Goal: Information Seeking & Learning: Learn about a topic

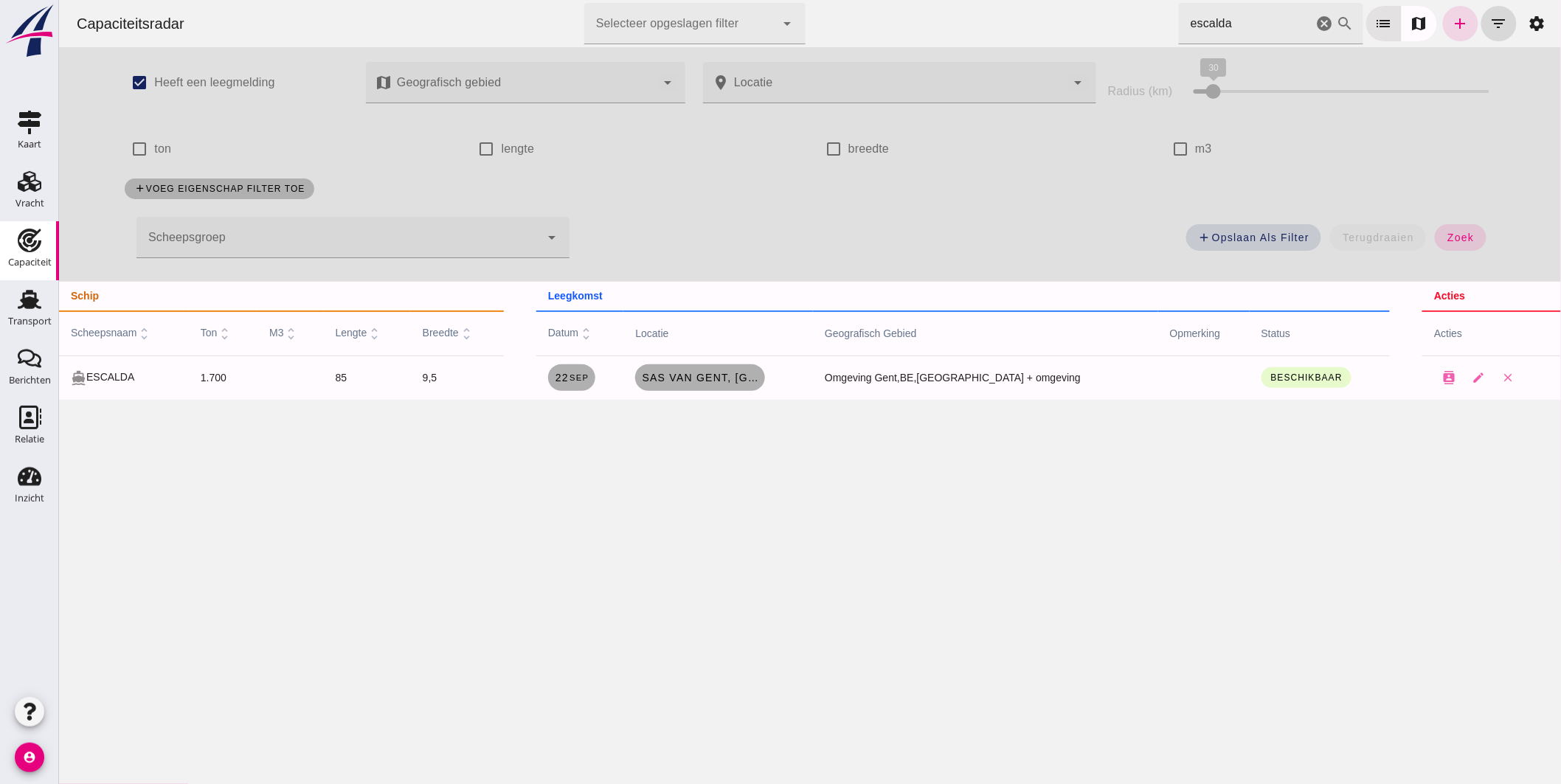
click at [854, 0] on html "Capaciteitsradar Selecteer opgeslagen filter Selecteer opgeslagen filter cancel…" at bounding box center [809, 392] width 1502 height 784
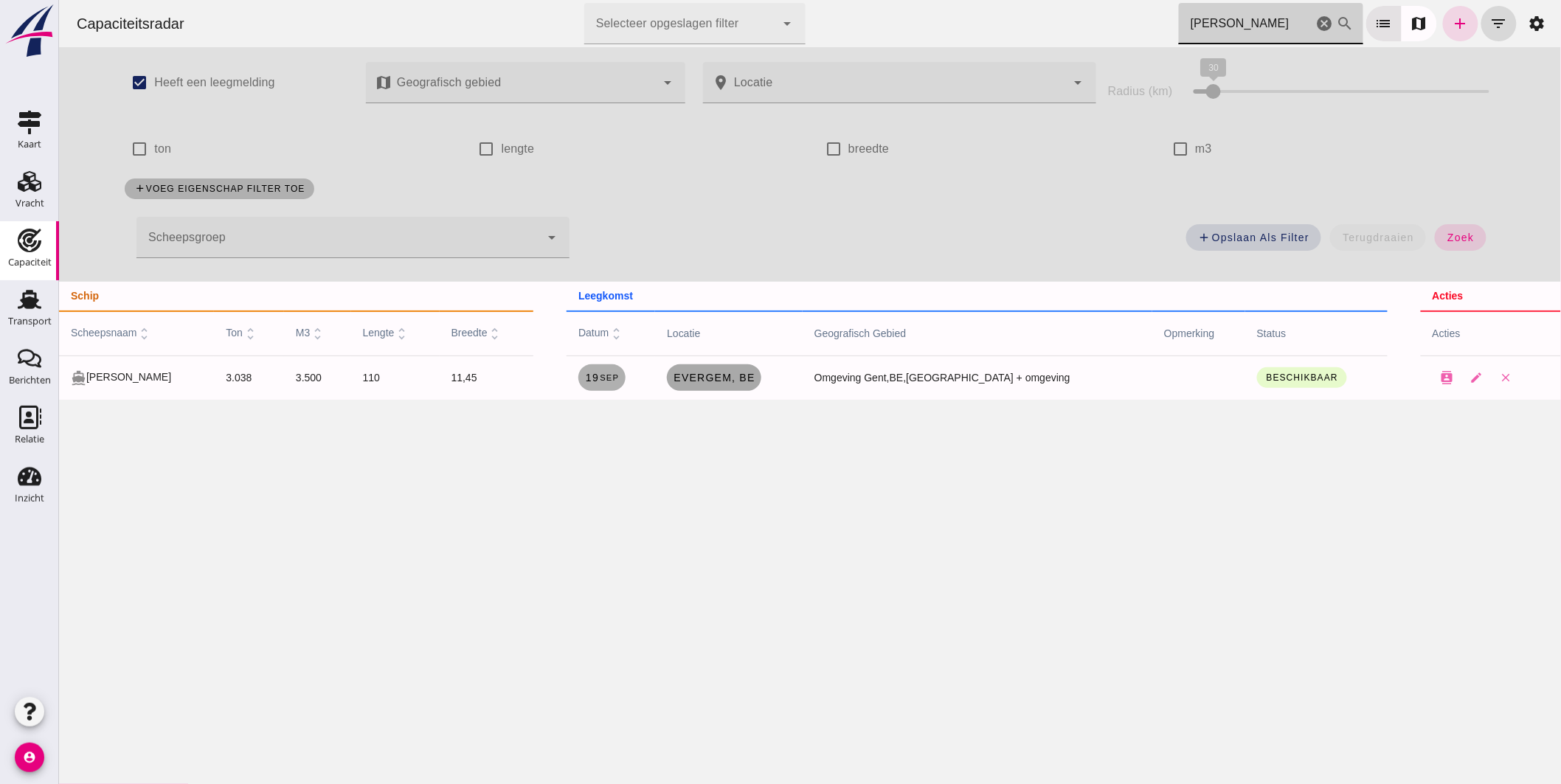
type input "kirsten"
click at [749, 377] on span "Evergem, be" at bounding box center [713, 377] width 82 height 11
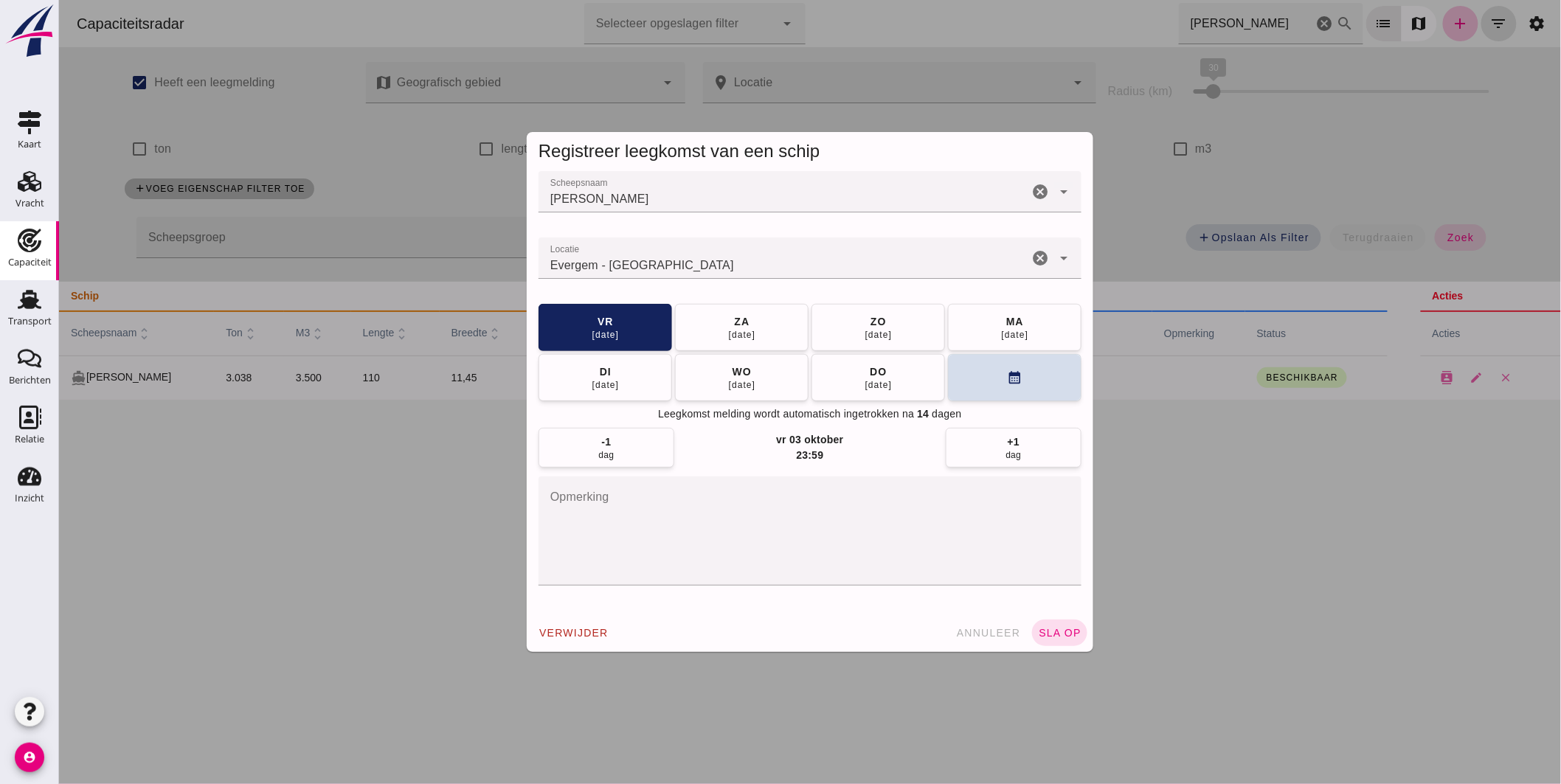
click at [723, 262] on input "Locatie" at bounding box center [782, 266] width 490 height 18
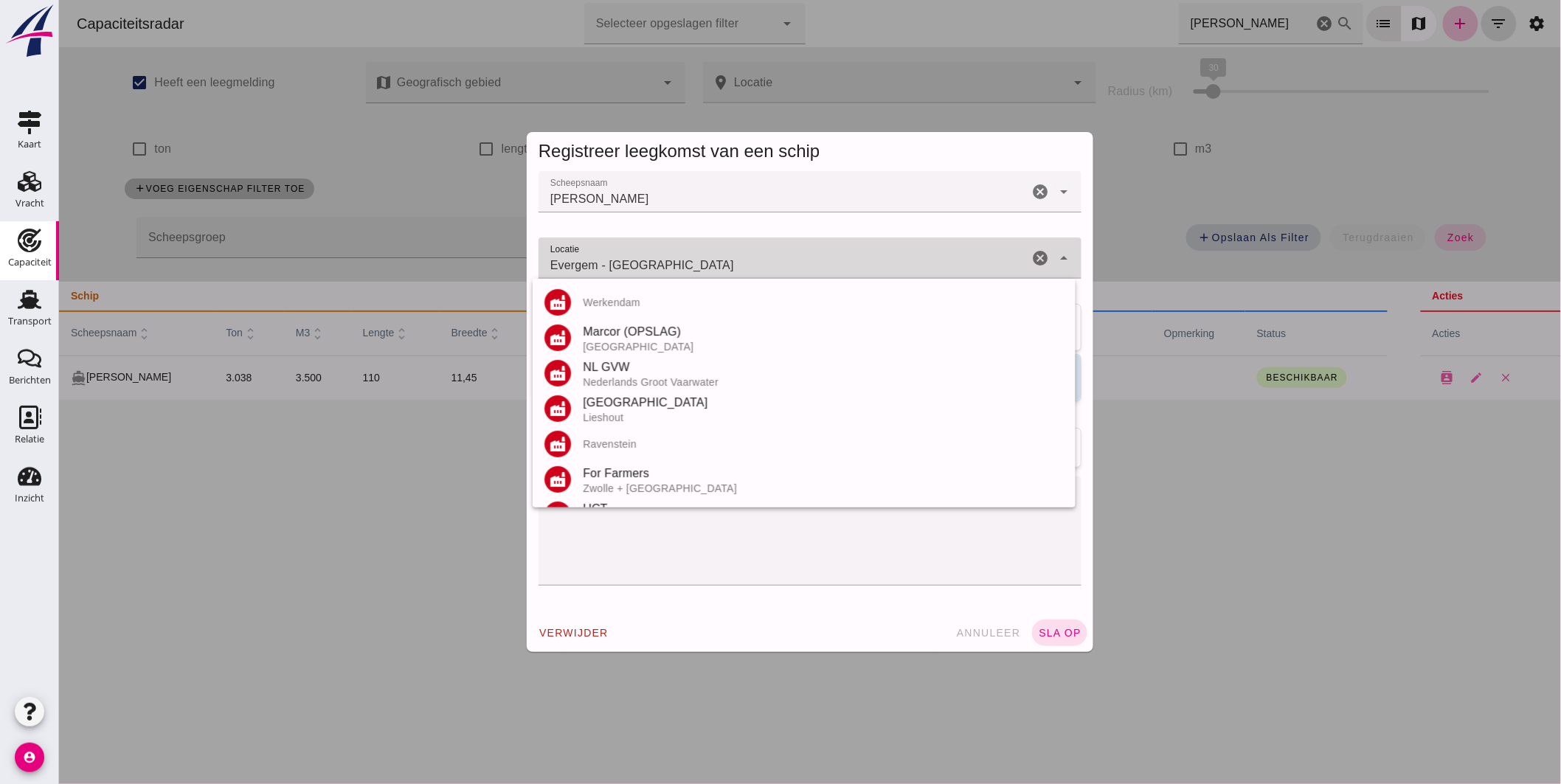
click at [723, 262] on input "Evergem - Oost-Vlaanderen" at bounding box center [782, 266] width 490 height 18
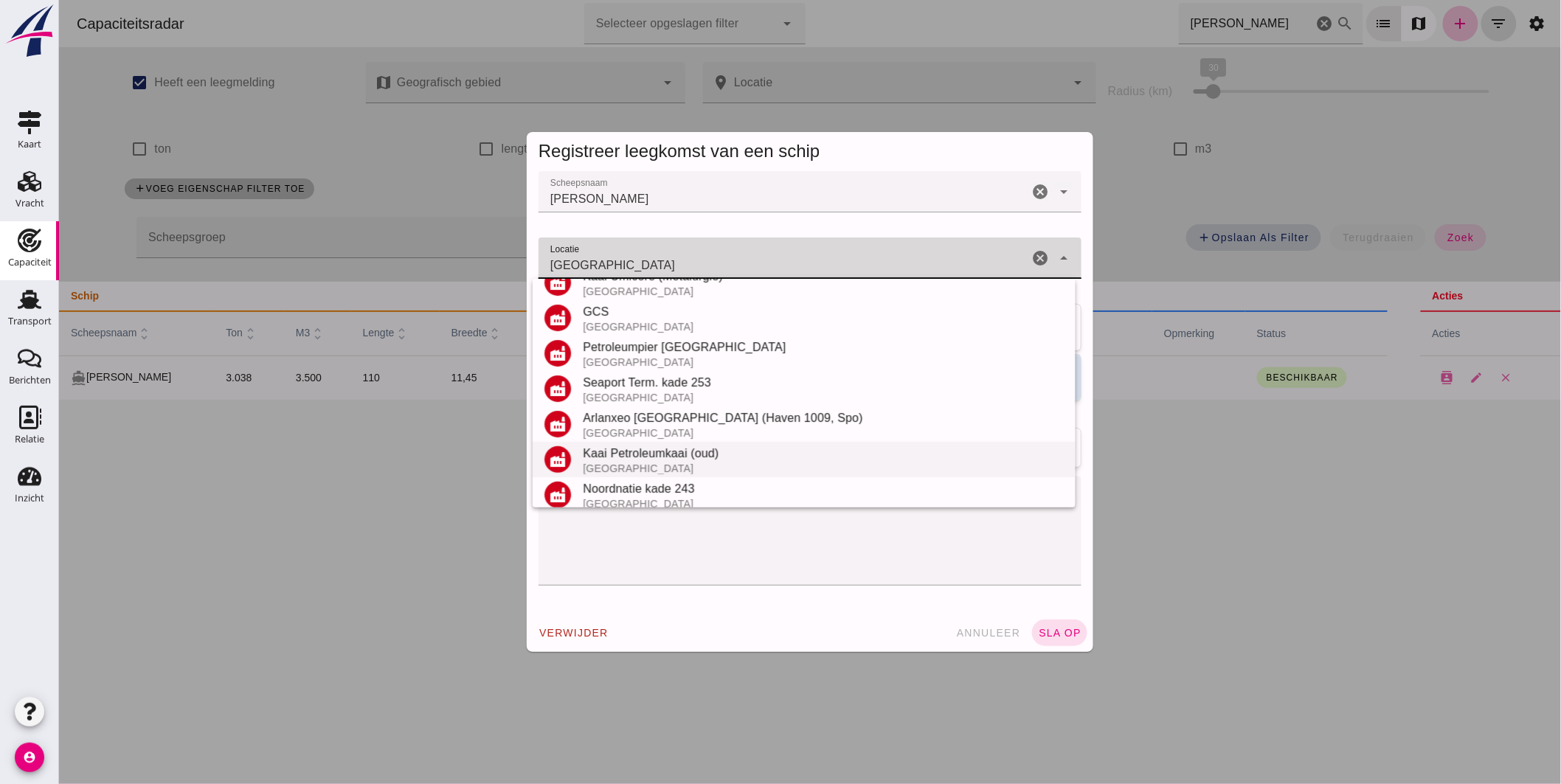
scroll to position [208, 0]
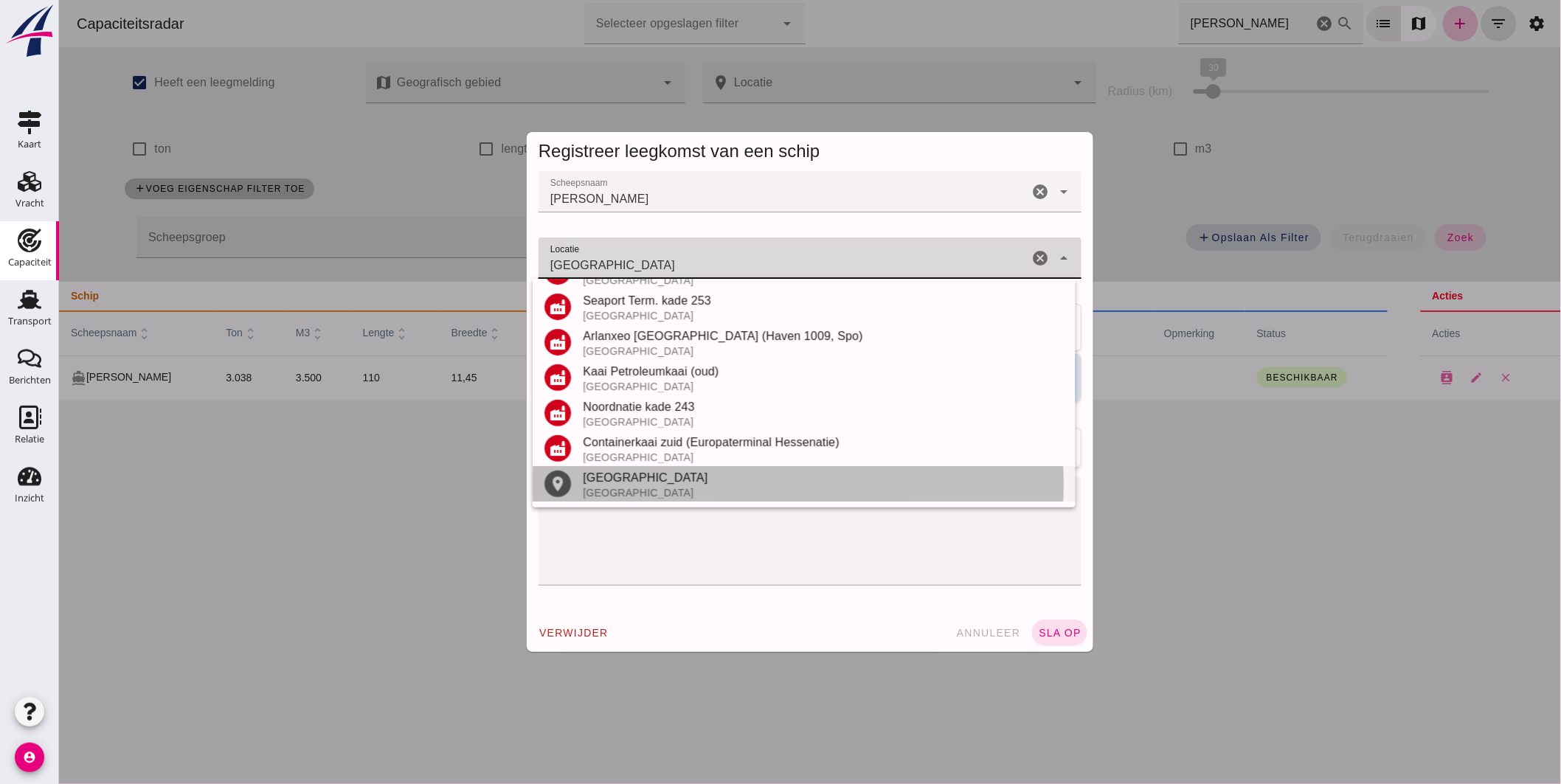
click at [669, 478] on div "Antwerpen" at bounding box center [823, 478] width 481 height 18
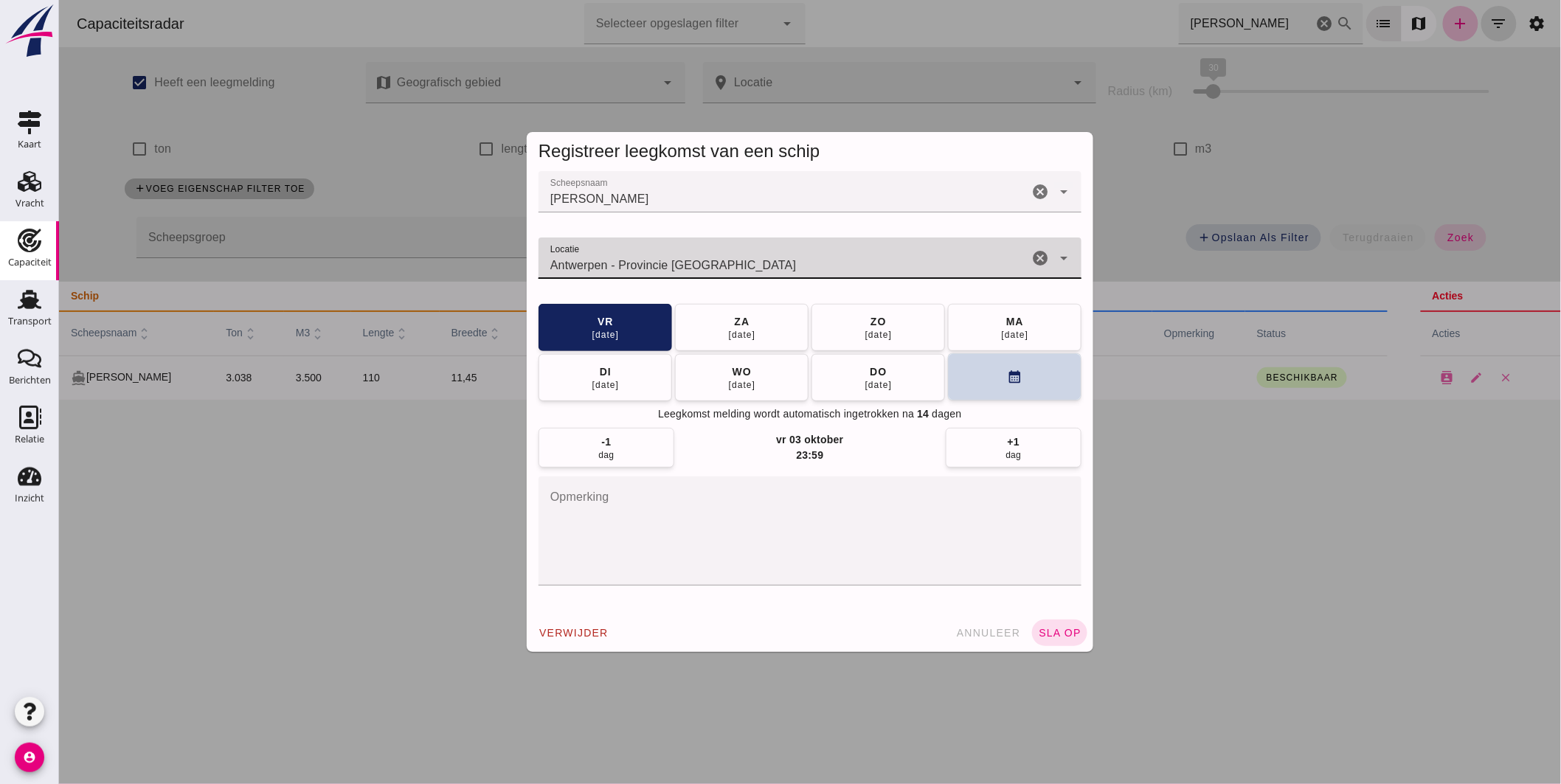
type input "Antwerpen - Provincie Antwerpen"
click at [964, 382] on button "calendar_month" at bounding box center [1015, 377] width 134 height 48
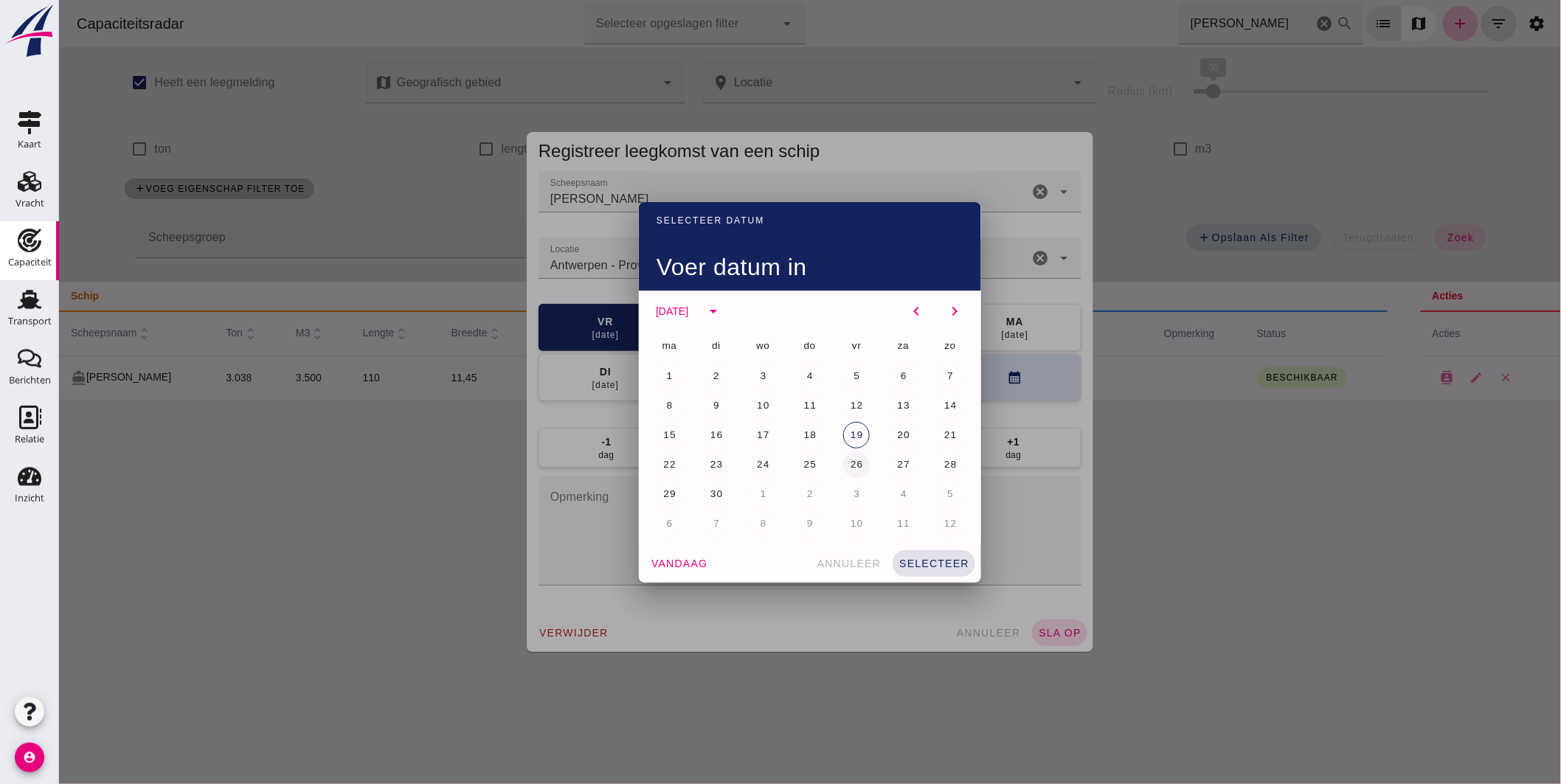
click at [854, 464] on span "26" at bounding box center [856, 465] width 14 height 11
click at [938, 552] on button "selecteer" at bounding box center [934, 563] width 83 height 26
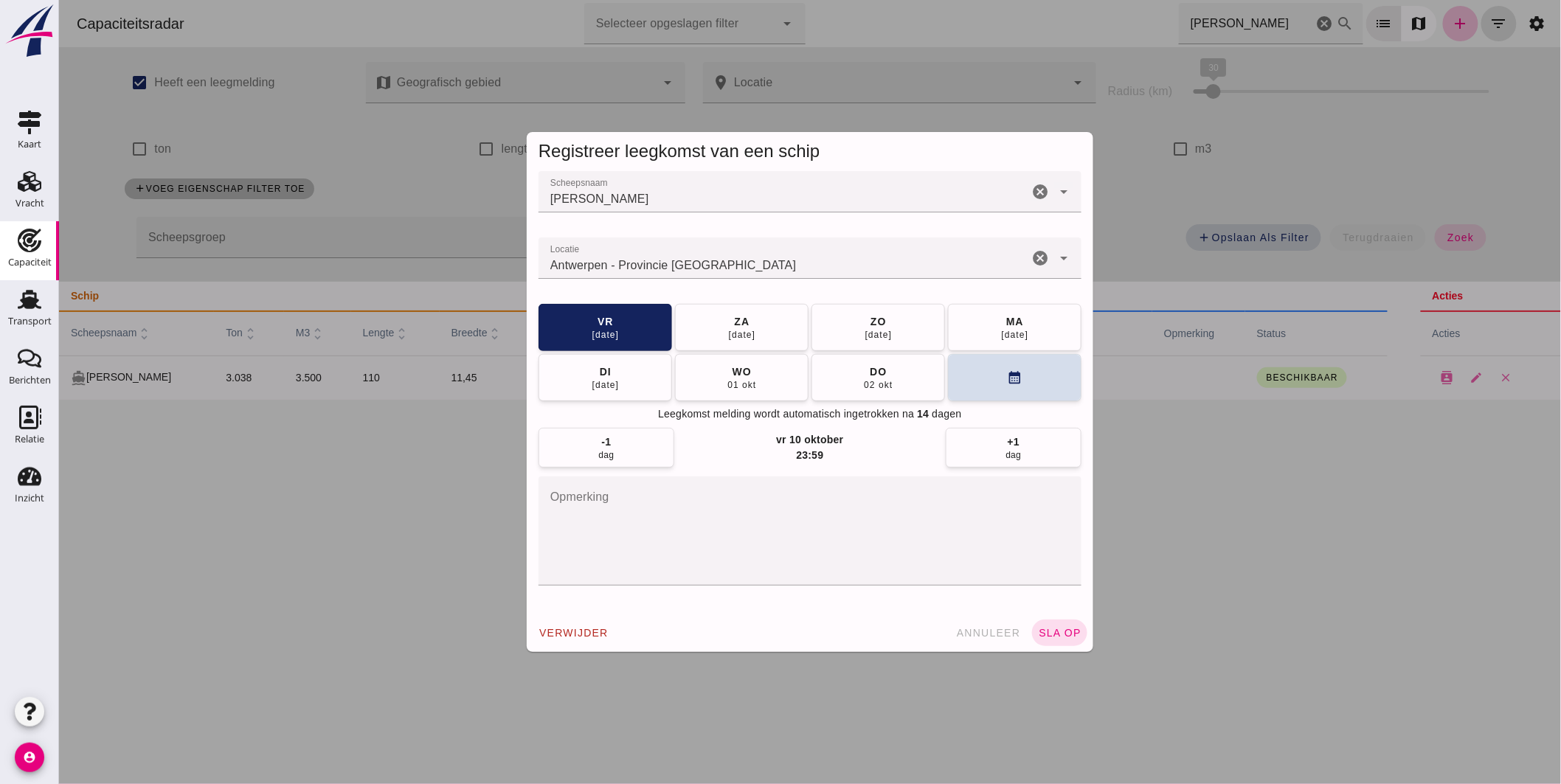
drag, startPoint x: 1052, startPoint y: 621, endPoint x: 1054, endPoint y: 613, distance: 8.2
click at [1052, 619] on button "sla op" at bounding box center [1059, 633] width 55 height 26
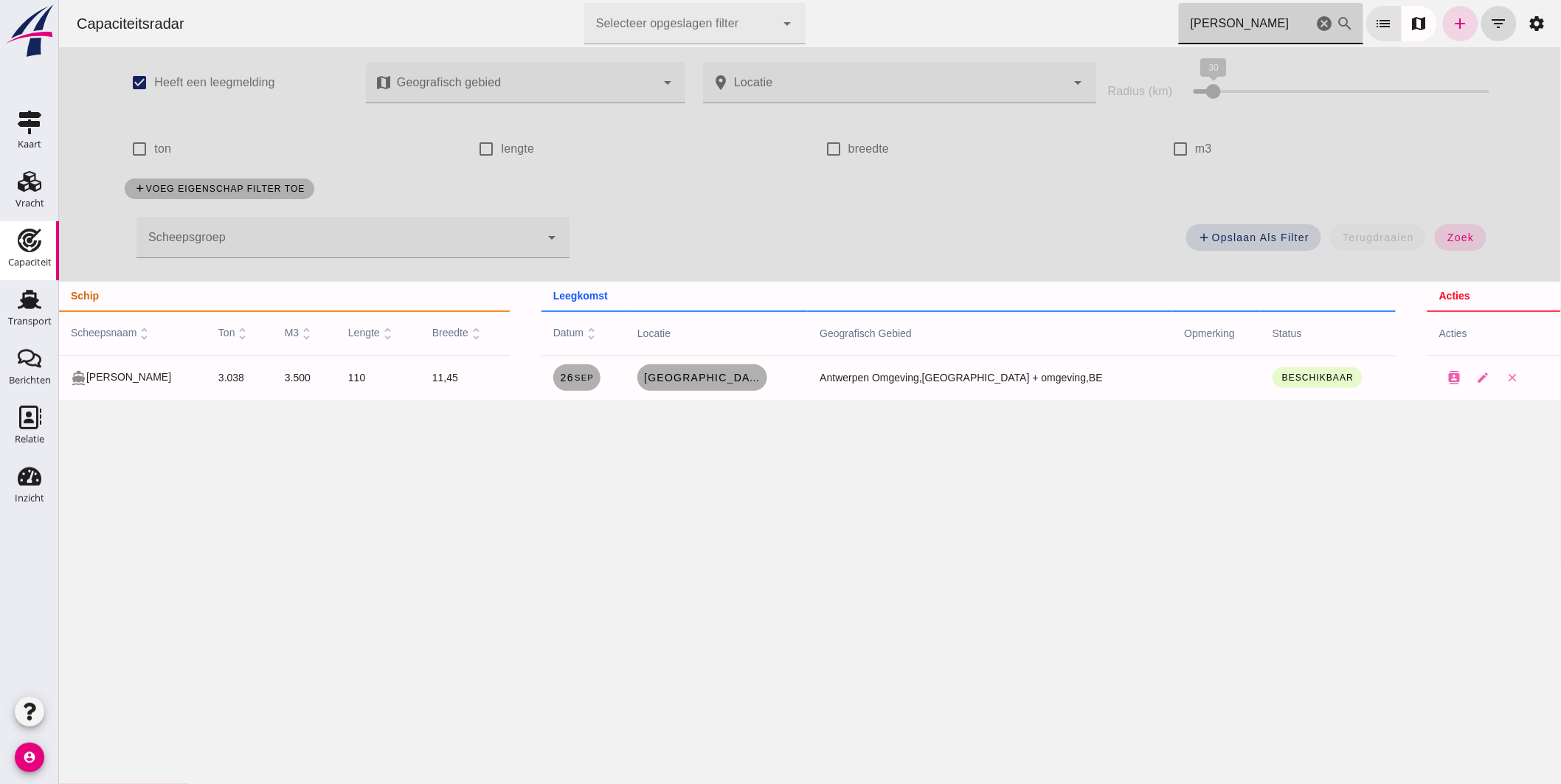
drag, startPoint x: 1184, startPoint y: 34, endPoint x: 895, endPoint y: 1, distance: 290.9
click at [895, 1] on div "Capaciteitsradar Selecteer opgeslagen filter Selecteer opgeslagen filter cancel…" at bounding box center [810, 24] width 1491 height 48
click at [694, 372] on span "Antwerpen, be" at bounding box center [687, 377] width 118 height 11
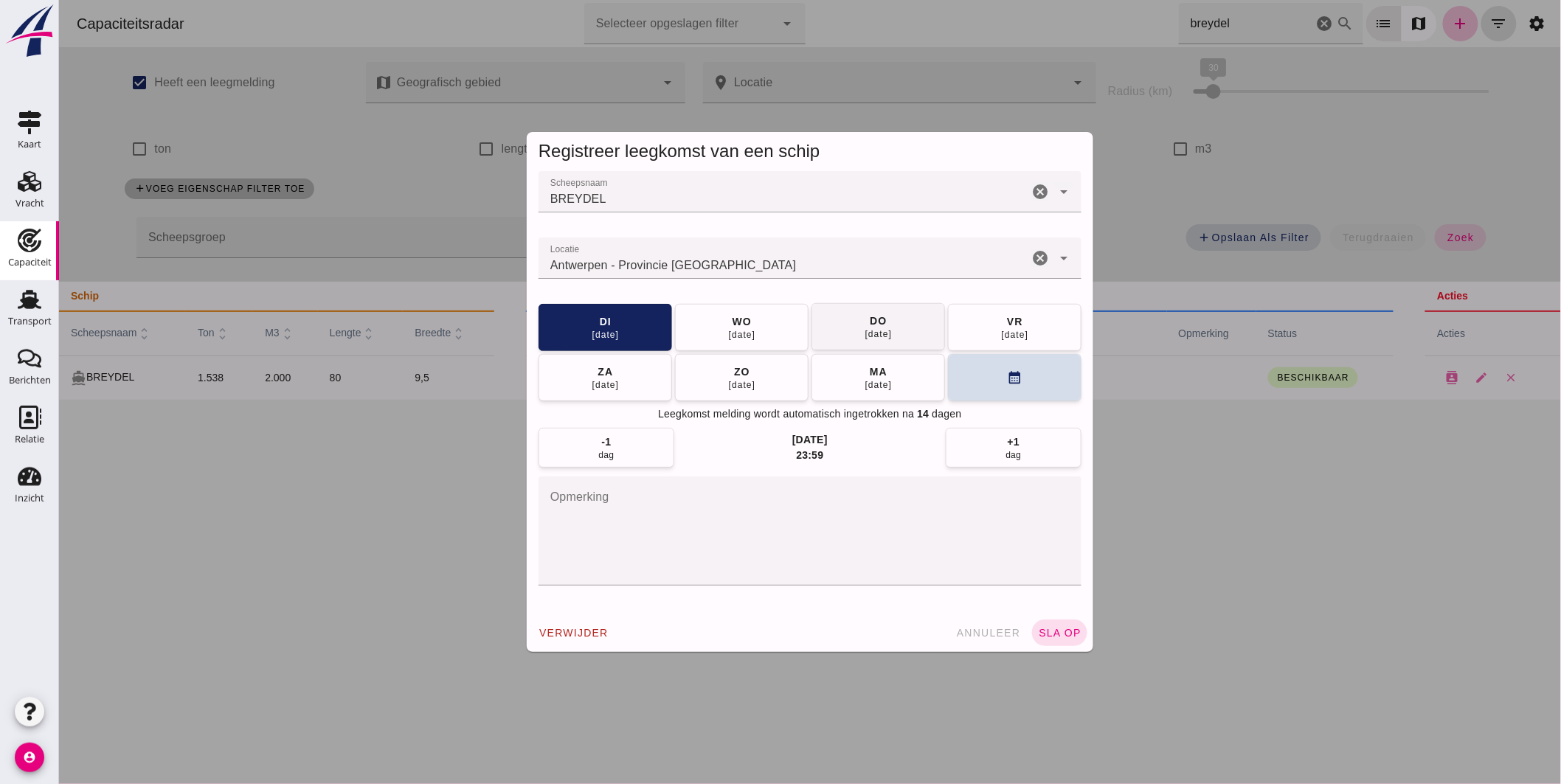
click at [737, 326] on div "wo" at bounding box center [741, 321] width 20 height 15
drag, startPoint x: 1063, startPoint y: 629, endPoint x: 1077, endPoint y: 627, distance: 14.1
click at [1063, 630] on span "sla op" at bounding box center [1059, 633] width 43 height 11
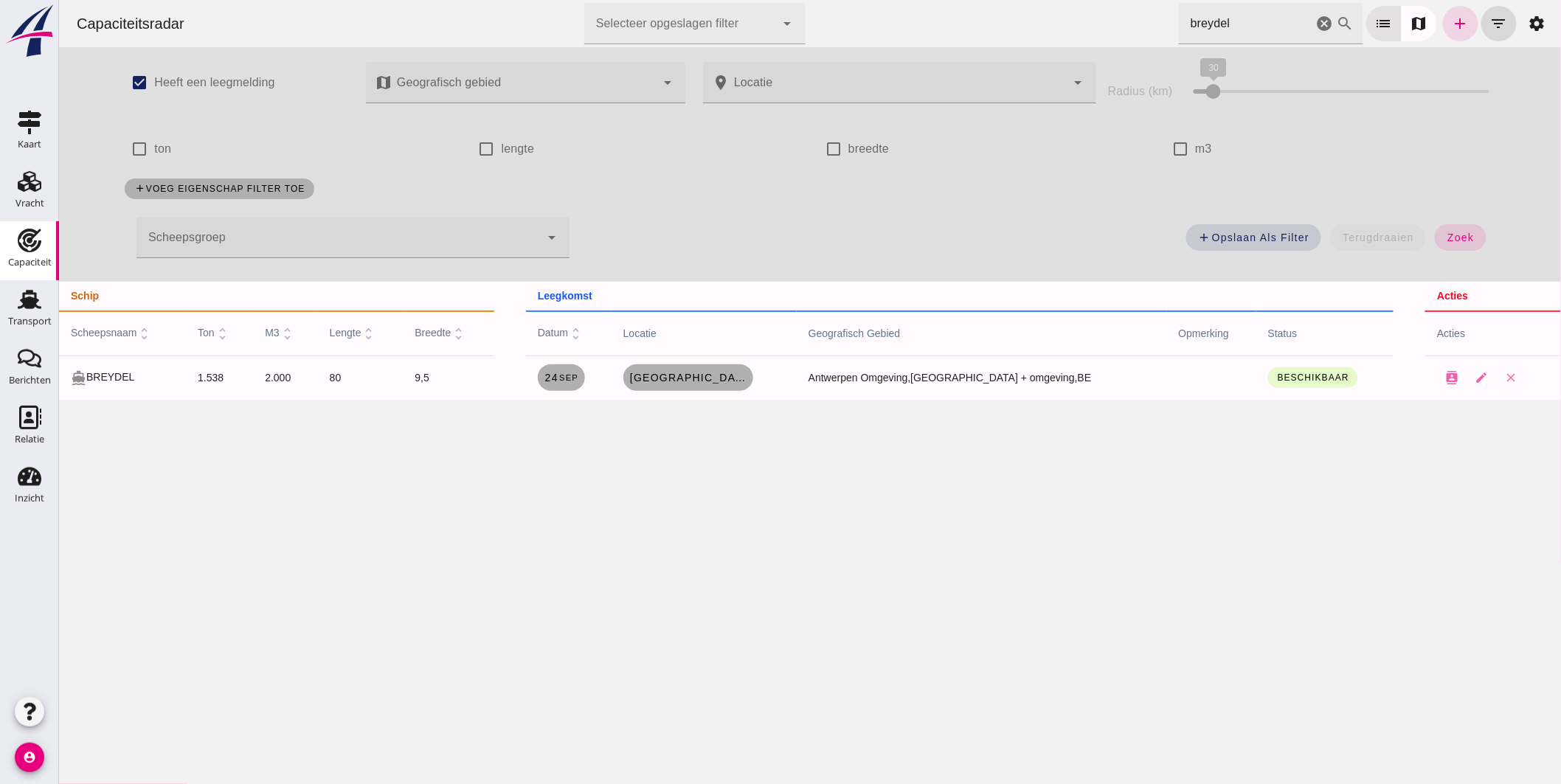
drag, startPoint x: 1239, startPoint y: 18, endPoint x: 894, endPoint y: 1, distance: 345.4
click at [939, 5] on div "Capaciteitsradar Selecteer opgeslagen filter Selecteer opgeslagen filter cancel…" at bounding box center [810, 24] width 1491 height 48
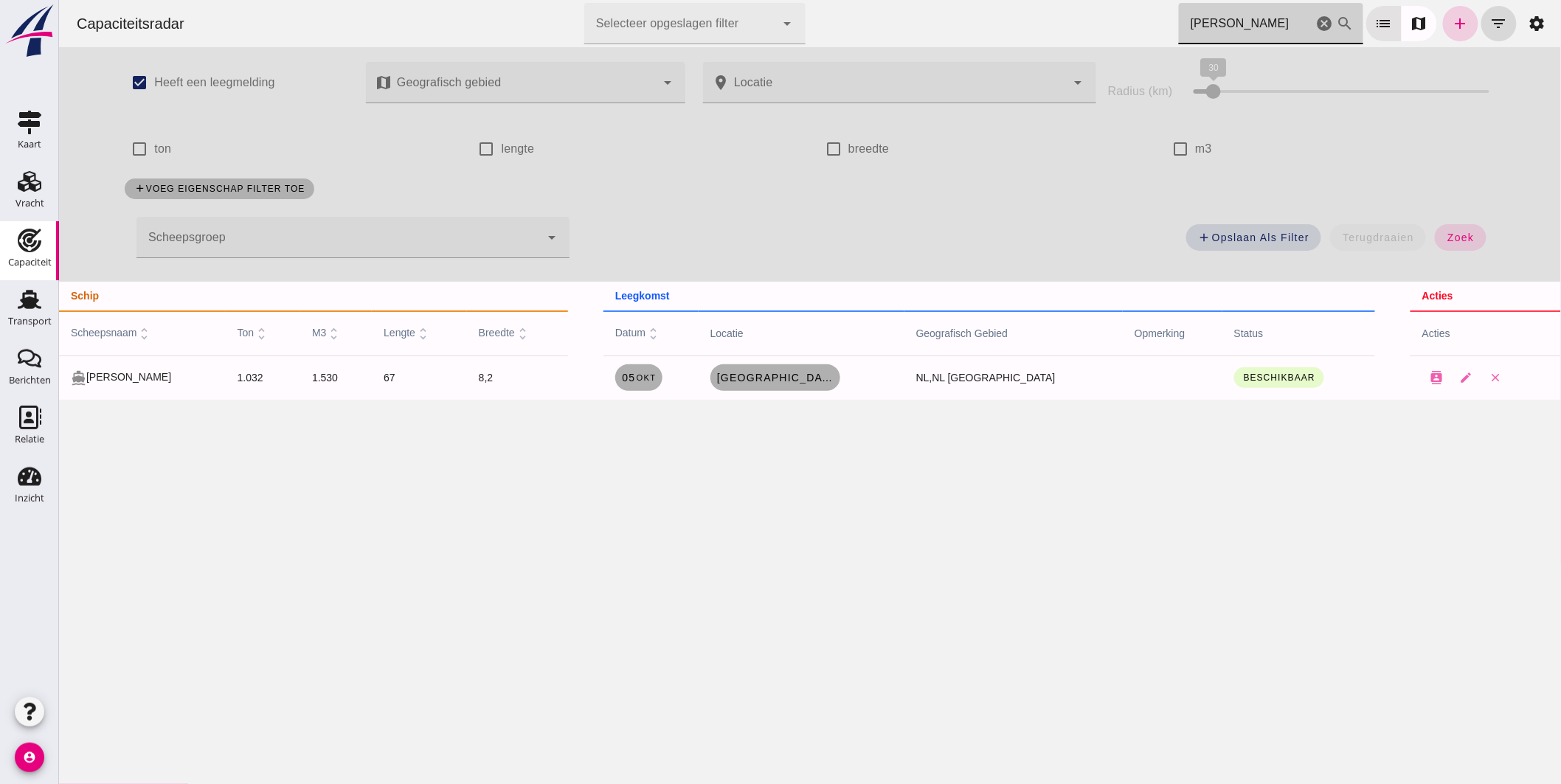
type input "christina"
click at [1451, 25] on icon "add" at bounding box center [1460, 24] width 18 height 18
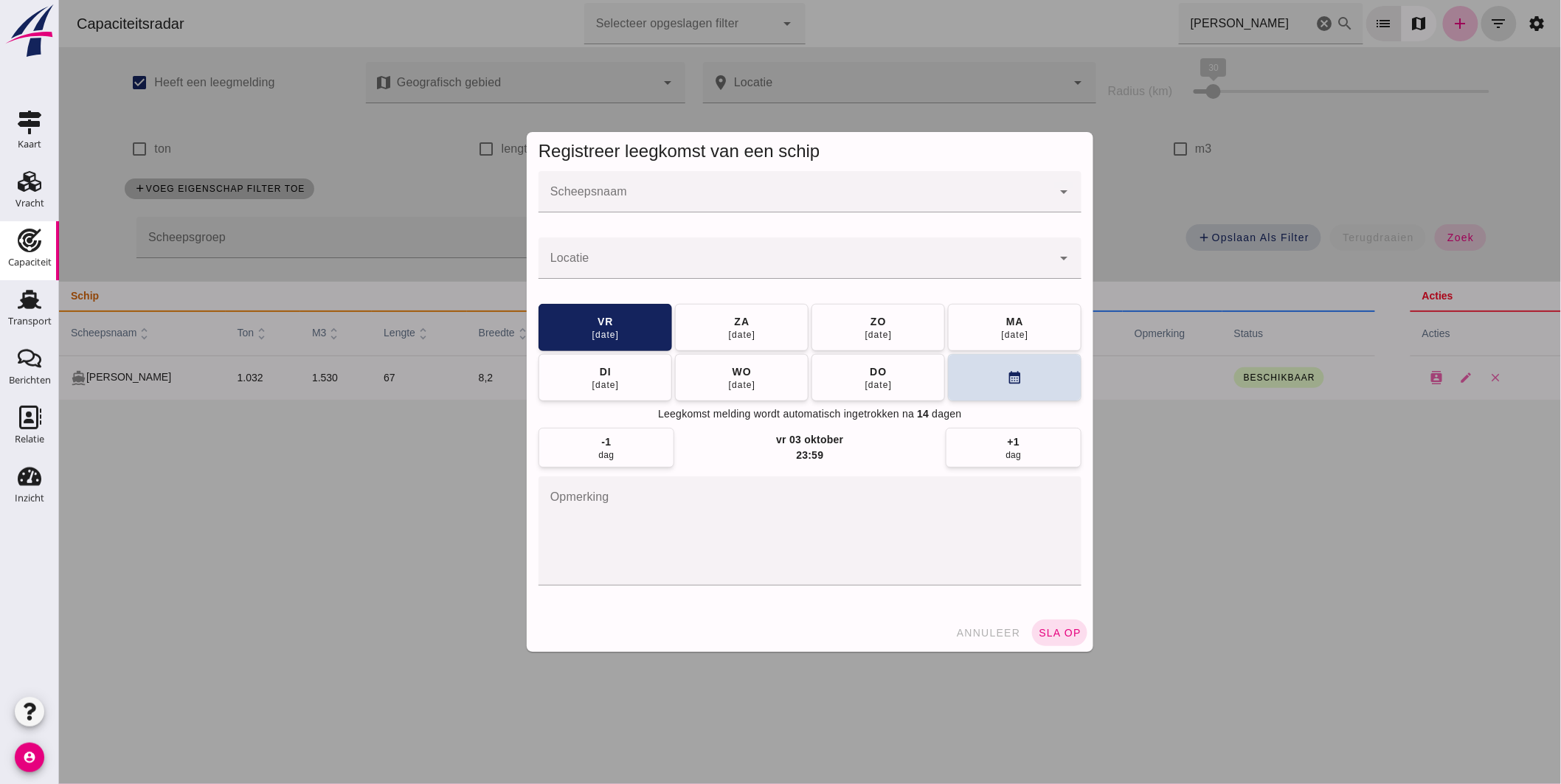
click at [751, 185] on div at bounding box center [795, 192] width 514 height 41
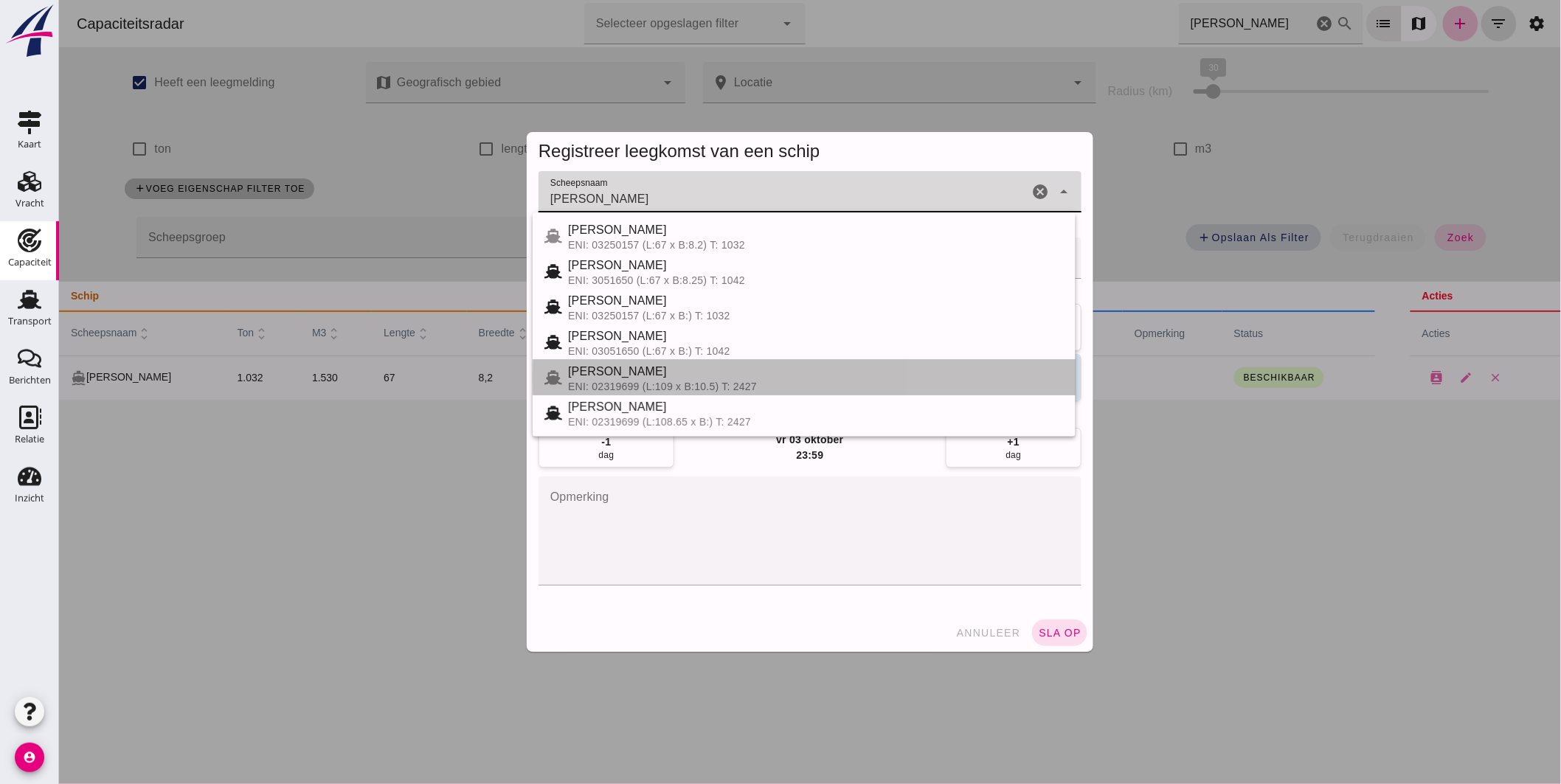
click at [661, 373] on div "CHRISTINA" at bounding box center [815, 372] width 495 height 18
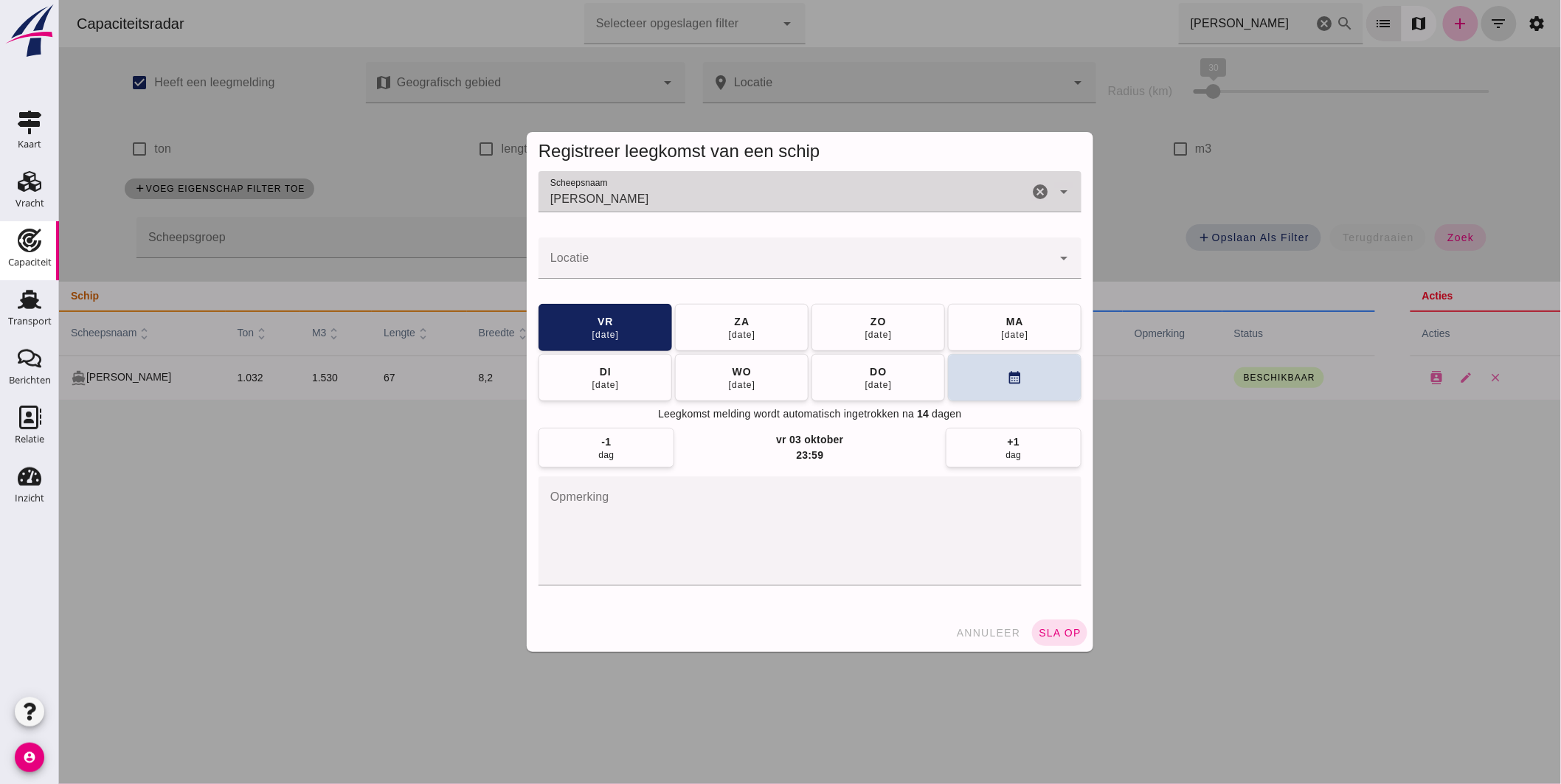
type input "CHRISTINA"
click at [717, 257] on input "Locatie" at bounding box center [795, 266] width 514 height 18
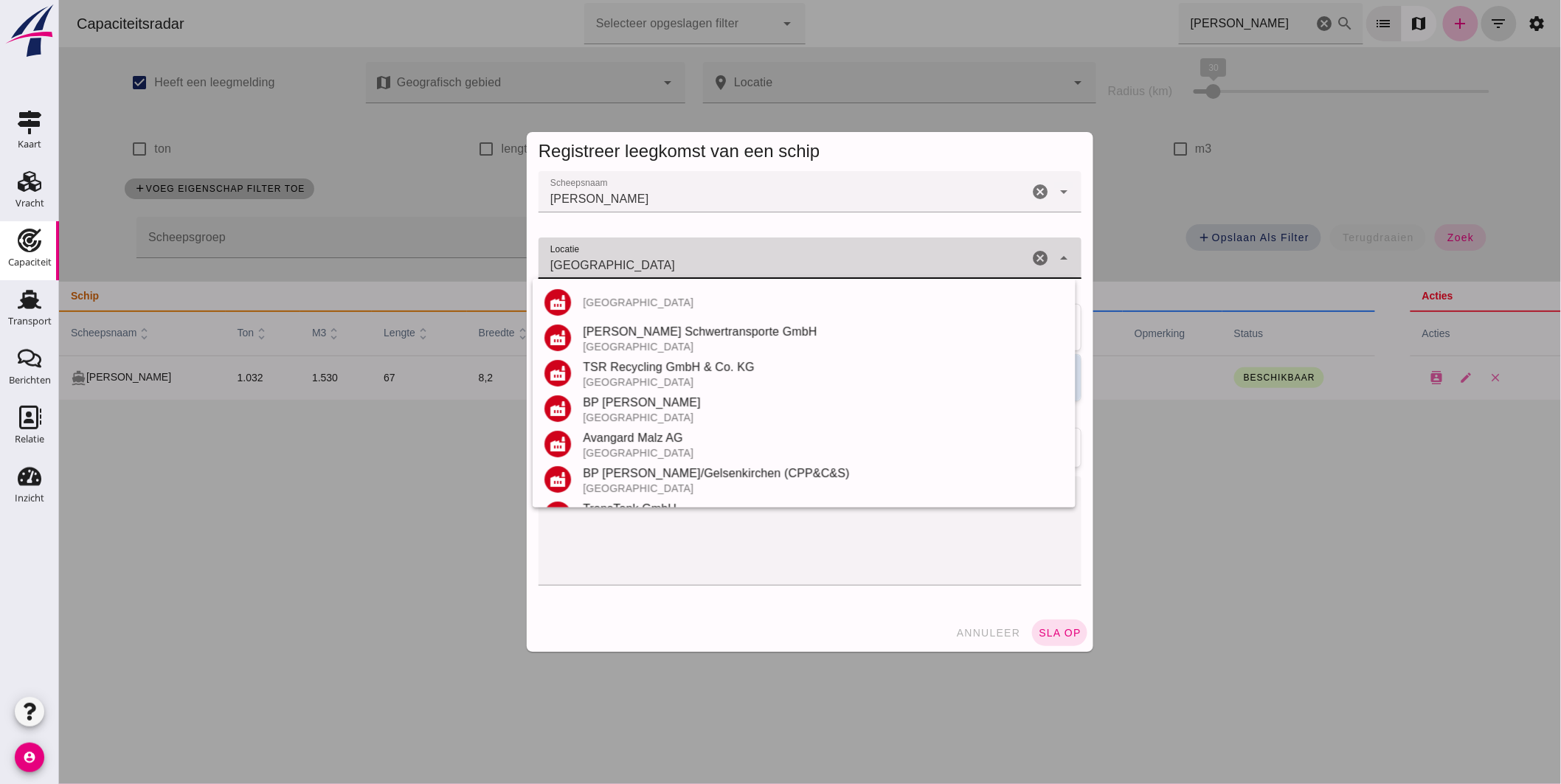
scroll to position [208, 0]
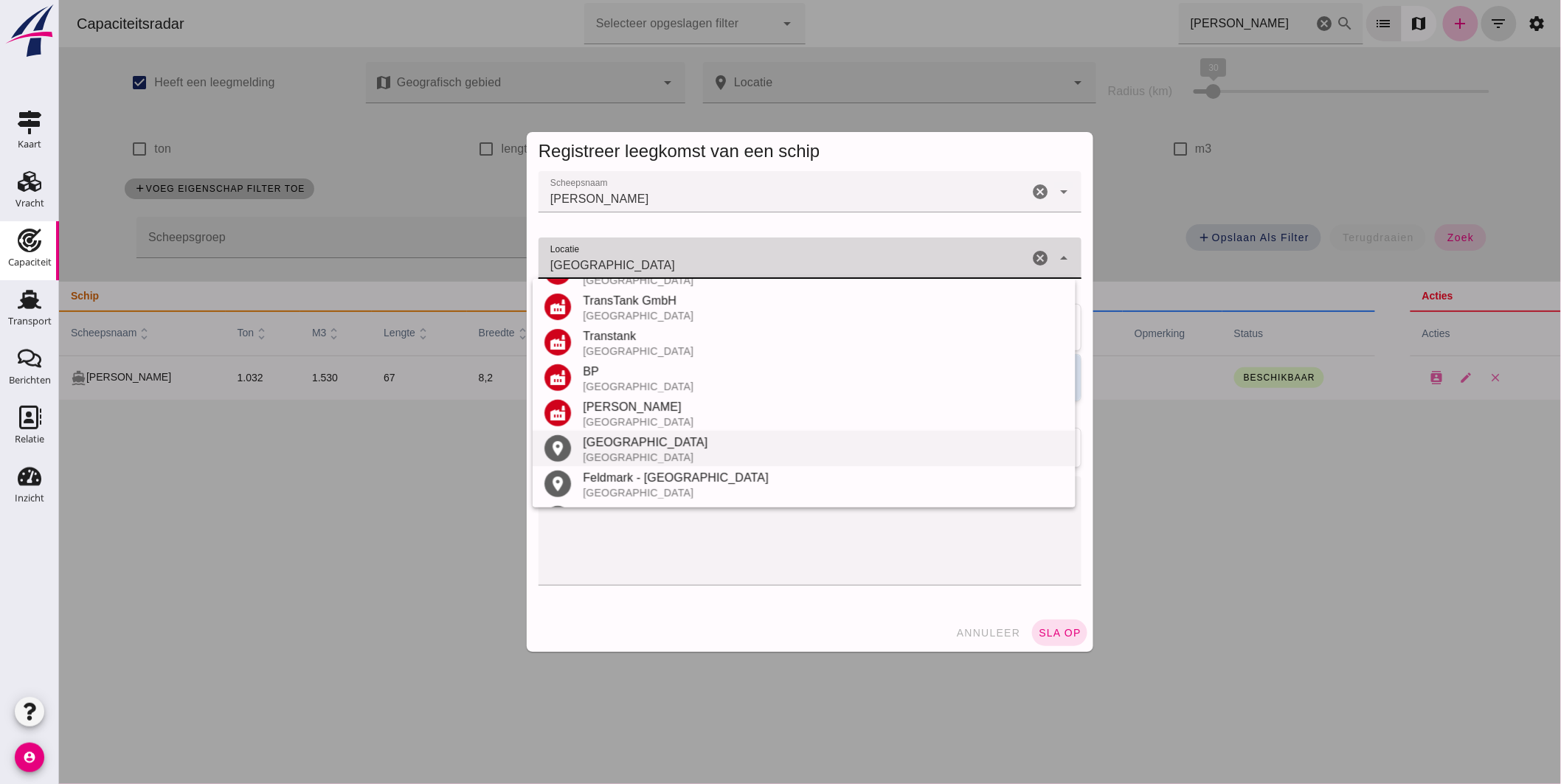
click at [619, 438] on div "Gelsenkirchen" at bounding box center [823, 443] width 481 height 18
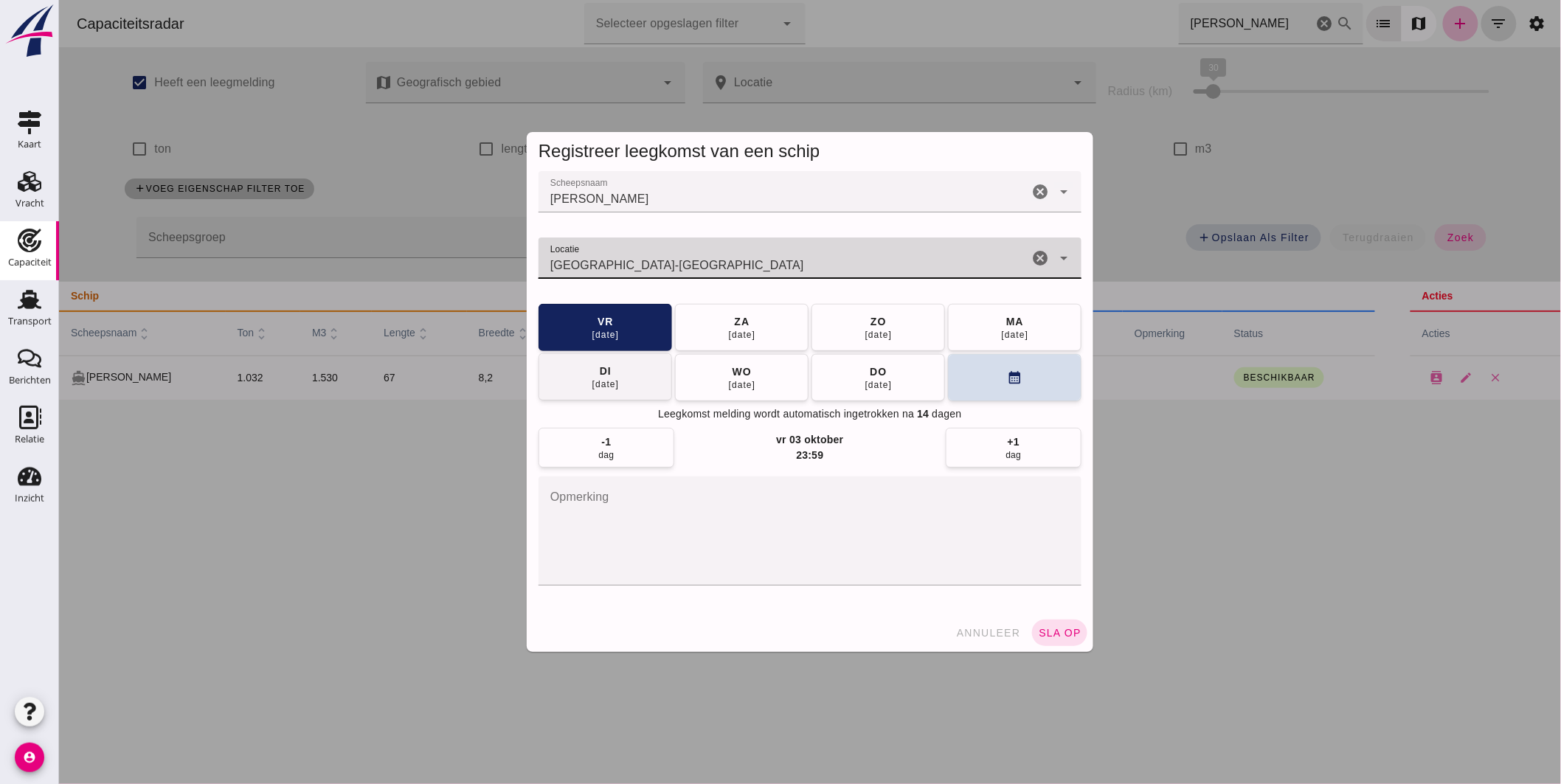
type input "Gelsenkirchen - Noordrijn-Westfalen"
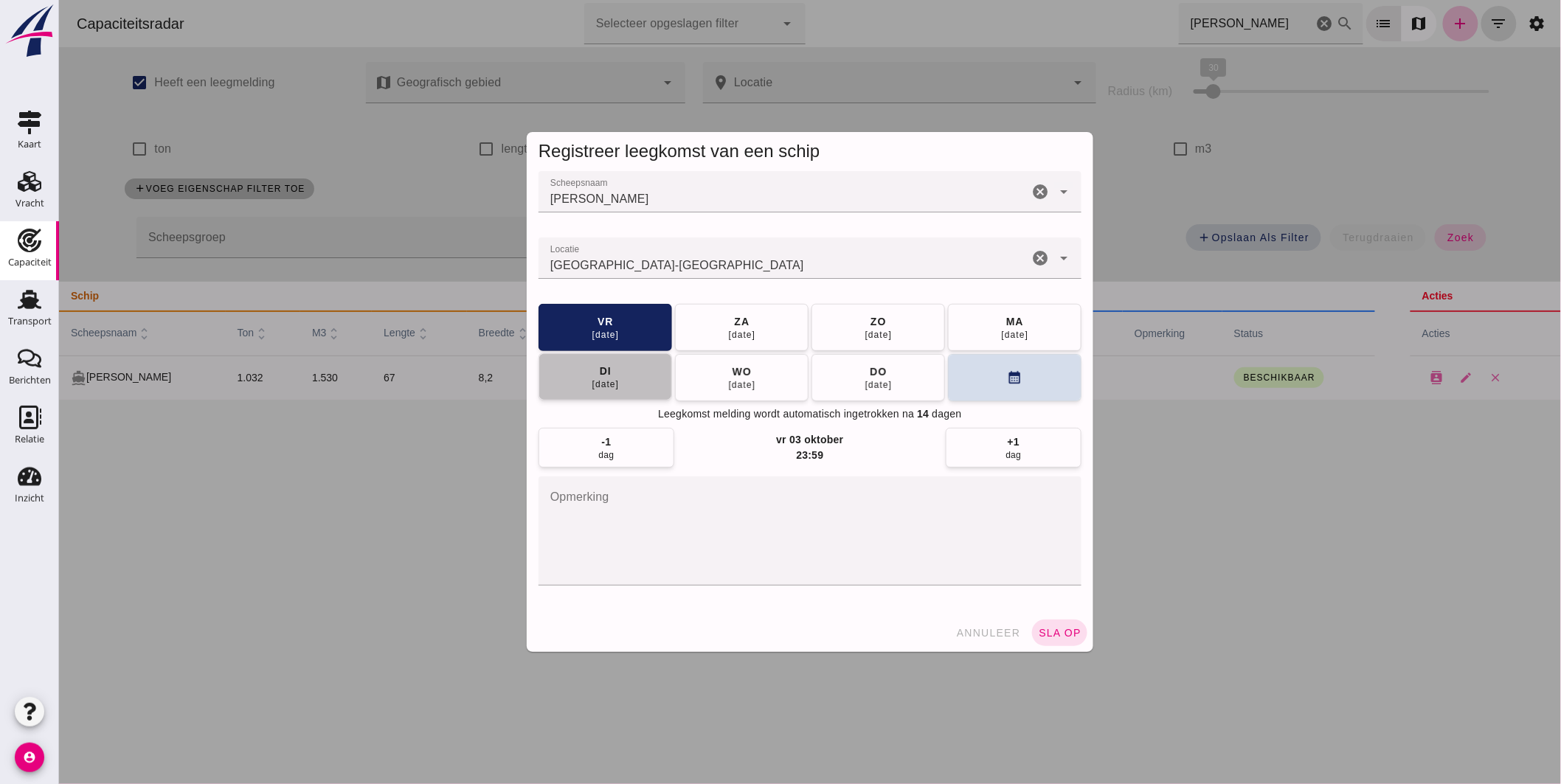
click at [613, 373] on span "di 23 sep" at bounding box center [605, 377] width 28 height 26
click at [1060, 639] on button "sla op" at bounding box center [1059, 633] width 55 height 26
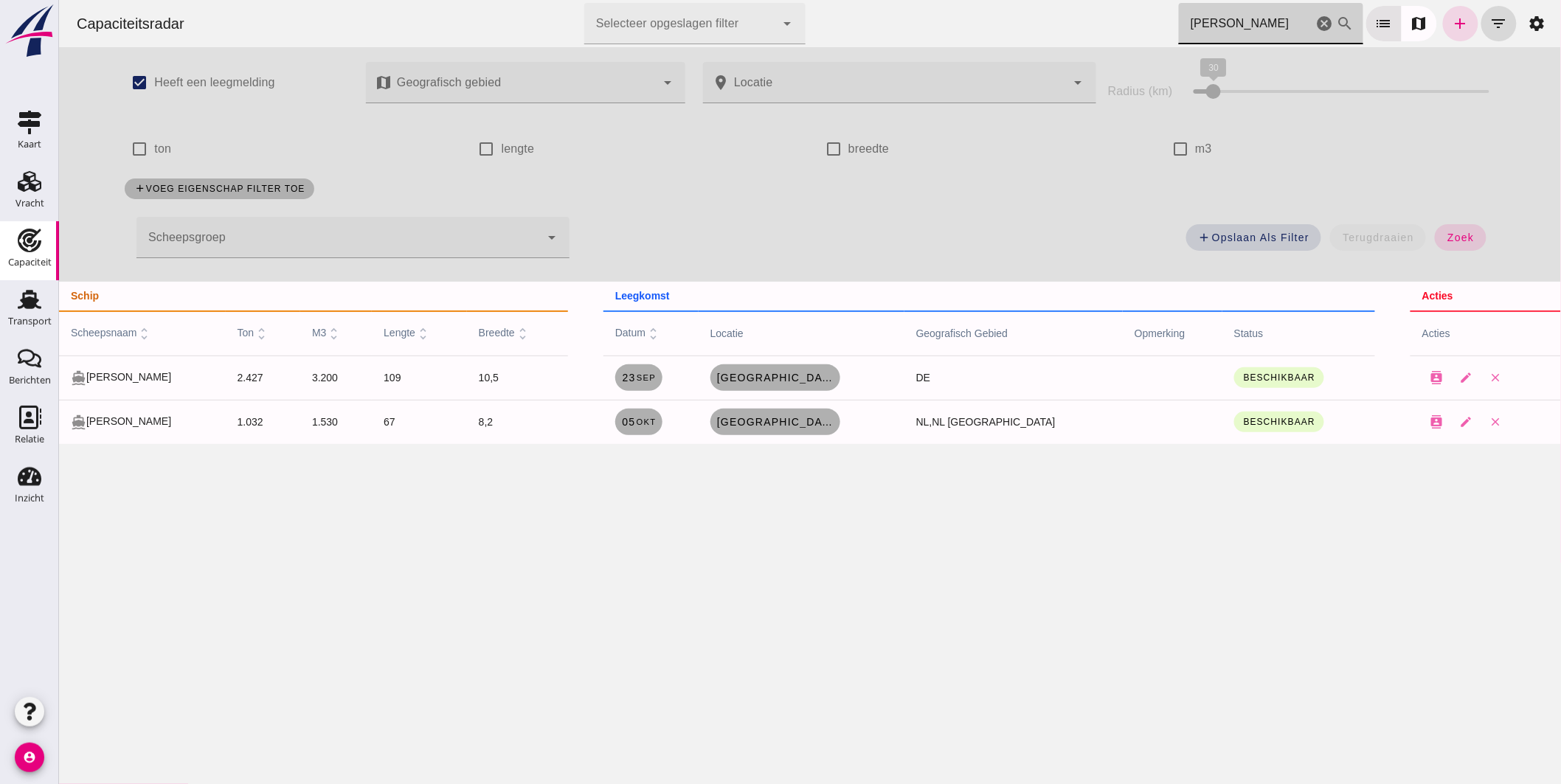
drag, startPoint x: 1249, startPoint y: 25, endPoint x: 962, endPoint y: 16, distance: 287.1
click at [962, 16] on div "Capaciteitsradar Selecteer opgeslagen filter Selecteer opgeslagen filter cancel…" at bounding box center [810, 24] width 1491 height 48
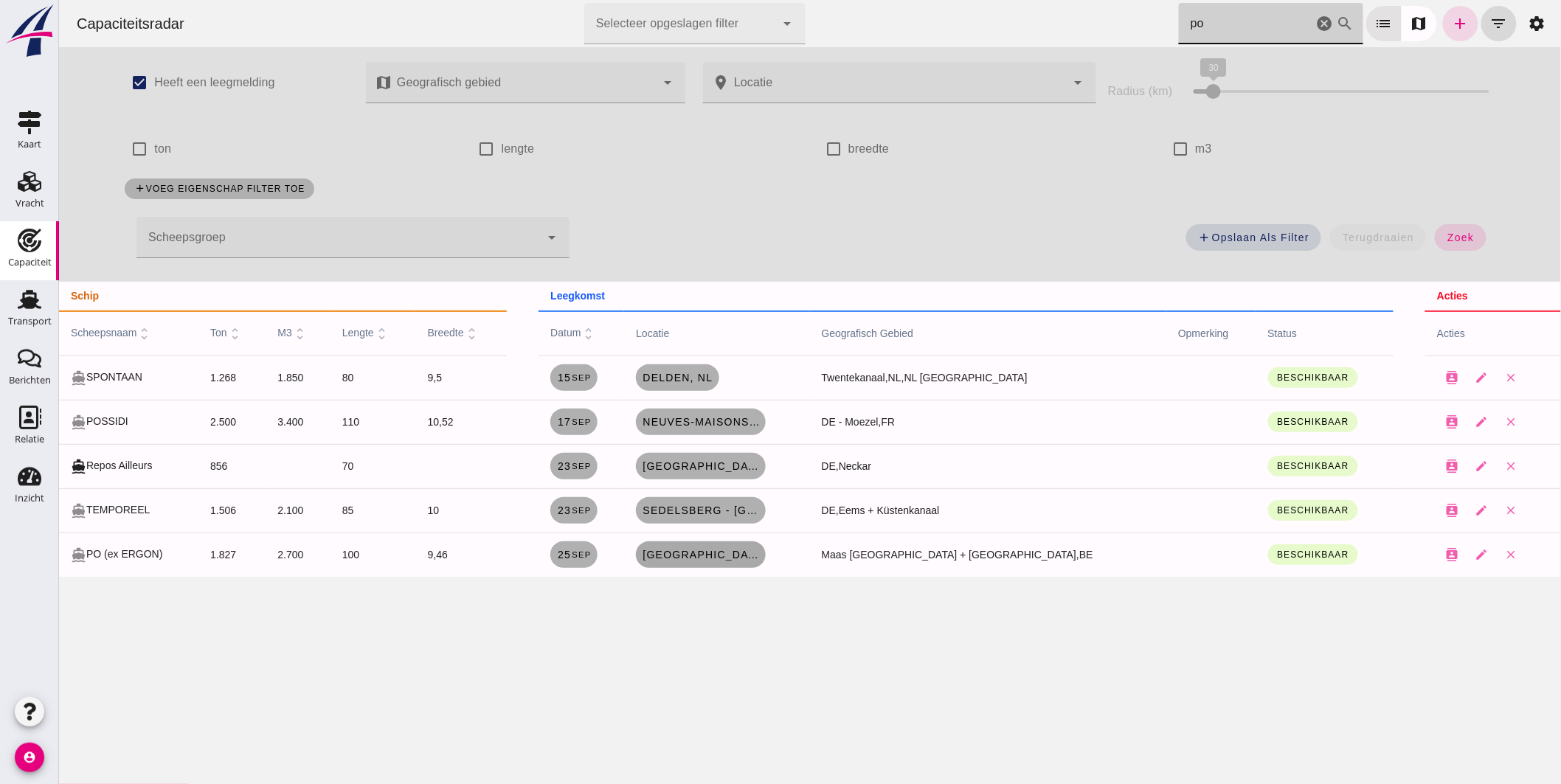
click at [713, 552] on span "Luik, be" at bounding box center [700, 554] width 118 height 11
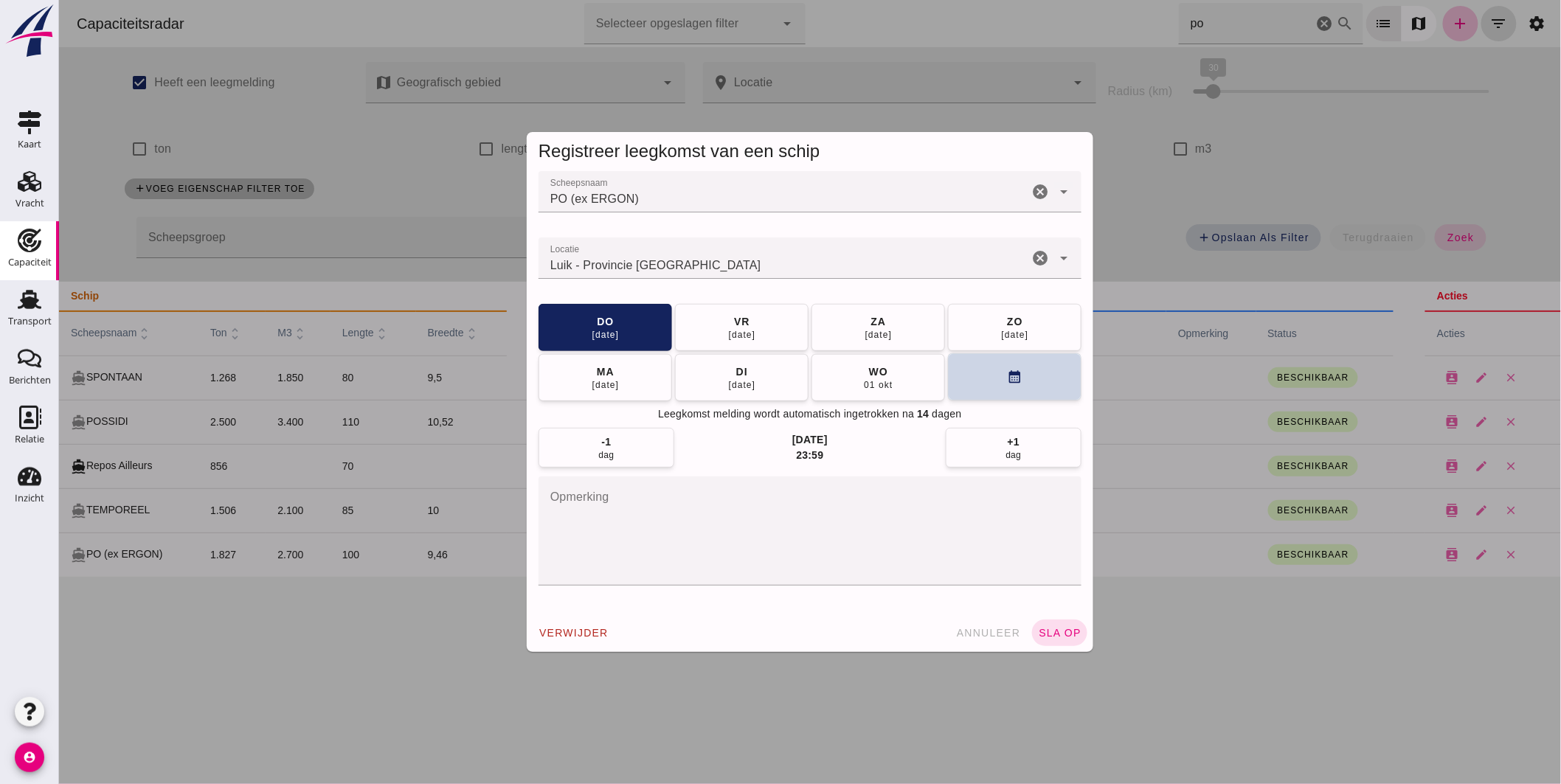
click at [969, 385] on button "calendar_month" at bounding box center [1015, 377] width 134 height 48
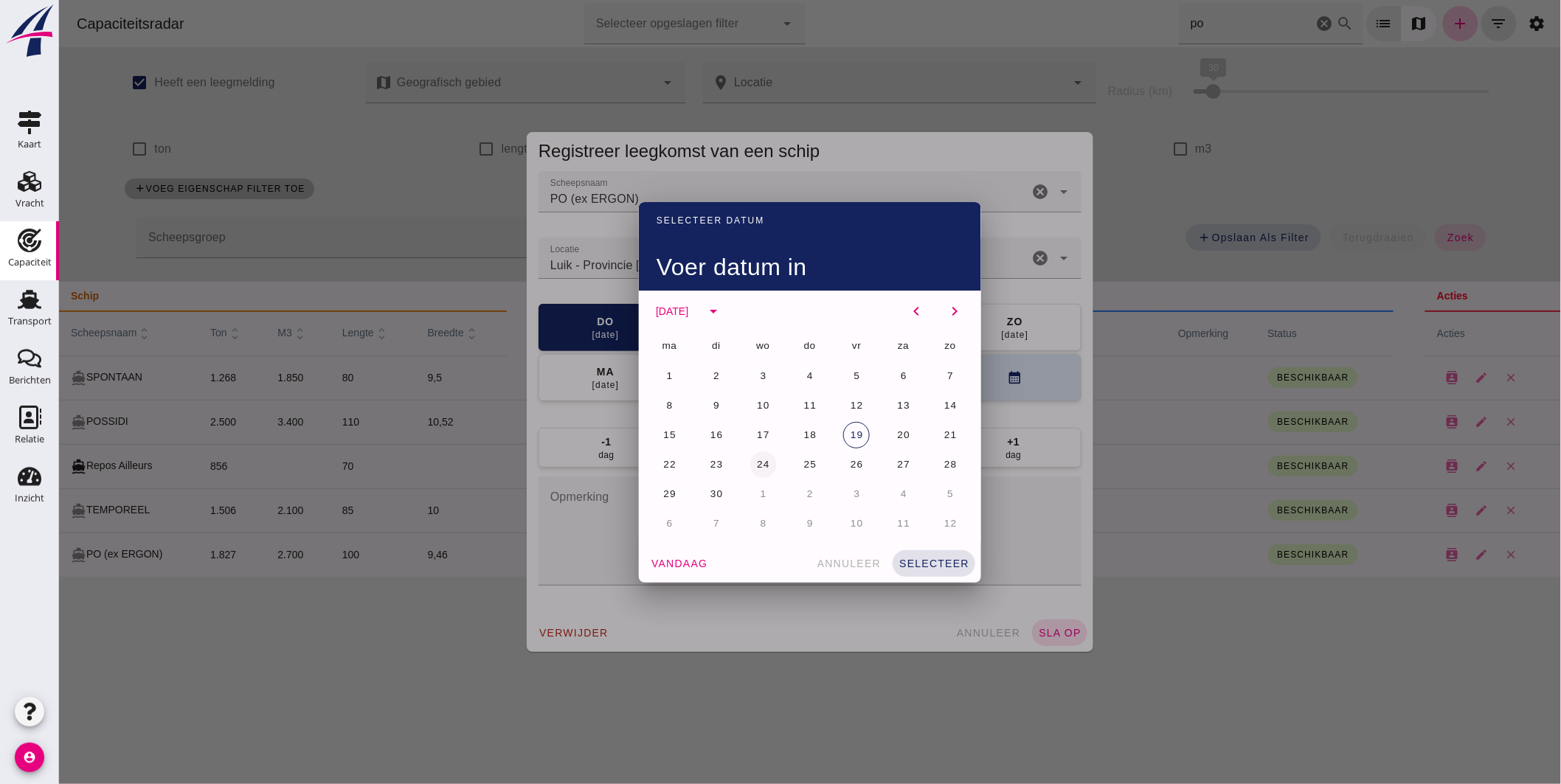
click at [756, 461] on span "24" at bounding box center [763, 465] width 14 height 11
click at [925, 565] on span "selecteer" at bounding box center [933, 563] width 70 height 11
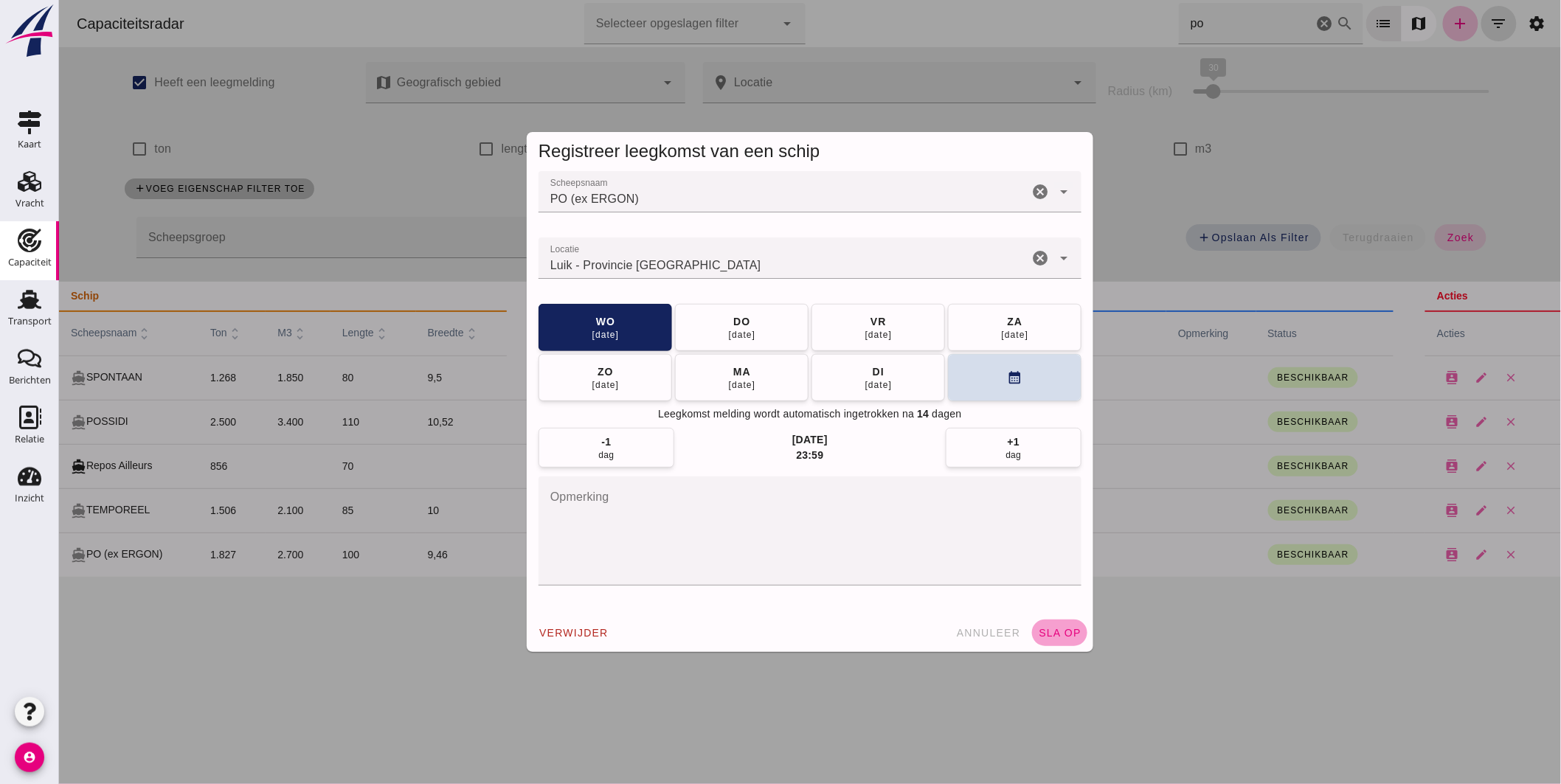
click at [1064, 637] on span "sla op" at bounding box center [1059, 633] width 43 height 11
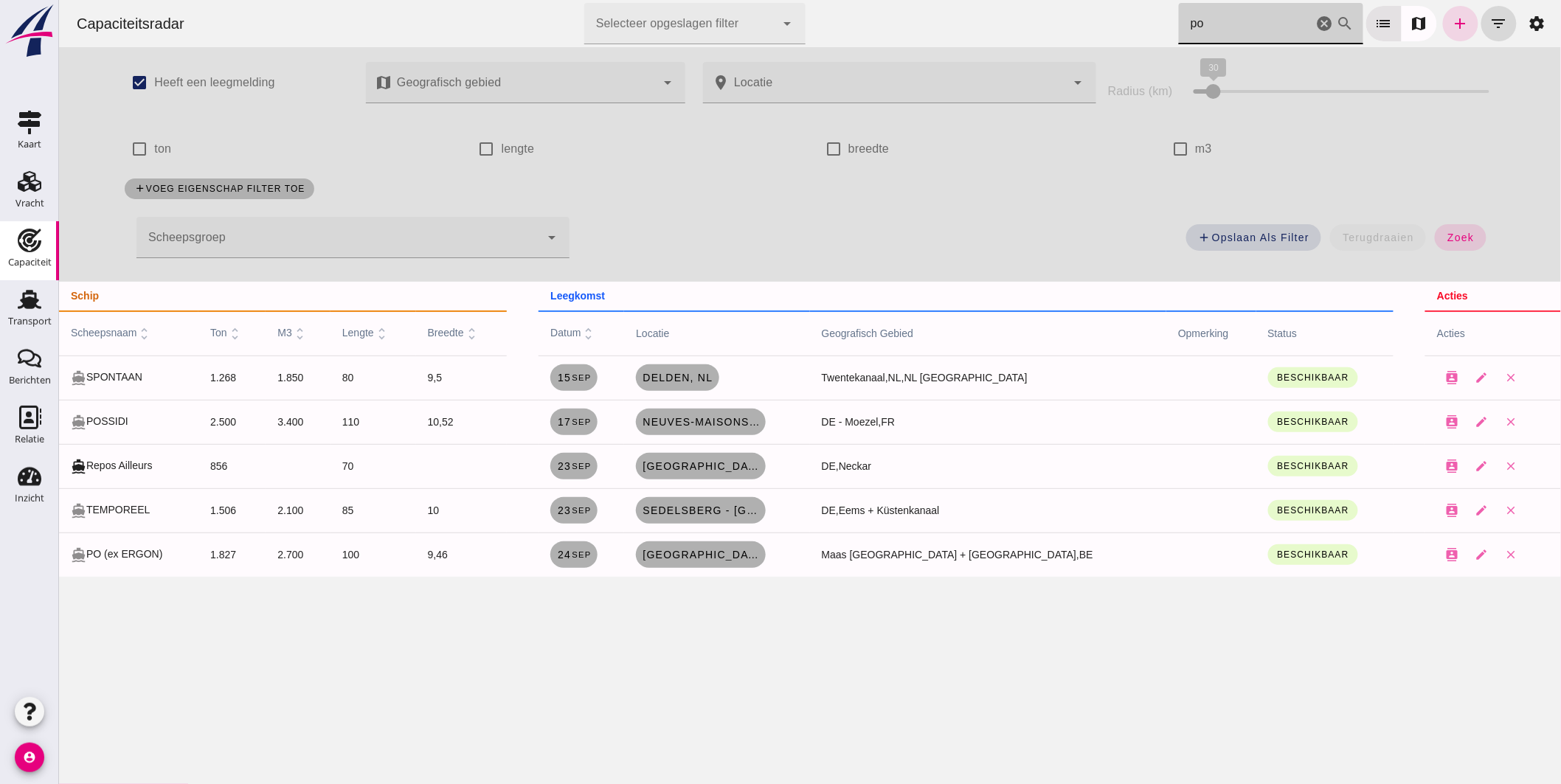
drag, startPoint x: 1228, startPoint y: 20, endPoint x: 844, endPoint y: -51, distance: 390.5
click at [844, 0] on html "Capaciteitsradar Selecteer opgeslagen filter Selecteer opgeslagen filter cancel…" at bounding box center [809, 392] width 1502 height 784
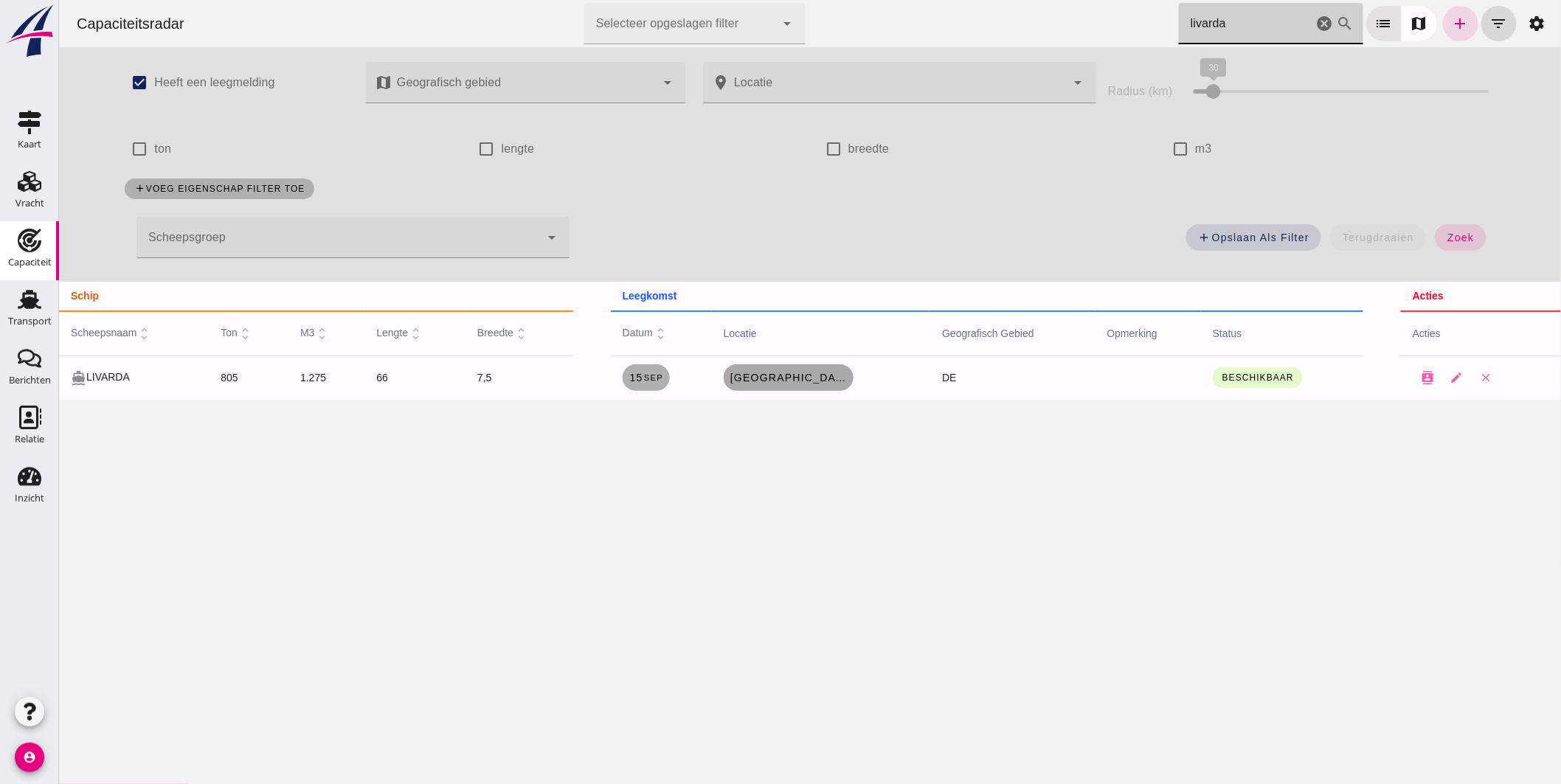
click at [805, 375] on span "Hildesheim, de" at bounding box center [788, 377] width 118 height 11
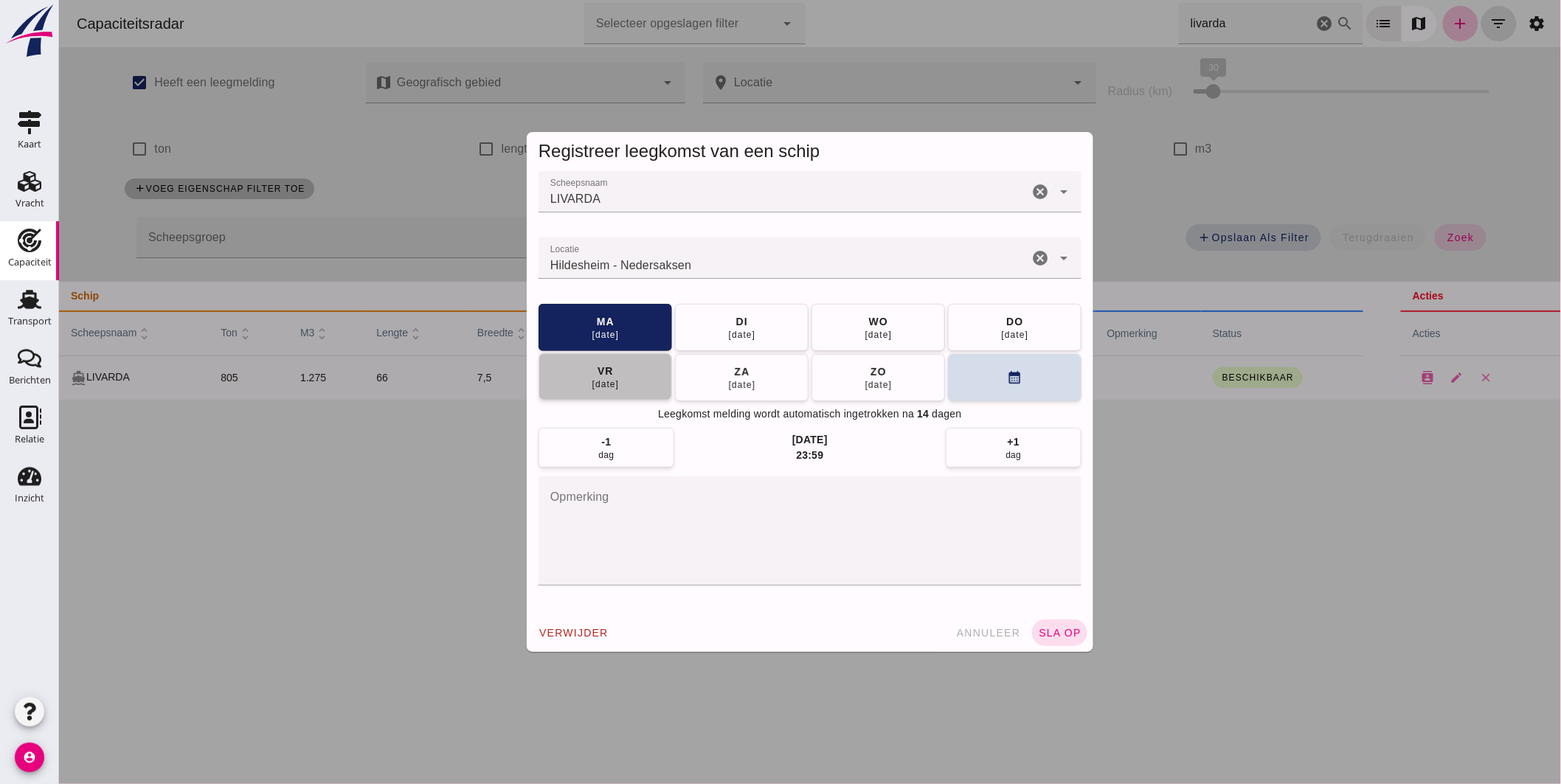
click at [613, 369] on span "vr 19 sep" at bounding box center [605, 377] width 28 height 26
click at [1056, 621] on button "sla op" at bounding box center [1059, 633] width 55 height 26
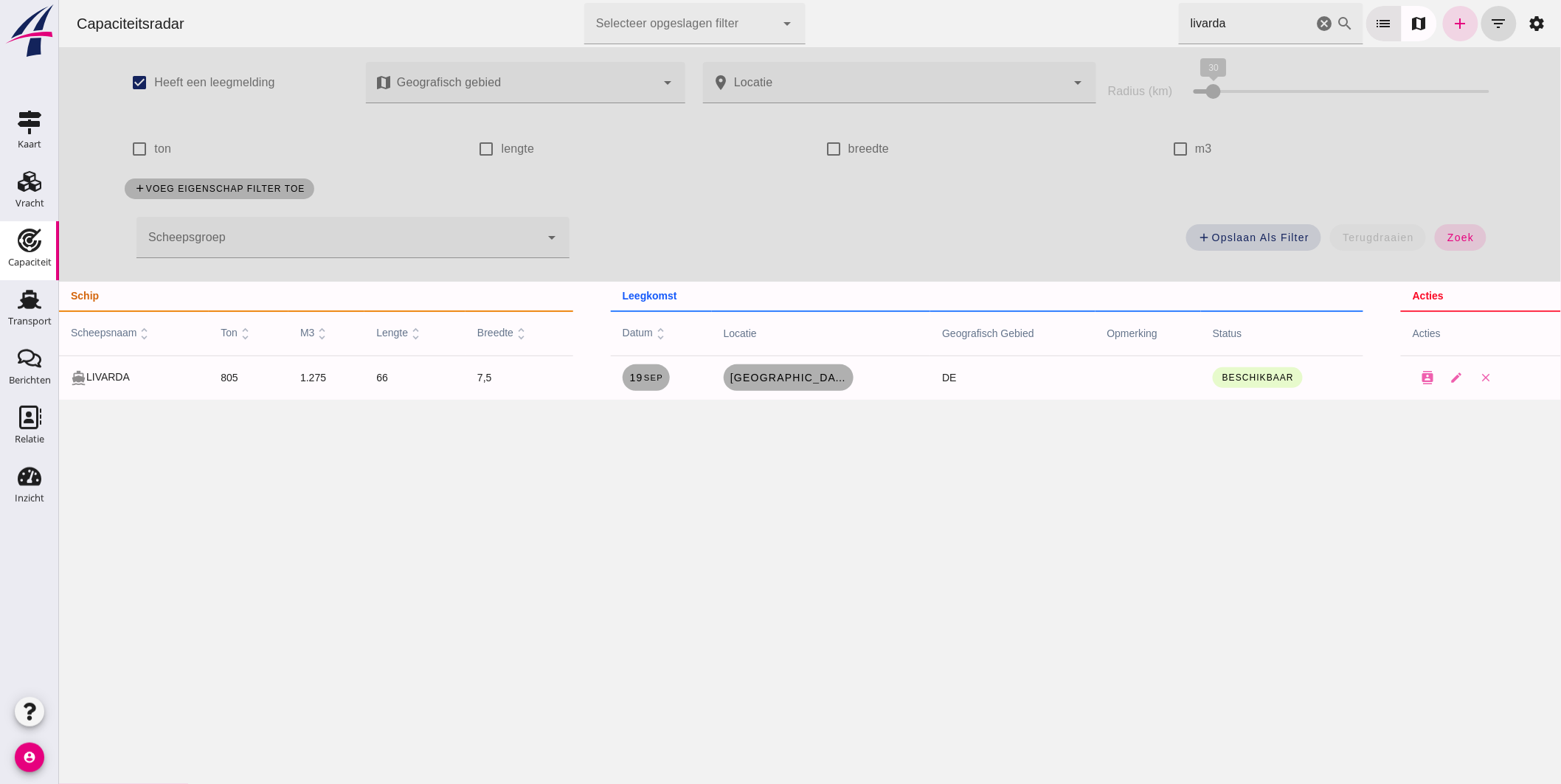
drag, startPoint x: 990, startPoint y: 7, endPoint x: 817, endPoint y: -10, distance: 173.8
click at [817, 0] on html "Capaciteitsradar Selecteer opgeslagen filter Selecteer opgeslagen filter cancel…" at bounding box center [809, 392] width 1502 height 784
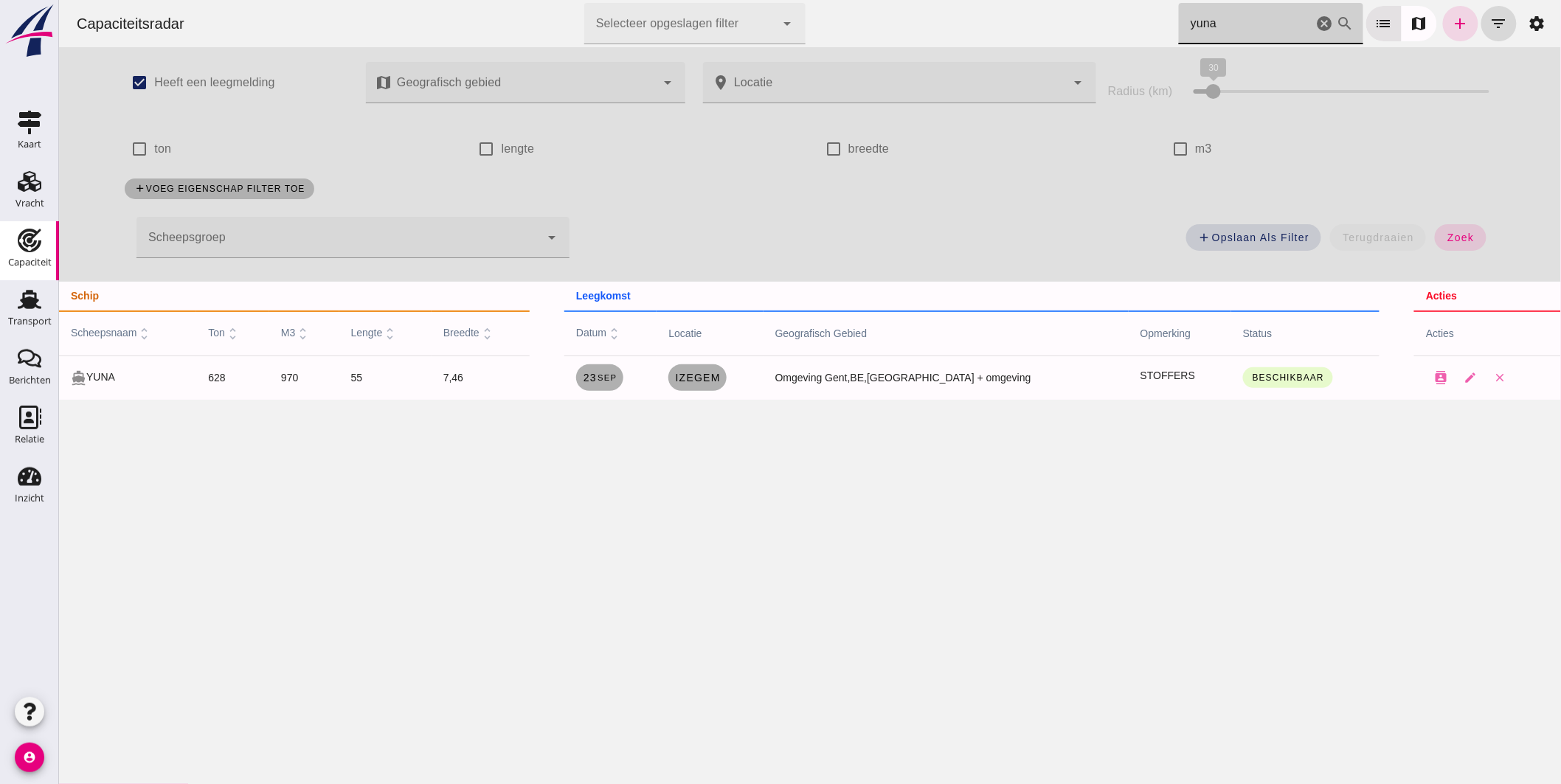
drag, startPoint x: 1208, startPoint y: 25, endPoint x: 1057, endPoint y: 26, distance: 151.0
click at [1070, 28] on div "Capaciteitsradar Selecteer opgeslagen filter Selecteer opgeslagen filter cancel…" at bounding box center [810, 24] width 1491 height 48
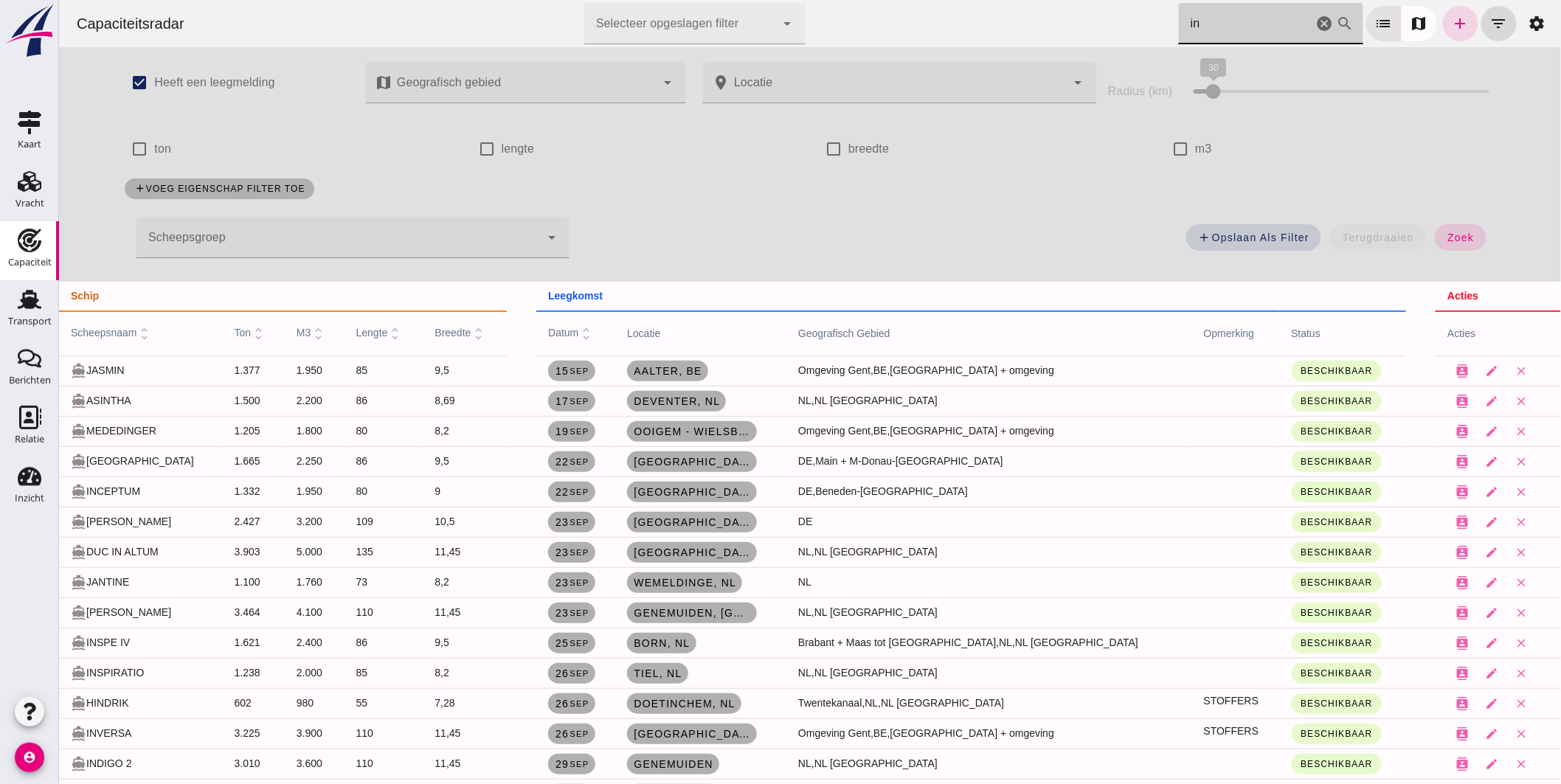
type input "i"
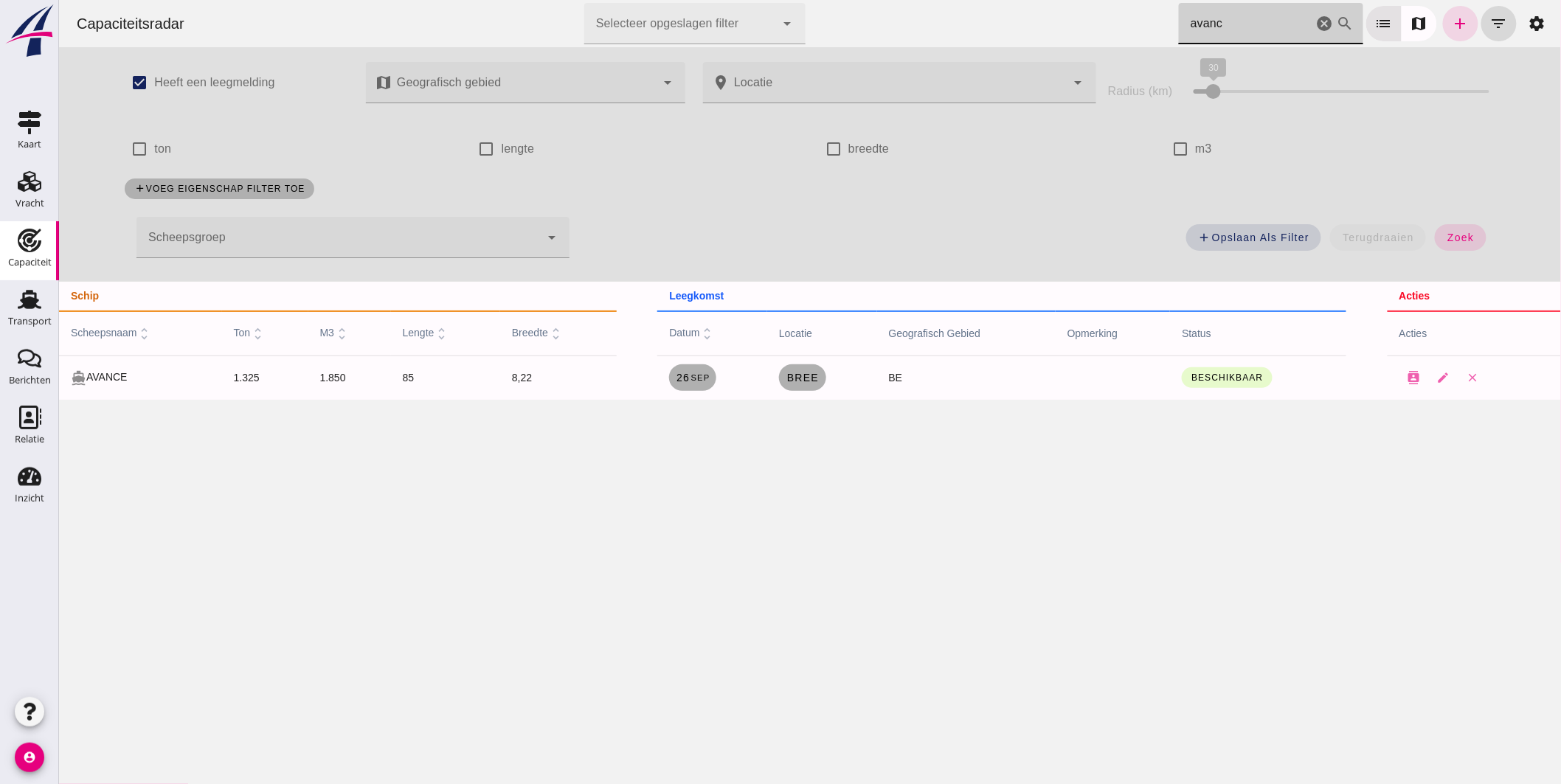
drag, startPoint x: 1246, startPoint y: 15, endPoint x: 1028, endPoint y: -15, distance: 220.1
click at [1028, 0] on html "Capaciteitsradar Selecteer opgeslagen filter Selecteer opgeslagen filter cancel…" at bounding box center [809, 392] width 1502 height 784
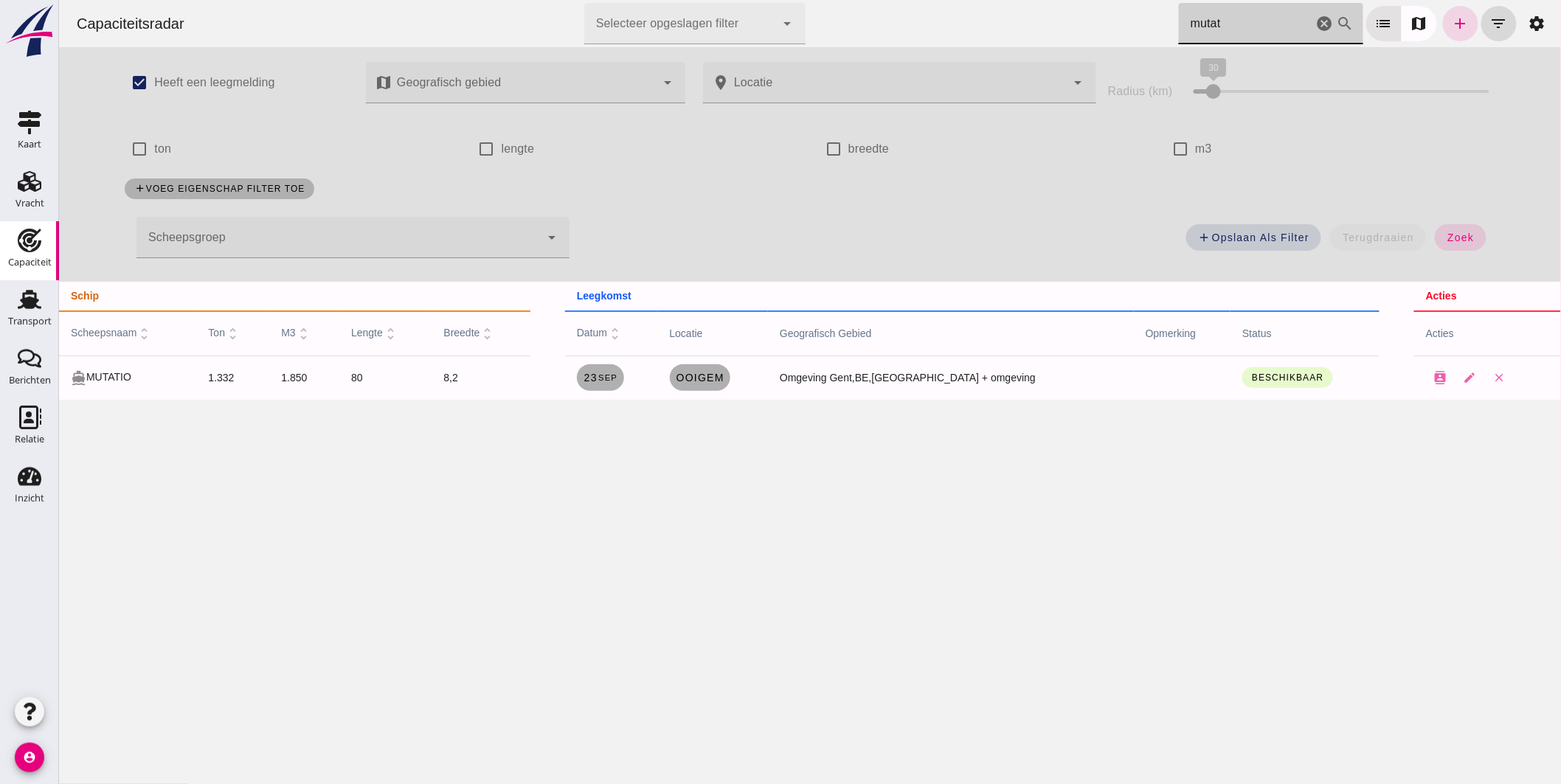
drag, startPoint x: 1215, startPoint y: 27, endPoint x: 644, endPoint y: 45, distance: 571.3
click at [829, 23] on div "Capaciteitsradar Selecteer opgeslagen filter Selecteer opgeslagen filter cancel…" at bounding box center [810, 24] width 1491 height 48
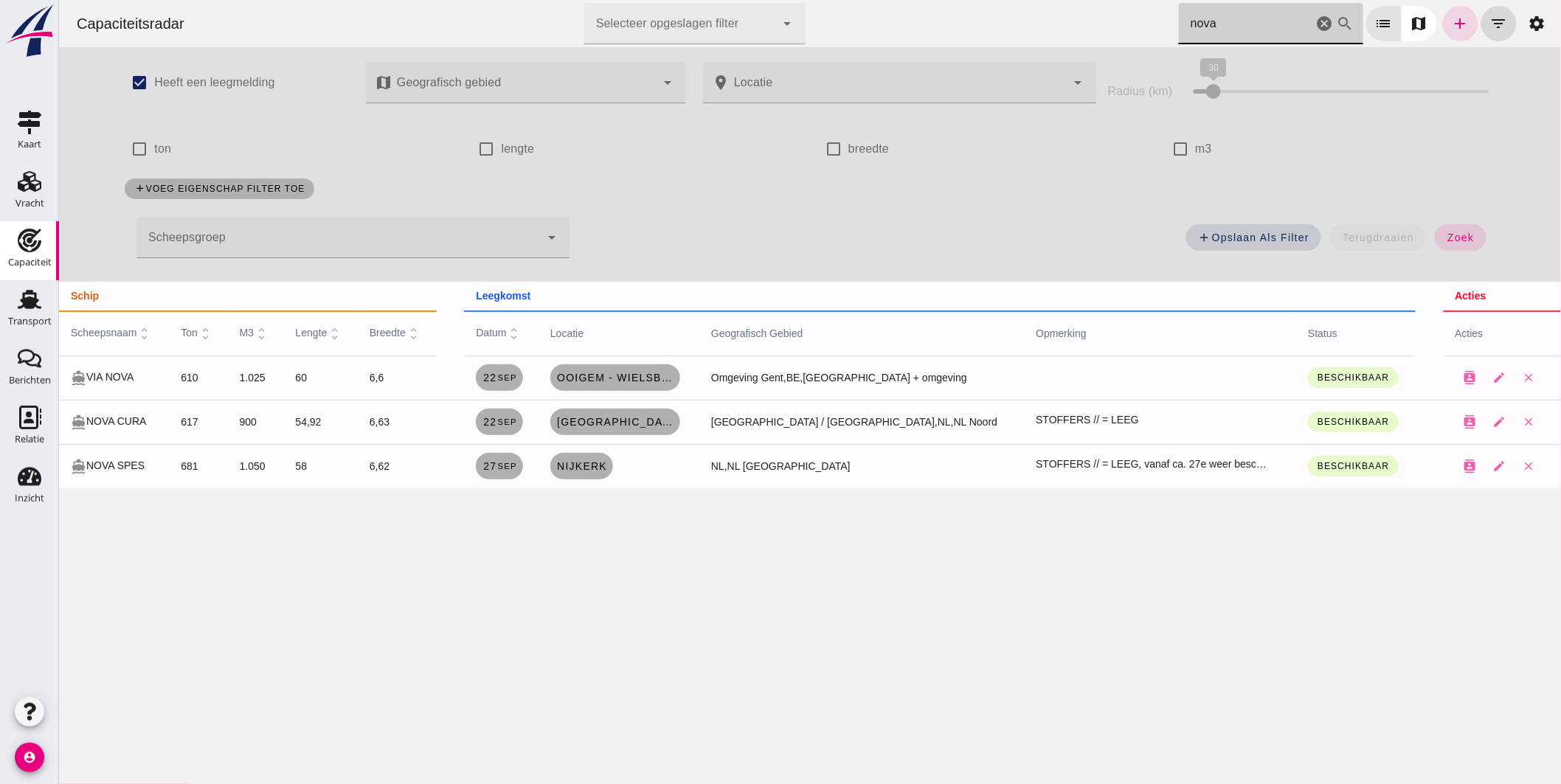
type input "nova"
click at [1315, 23] on icon "cancel" at bounding box center [1324, 24] width 18 height 18
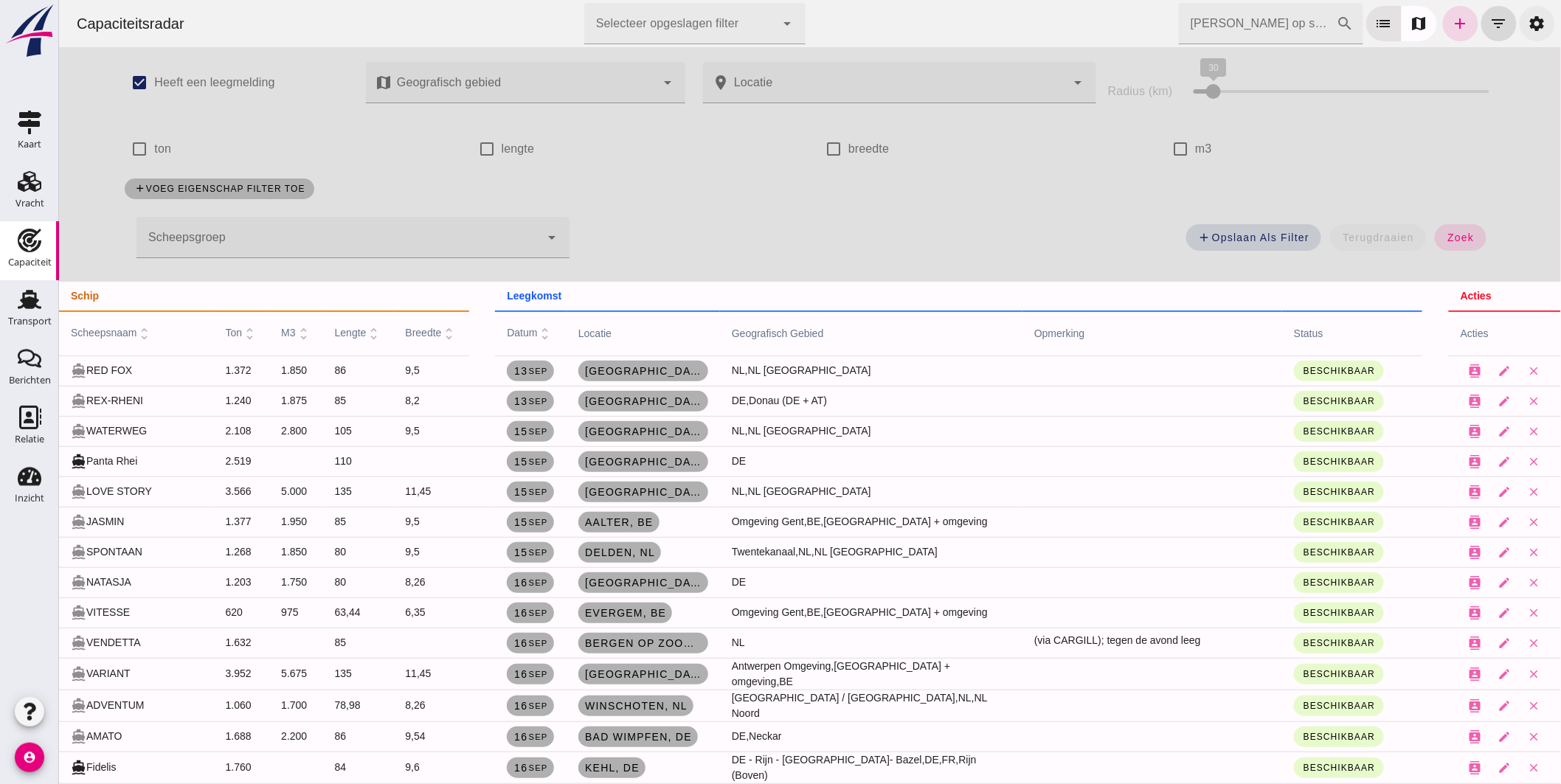
click at [1519, 26] on link "settings" at bounding box center [1536, 24] width 35 height 35
click at [1488, 23] on div "Capaciteitsradar Selecteer opgeslagen filter Selecteer opgeslagen filter cancel…" at bounding box center [810, 24] width 1491 height 48
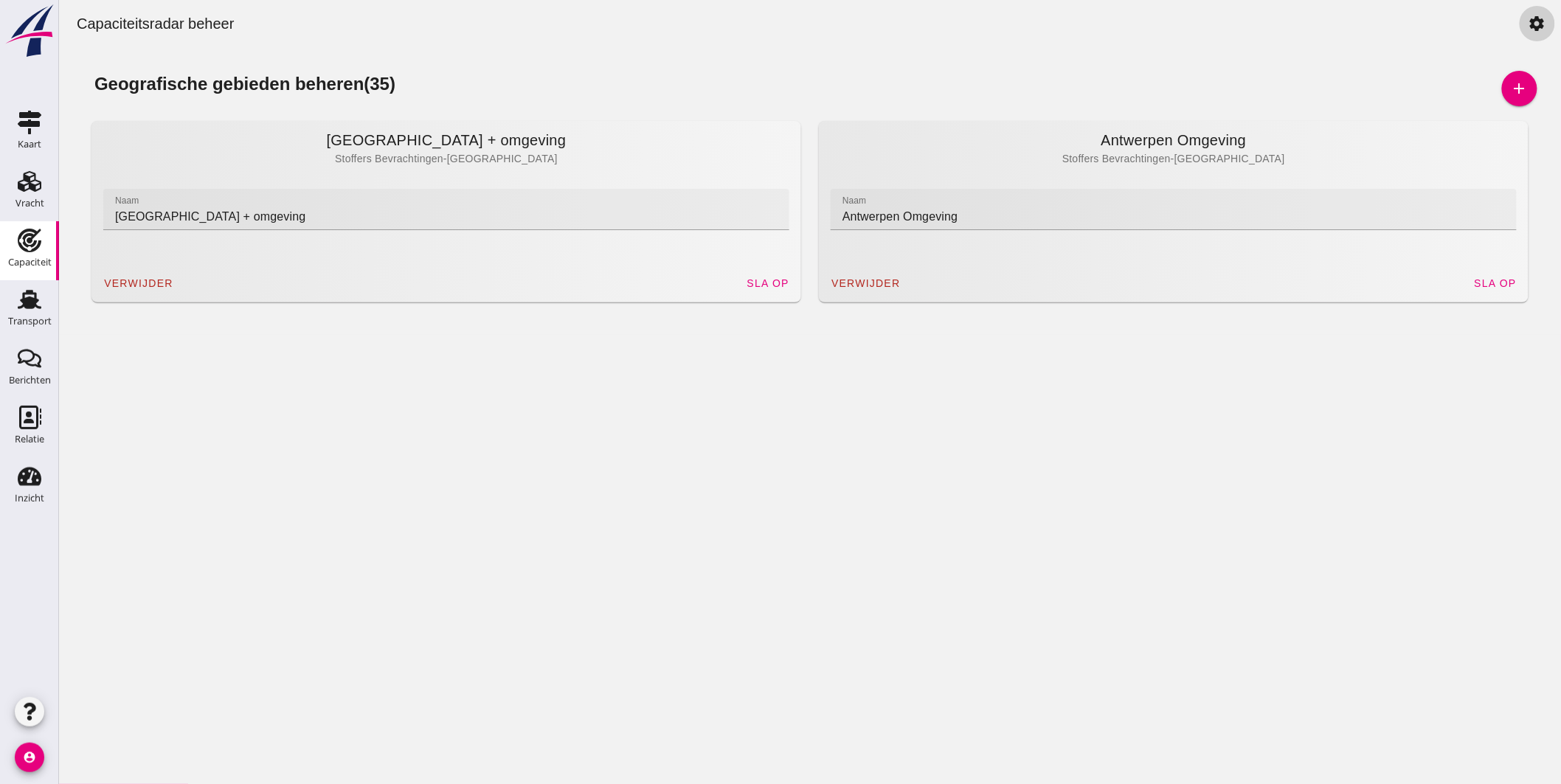
drag, startPoint x: 1537, startPoint y: 26, endPoint x: 88, endPoint y: 231, distance: 1463.4
click at [1537, 26] on link "settings" at bounding box center [1536, 24] width 35 height 35
click at [27, 231] on icon "Capaciteit" at bounding box center [29, 240] width 24 height 24
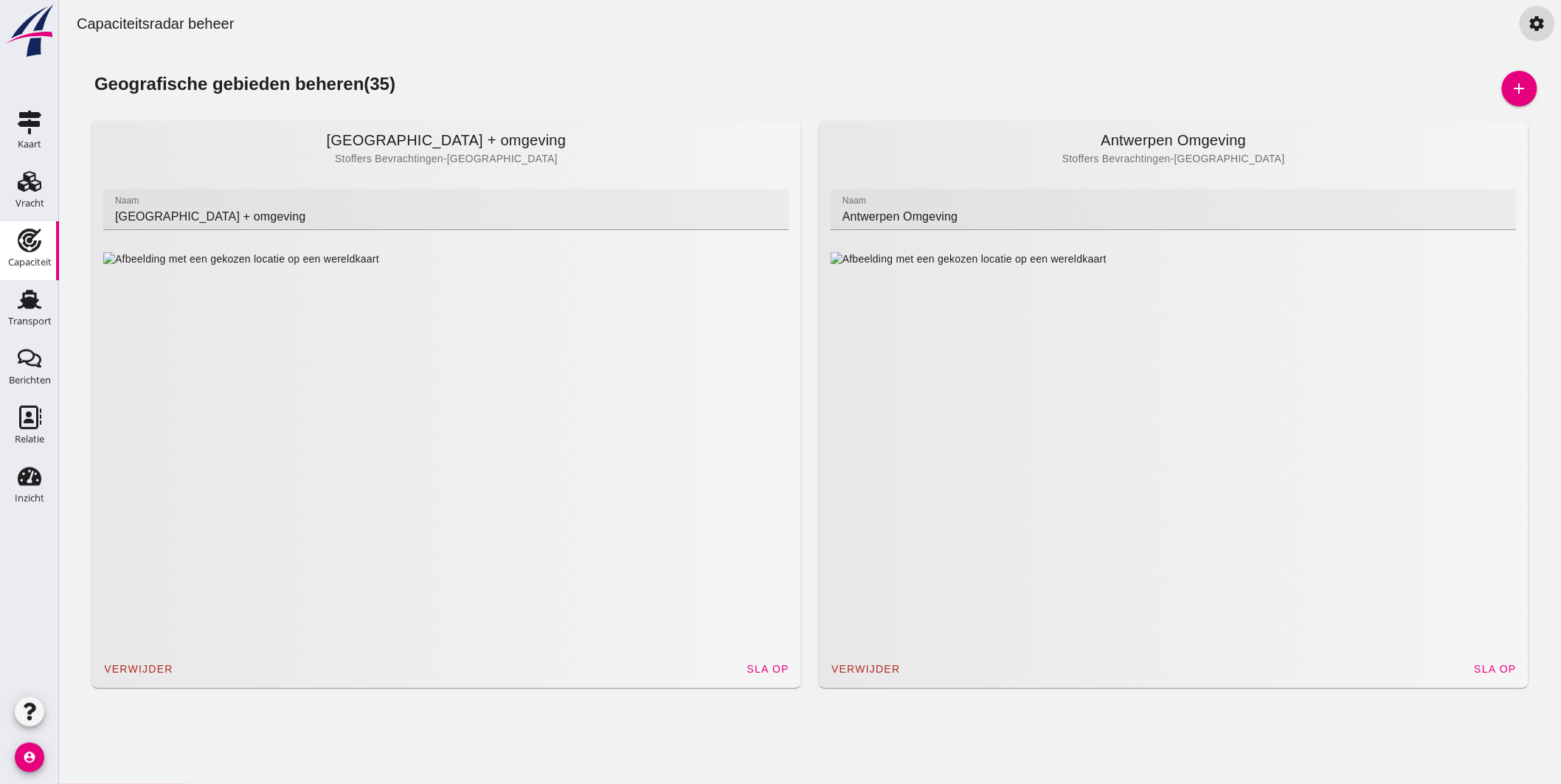
click at [909, 70] on div "Geografische gebieden beheren (35) add Antwerpen + omgeving Stoffers Bevrachtin…" at bounding box center [809, 384] width 1502 height 673
drag, startPoint x: 88, startPoint y: 245, endPoint x: 1335, endPoint y: 0, distance: 1270.8
click at [1528, 26] on icon "settings" at bounding box center [1536, 24] width 18 height 18
click at [30, 245] on use at bounding box center [29, 240] width 24 height 24
drag, startPoint x: 1335, startPoint y: 0, endPoint x: 1529, endPoint y: 16, distance: 194.7
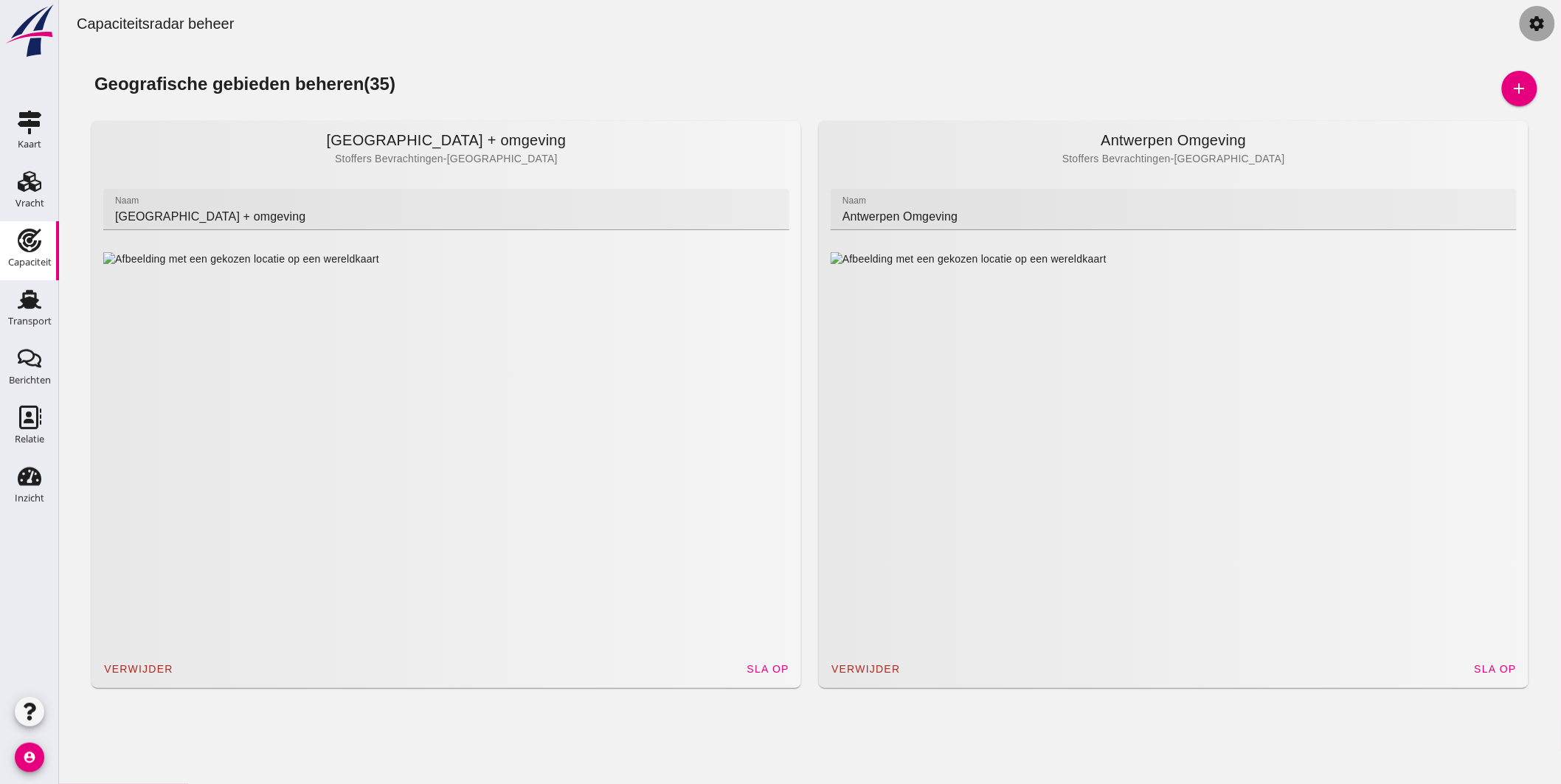
click at [1529, 16] on icon "settings" at bounding box center [1536, 24] width 18 height 18
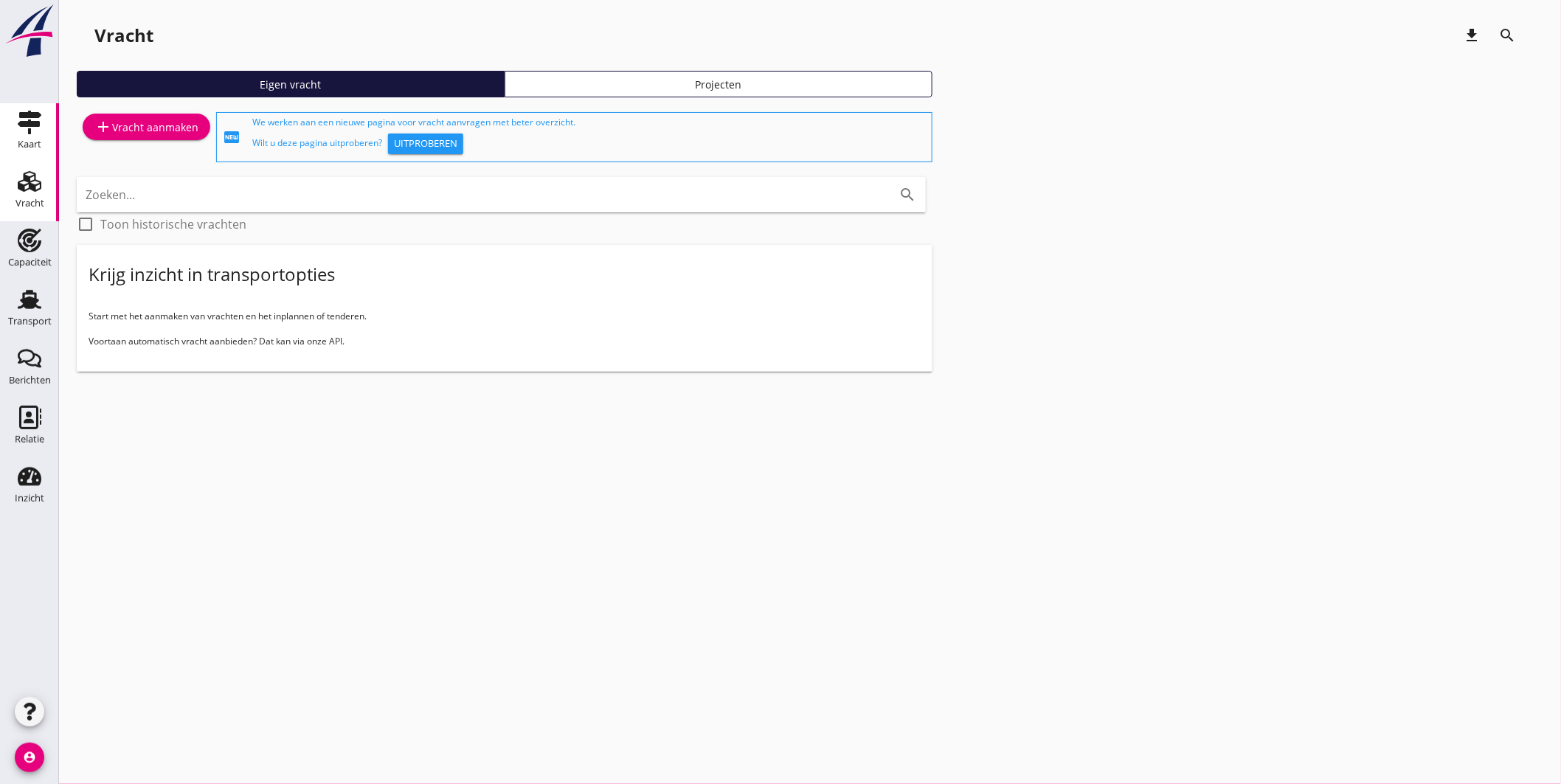
click at [33, 118] on icon "Kaart" at bounding box center [29, 122] width 24 height 24
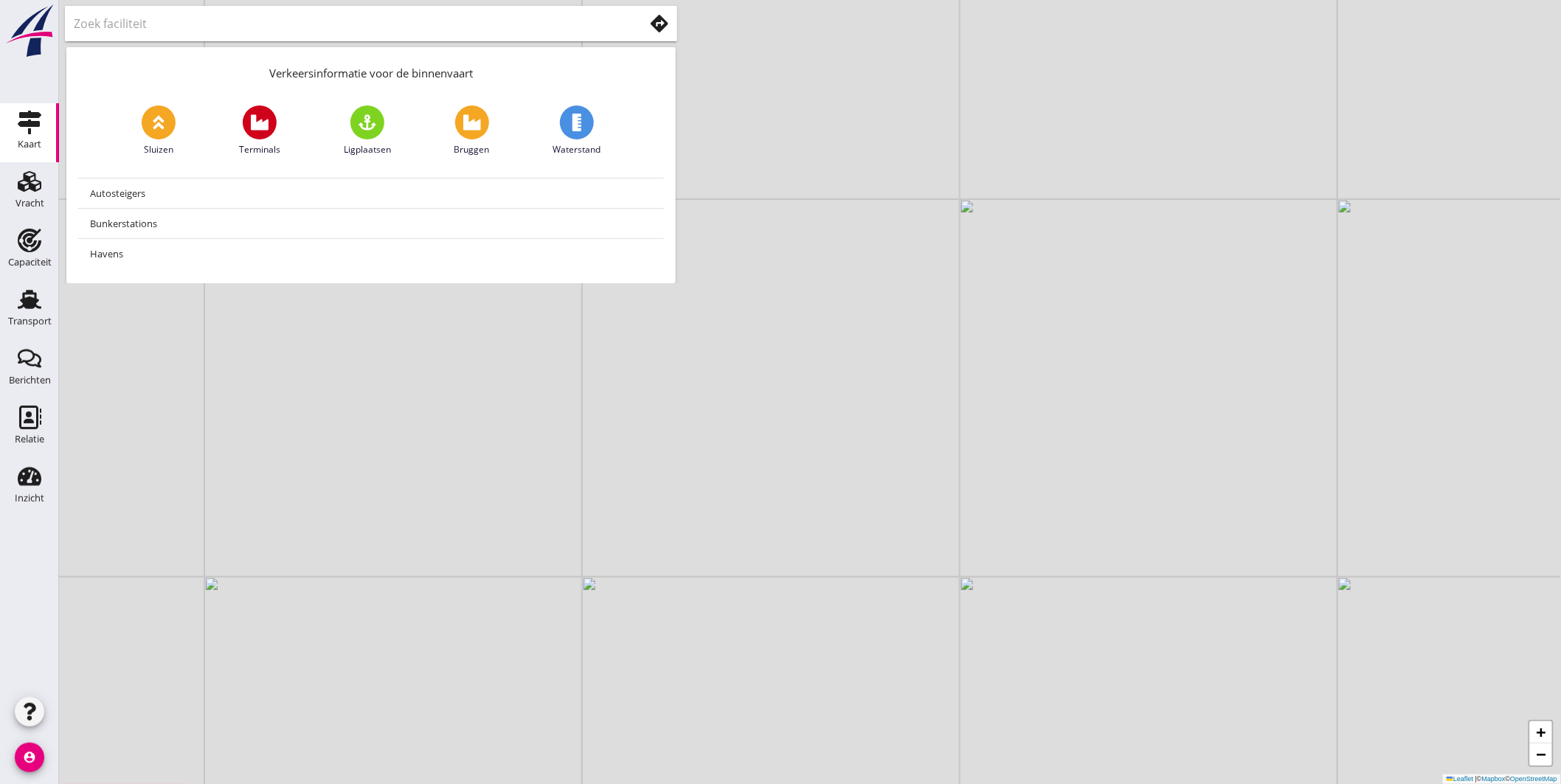
click at [259, 120] on icon at bounding box center [260, 122] width 18 height 18
drag, startPoint x: 834, startPoint y: 207, endPoint x: 1271, endPoint y: 776, distance: 717.4
click at [1272, 779] on div "+ − Leaflet | © Mapbox © OpenStreetMap" at bounding box center [810, 392] width 1502 height 784
drag, startPoint x: 998, startPoint y: 218, endPoint x: 1162, endPoint y: 474, distance: 304.0
click at [1200, 496] on div "+ − Leaflet | © Mapbox © OpenStreetMap" at bounding box center [810, 392] width 1502 height 784
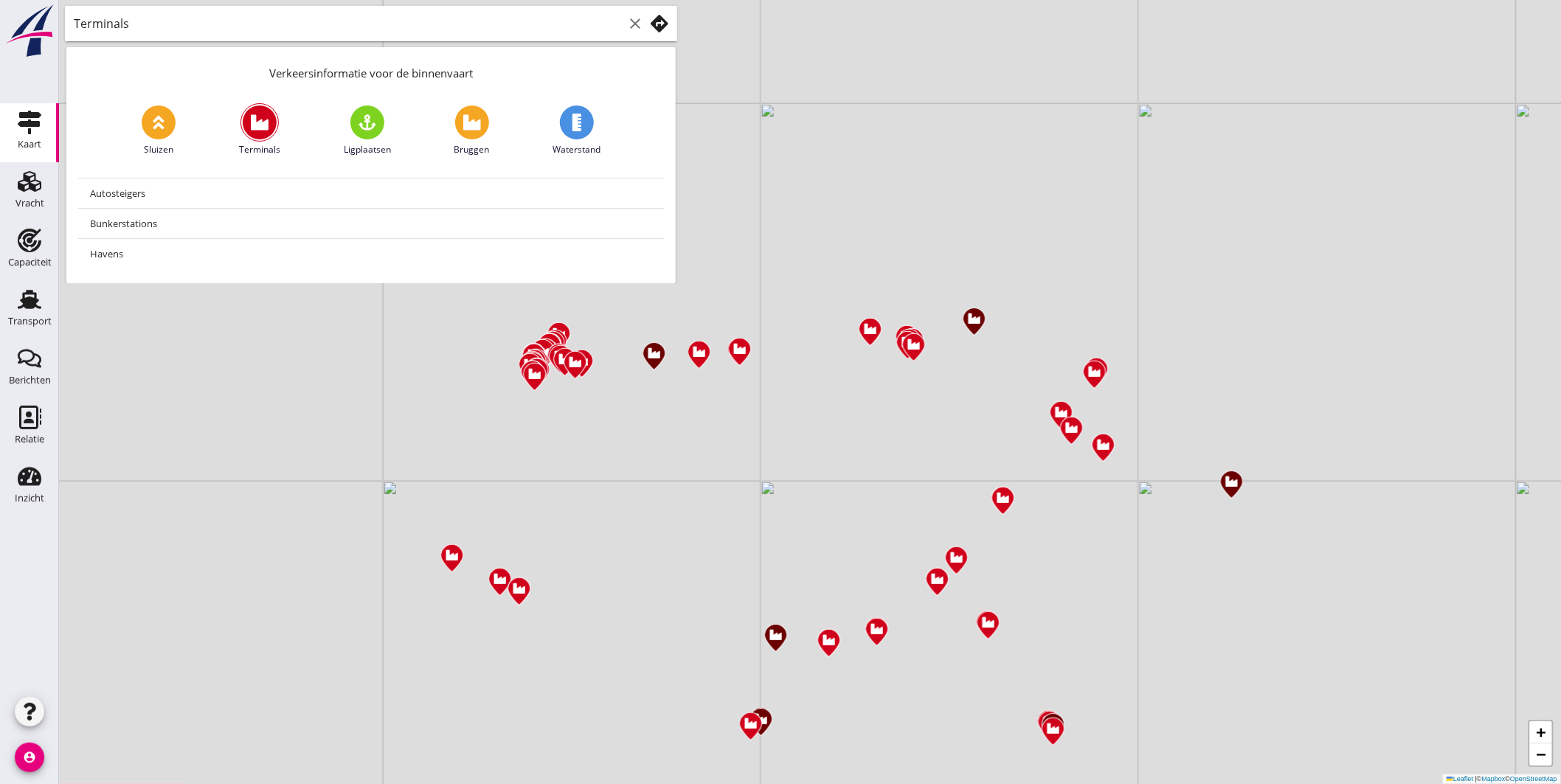
drag, startPoint x: 1030, startPoint y: 511, endPoint x: 1022, endPoint y: 468, distance: 43.7
click at [1022, 468] on div "+ − Leaflet | © Mapbox © OpenStreetMap" at bounding box center [810, 392] width 1502 height 784
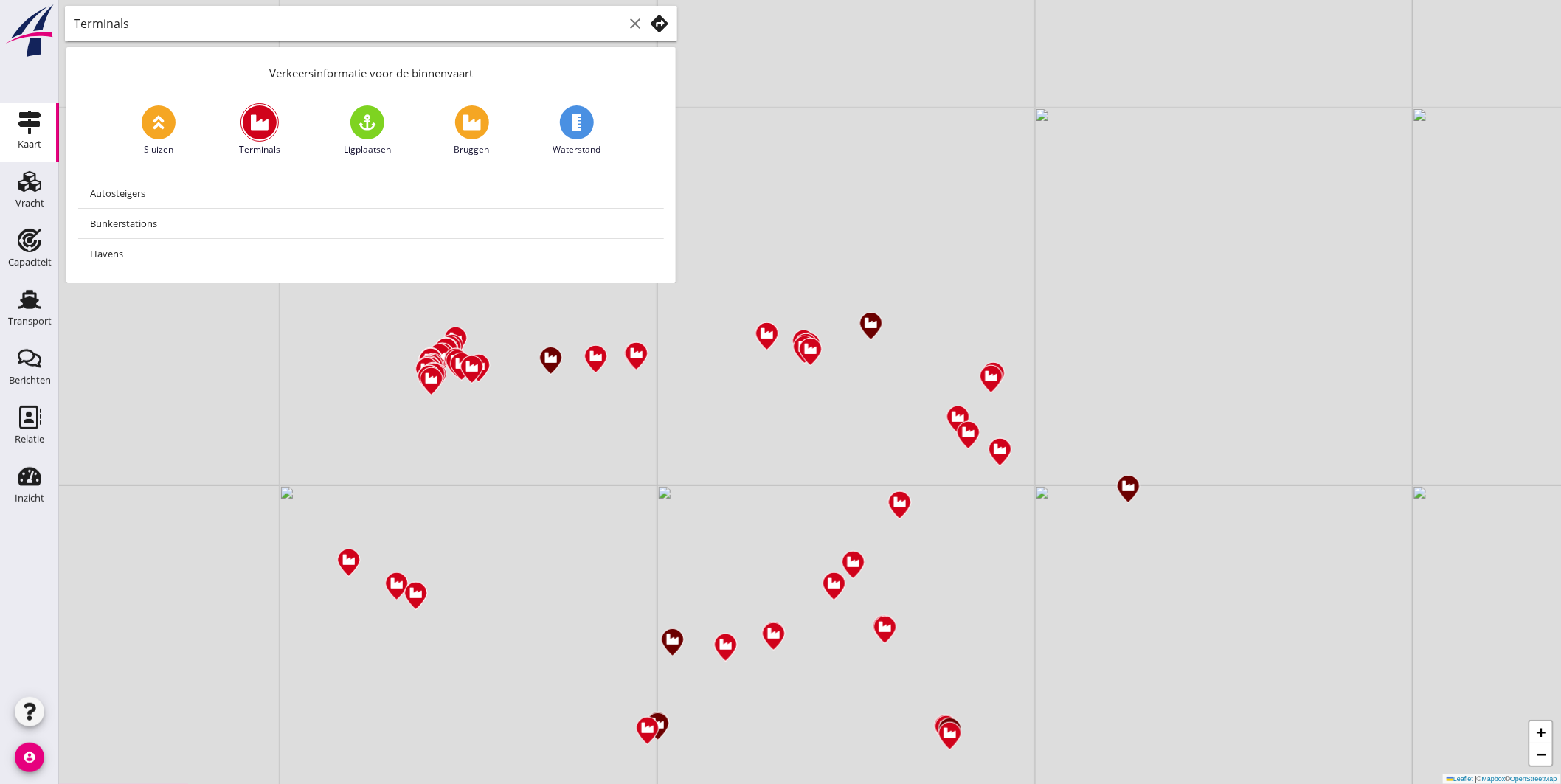
drag, startPoint x: 1086, startPoint y: 568, endPoint x: 915, endPoint y: 577, distance: 171.2
click at [915, 577] on div "+ − Leaflet | © Mapbox © OpenStreetMap" at bounding box center [810, 392] width 1502 height 784
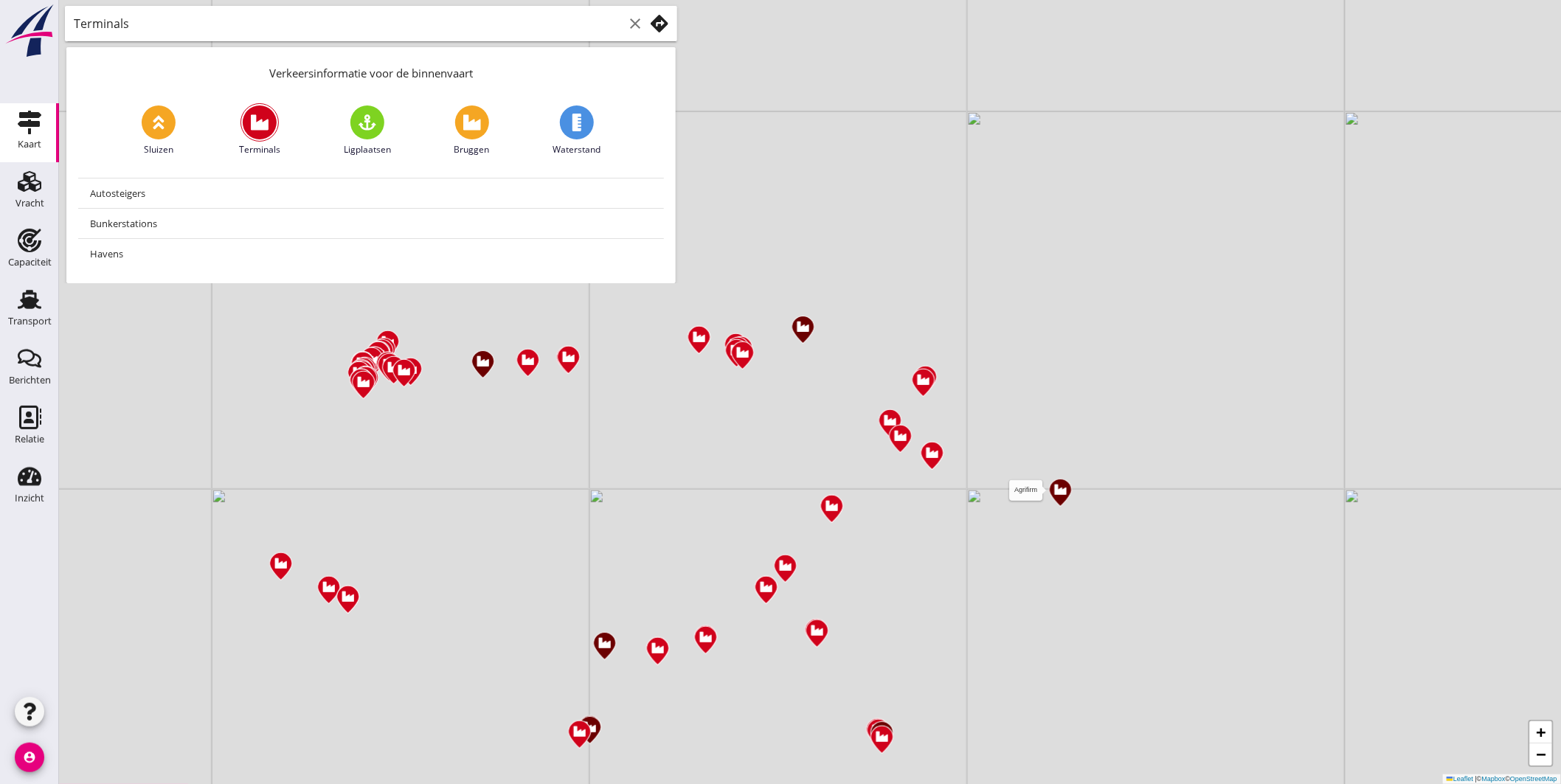
click at [1061, 489] on img at bounding box center [1059, 492] width 26 height 31
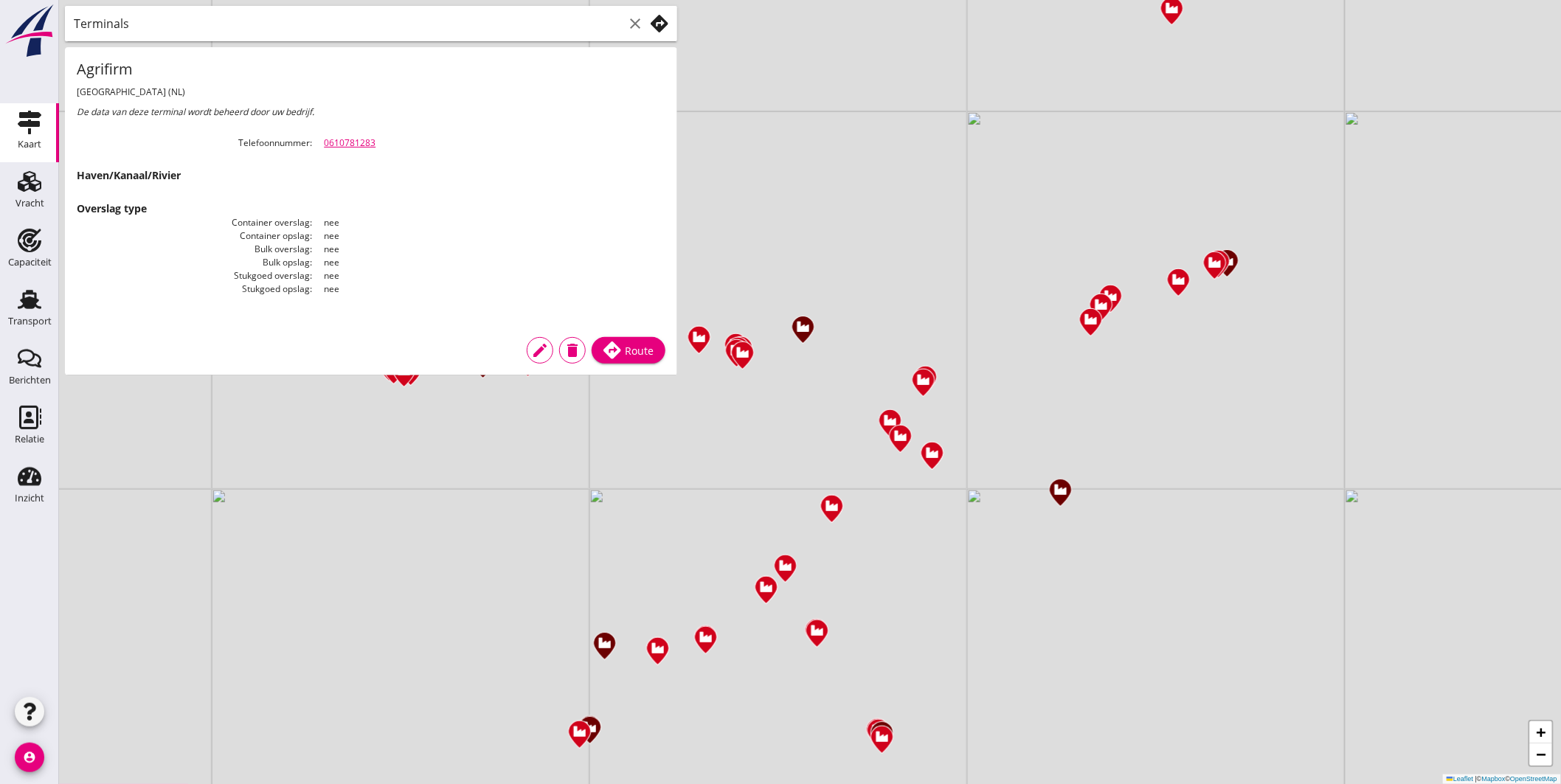
click at [340, 143] on link "0610781283" at bounding box center [349, 143] width 52 height 12
click at [342, 143] on link "0610781283" at bounding box center [349, 143] width 52 height 12
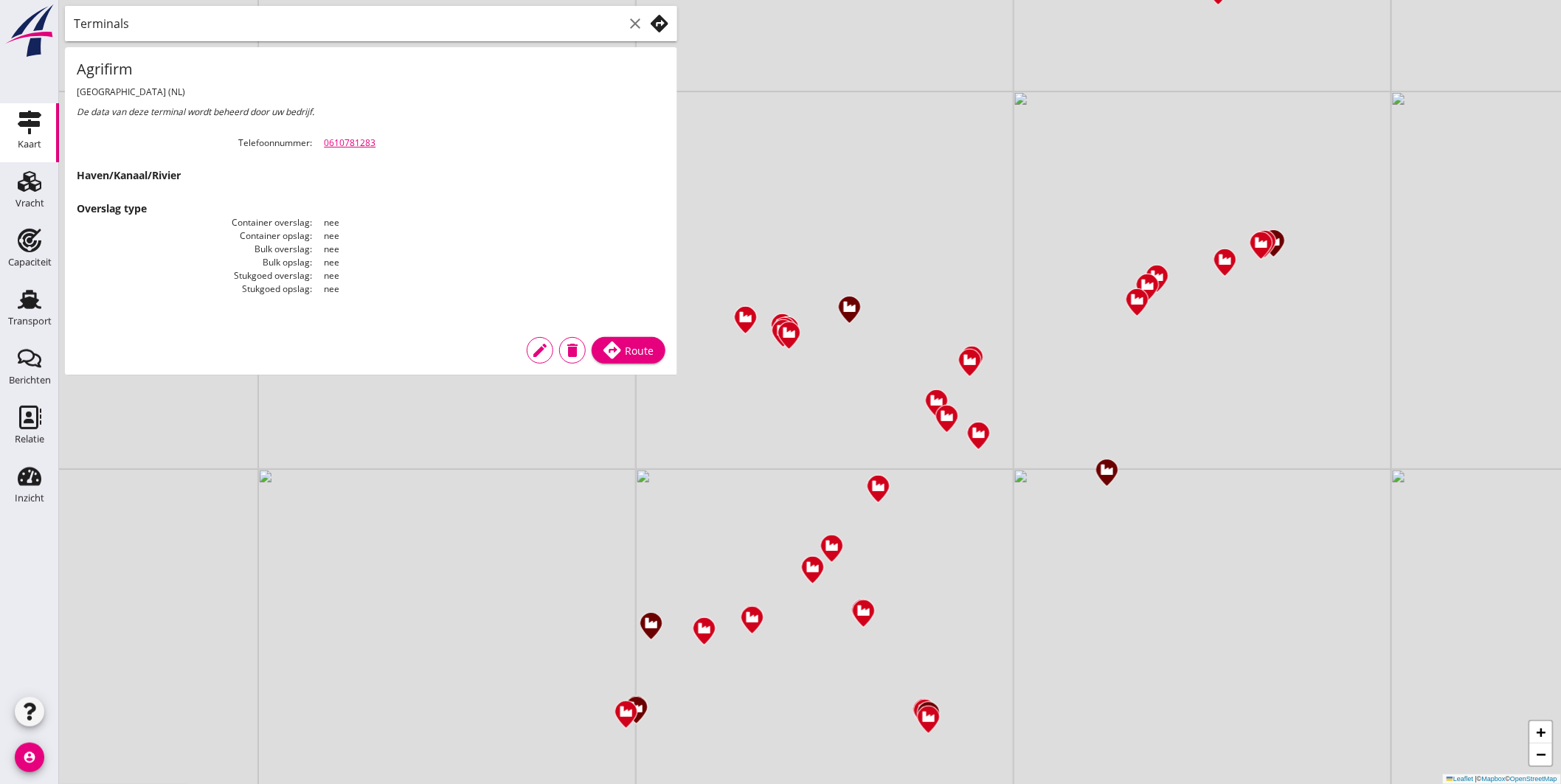
drag, startPoint x: 802, startPoint y: 546, endPoint x: 1071, endPoint y: 164, distance: 467.2
click at [1070, 164] on div "+ − Leaflet | © Mapbox © OpenStreetMap" at bounding box center [810, 392] width 1502 height 784
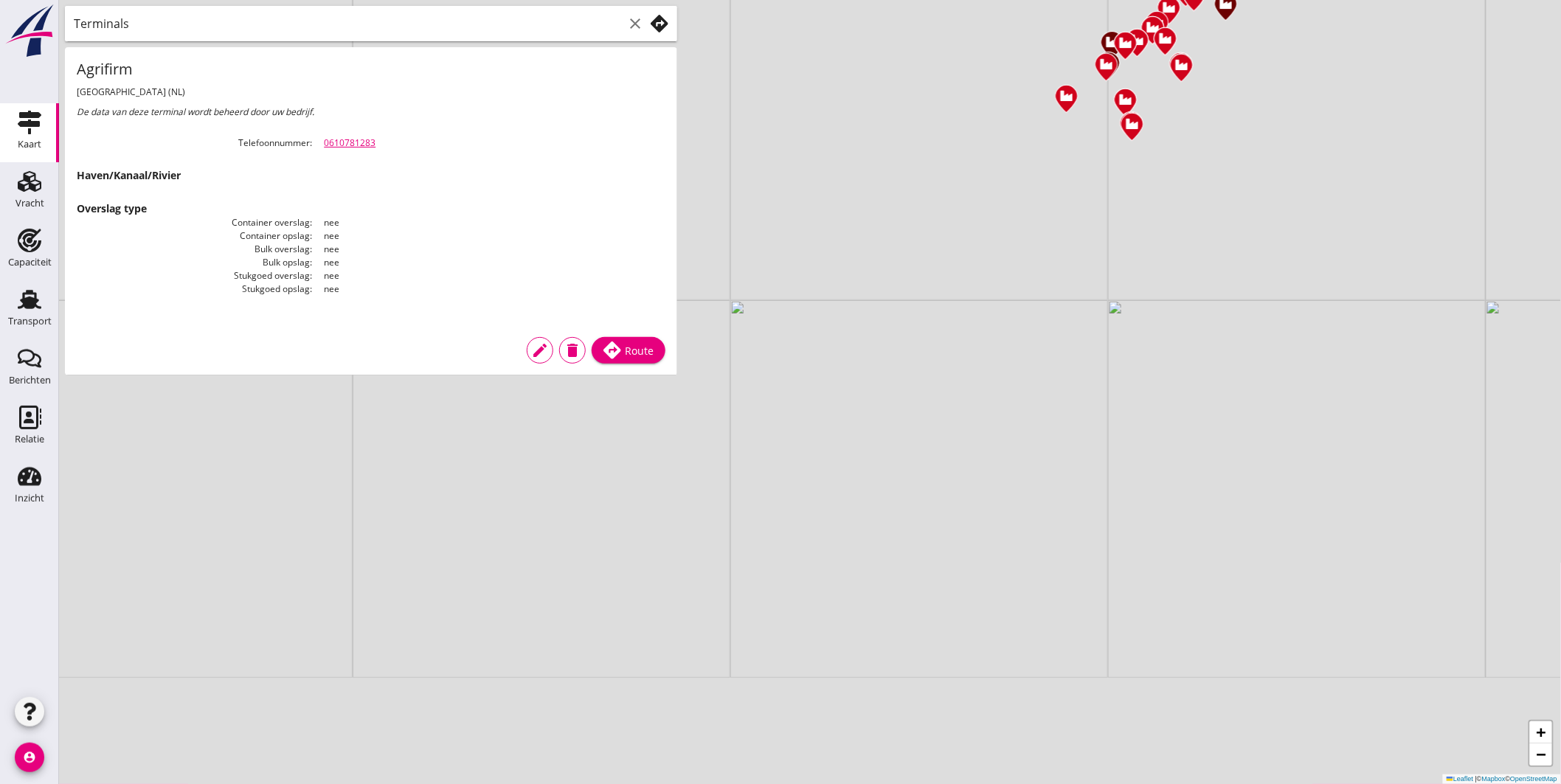
drag, startPoint x: 769, startPoint y: 603, endPoint x: 953, endPoint y: 175, distance: 465.9
click at [953, 182] on div "+ − Leaflet | © Mapbox © OpenStreetMap" at bounding box center [810, 392] width 1502 height 784
drag, startPoint x: 820, startPoint y: 568, endPoint x: 901, endPoint y: 410, distance: 177.6
click at [901, 410] on div "+ − Leaflet | © Mapbox © OpenStreetMap" at bounding box center [810, 392] width 1502 height 784
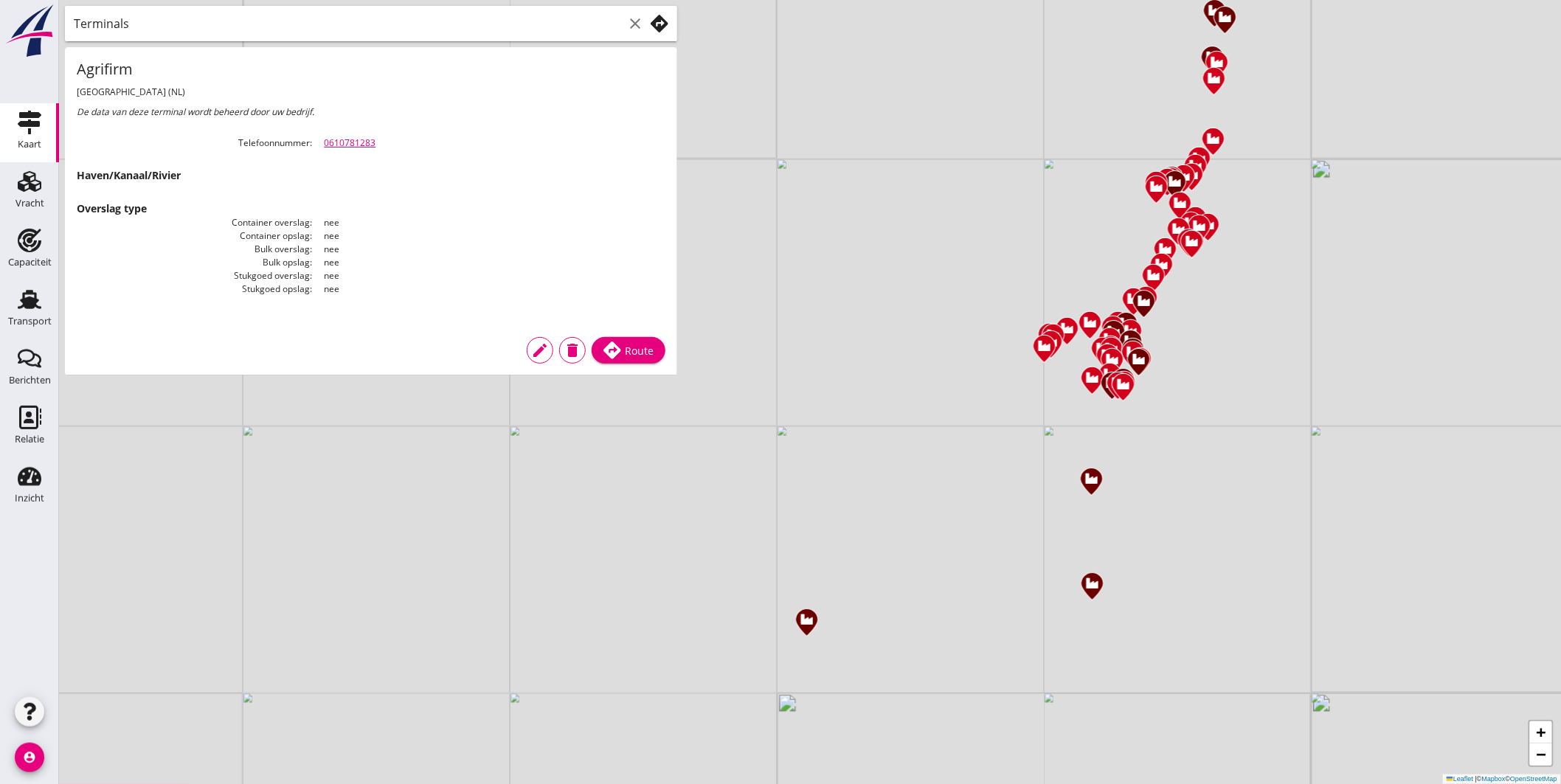
drag, startPoint x: 712, startPoint y: 567, endPoint x: 864, endPoint y: 619, distance: 160.6
click at [864, 619] on div "+ − Leaflet | © Mapbox © OpenStreetMap" at bounding box center [810, 392] width 1502 height 784
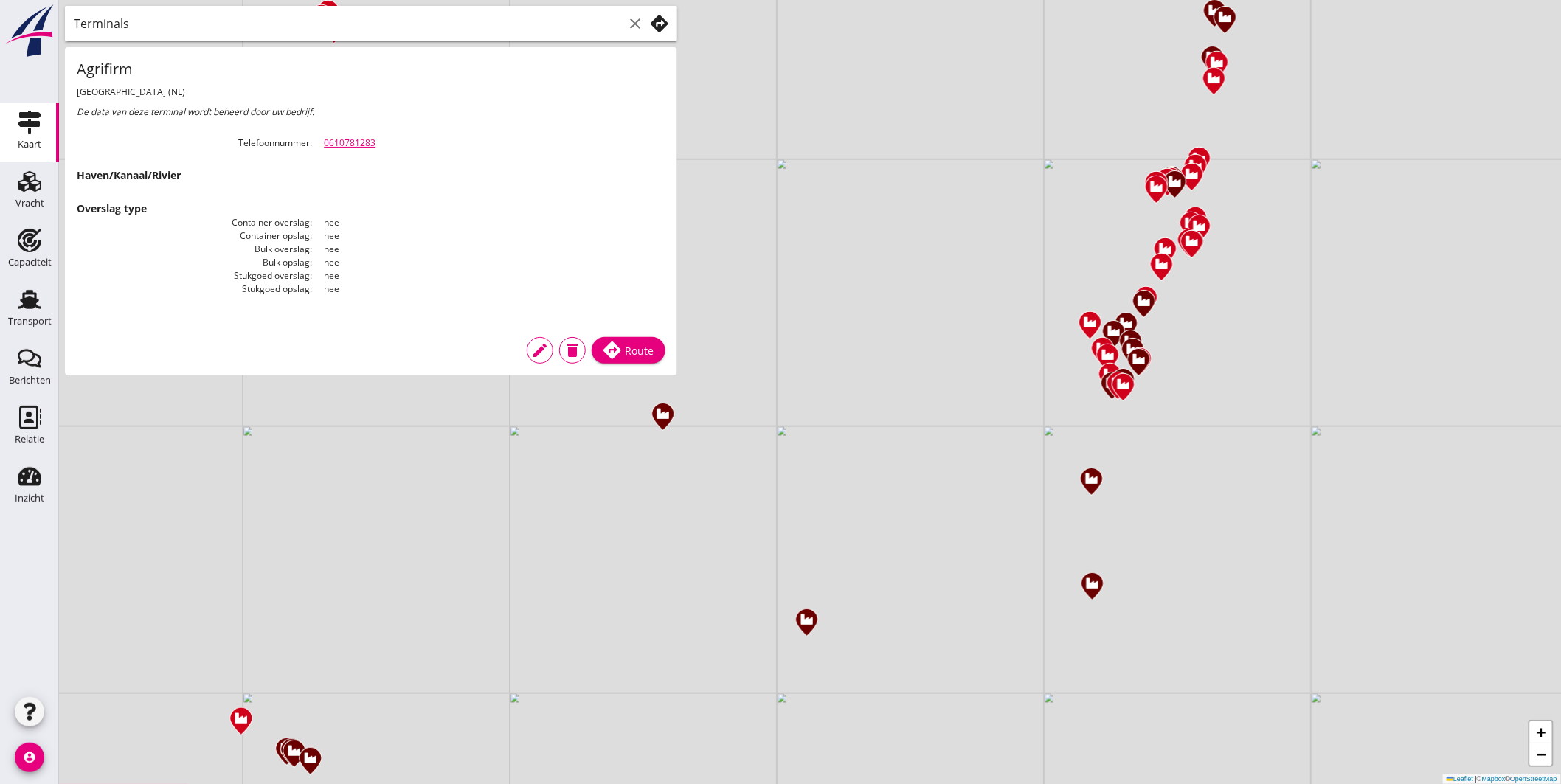
click at [411, 20] on input "Terminals" at bounding box center [348, 23] width 550 height 24
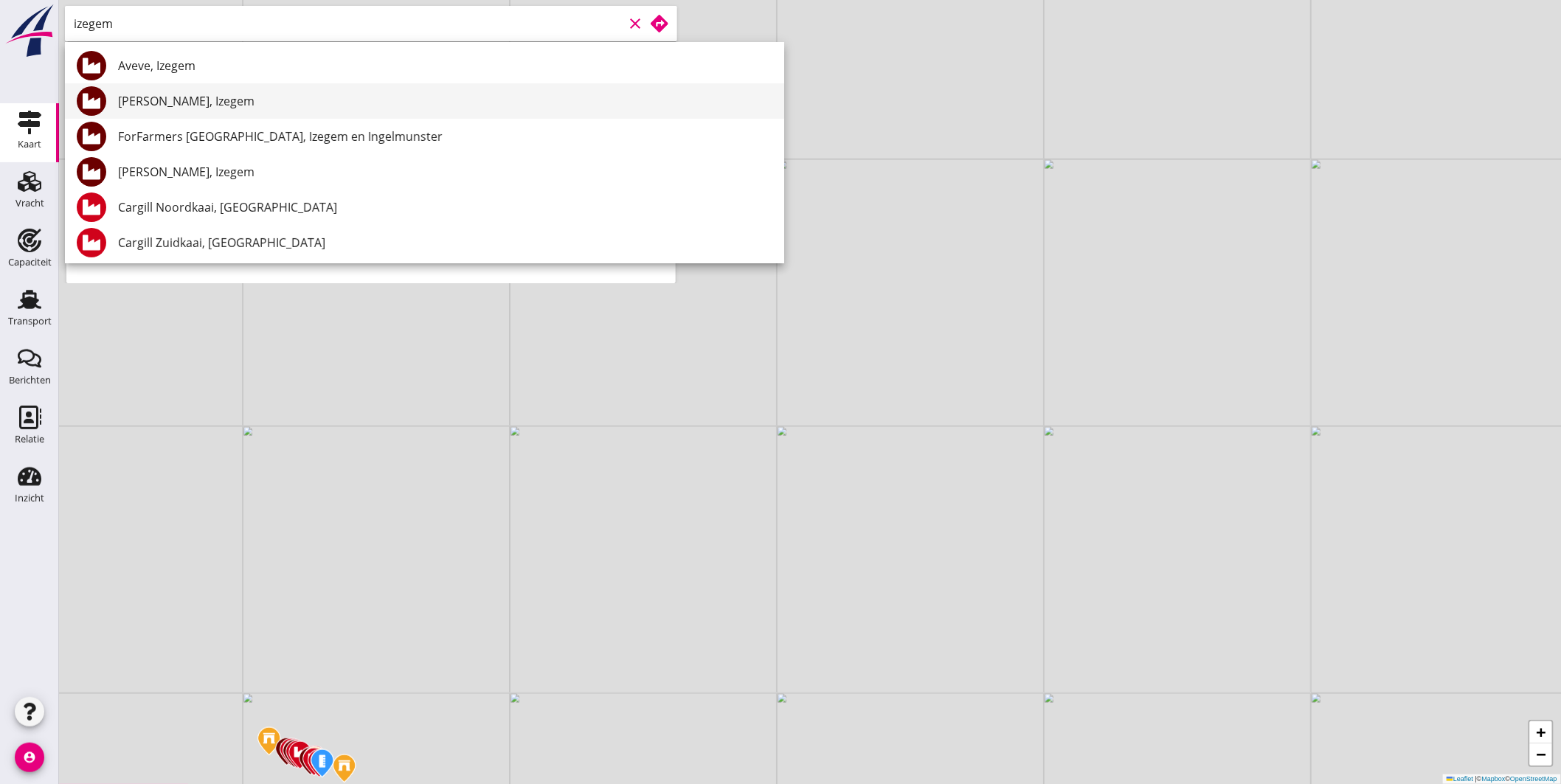
click at [248, 97] on div "[PERSON_NAME], Izegem" at bounding box center [445, 101] width 655 height 18
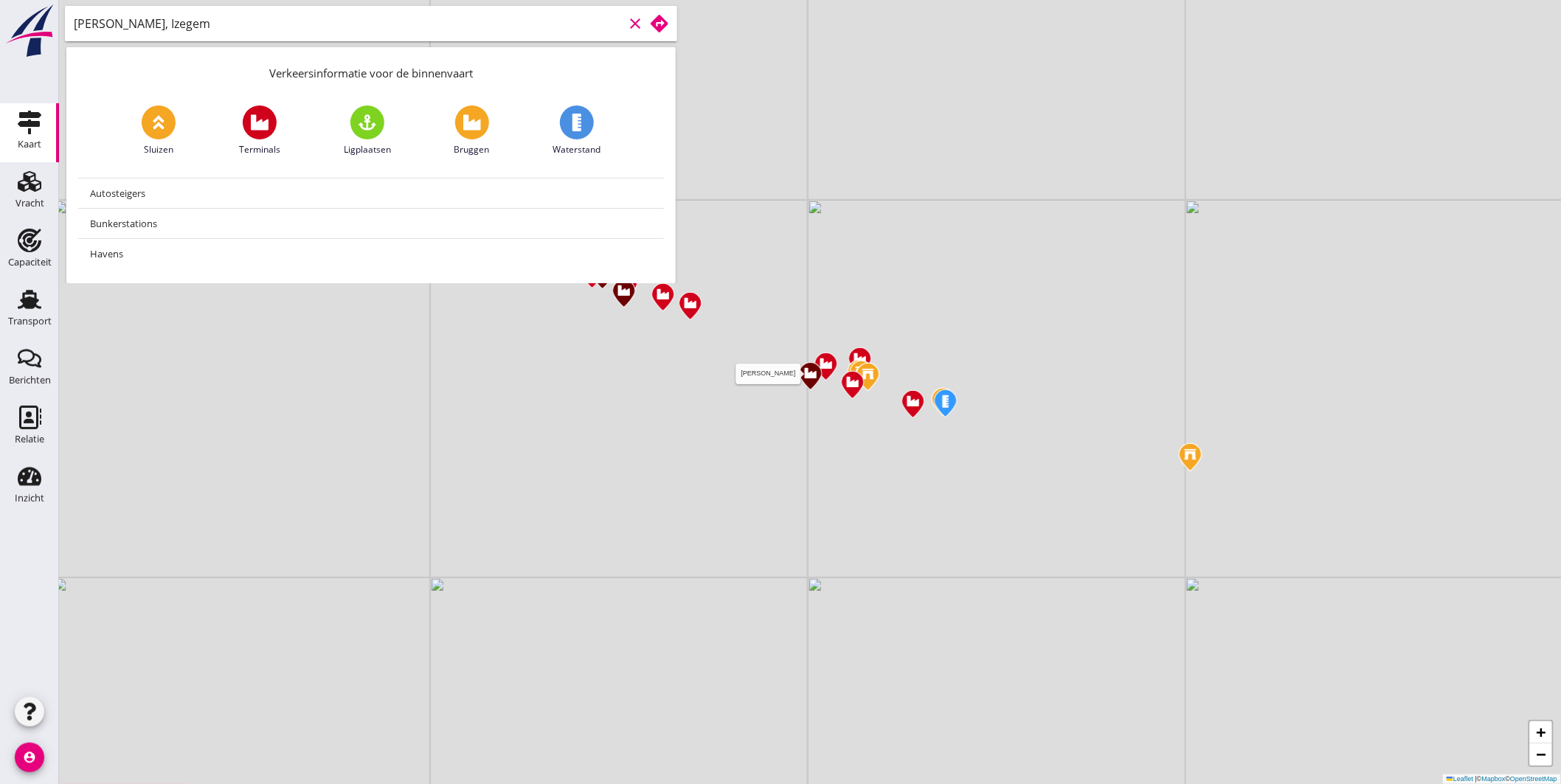
type input "[PERSON_NAME], Izegem"
click at [806, 375] on img at bounding box center [810, 376] width 26 height 31
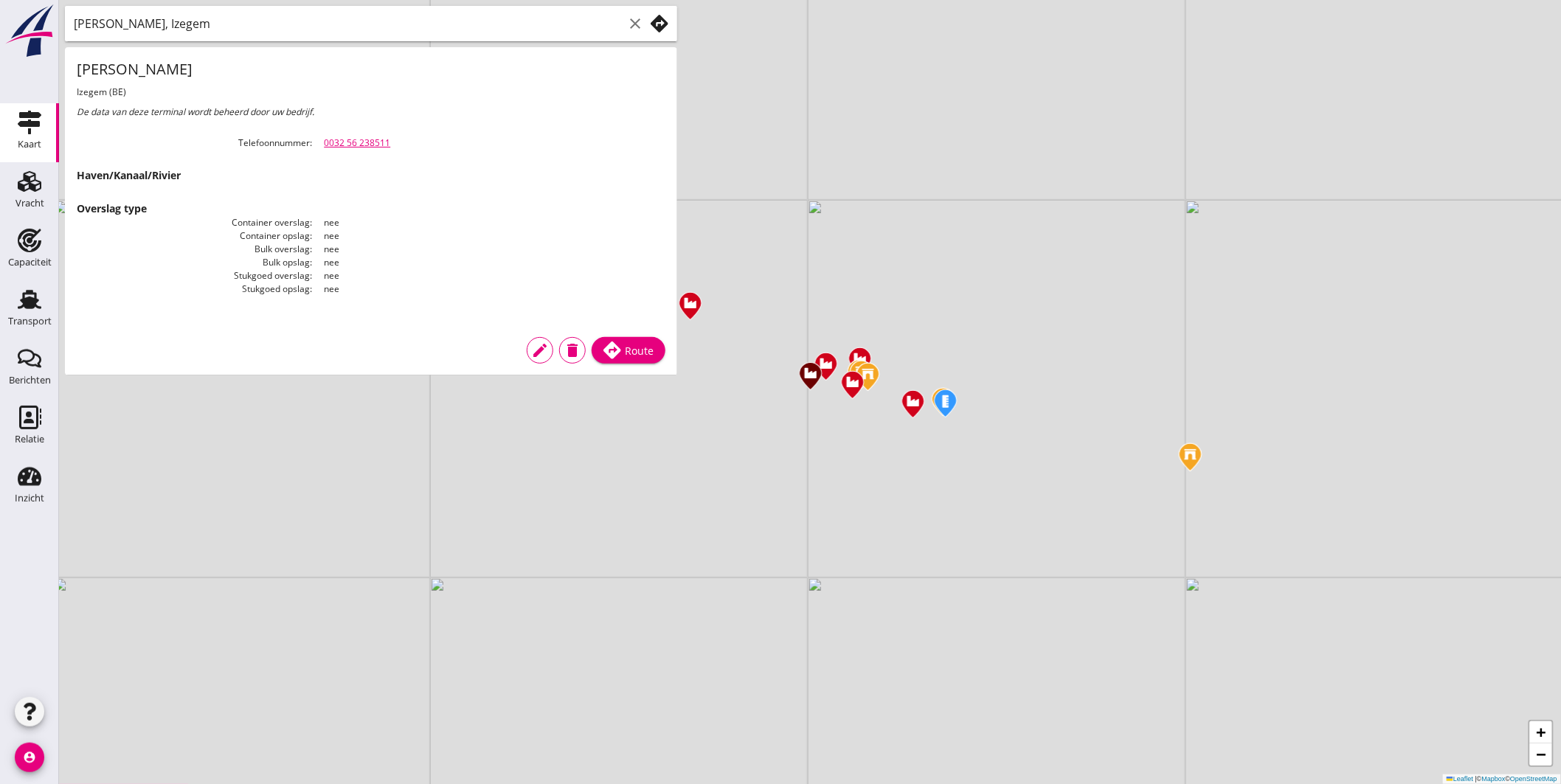
click at [363, 142] on link "0032 56 238511" at bounding box center [356, 143] width 66 height 12
click at [631, 22] on icon "clear" at bounding box center [635, 24] width 18 height 18
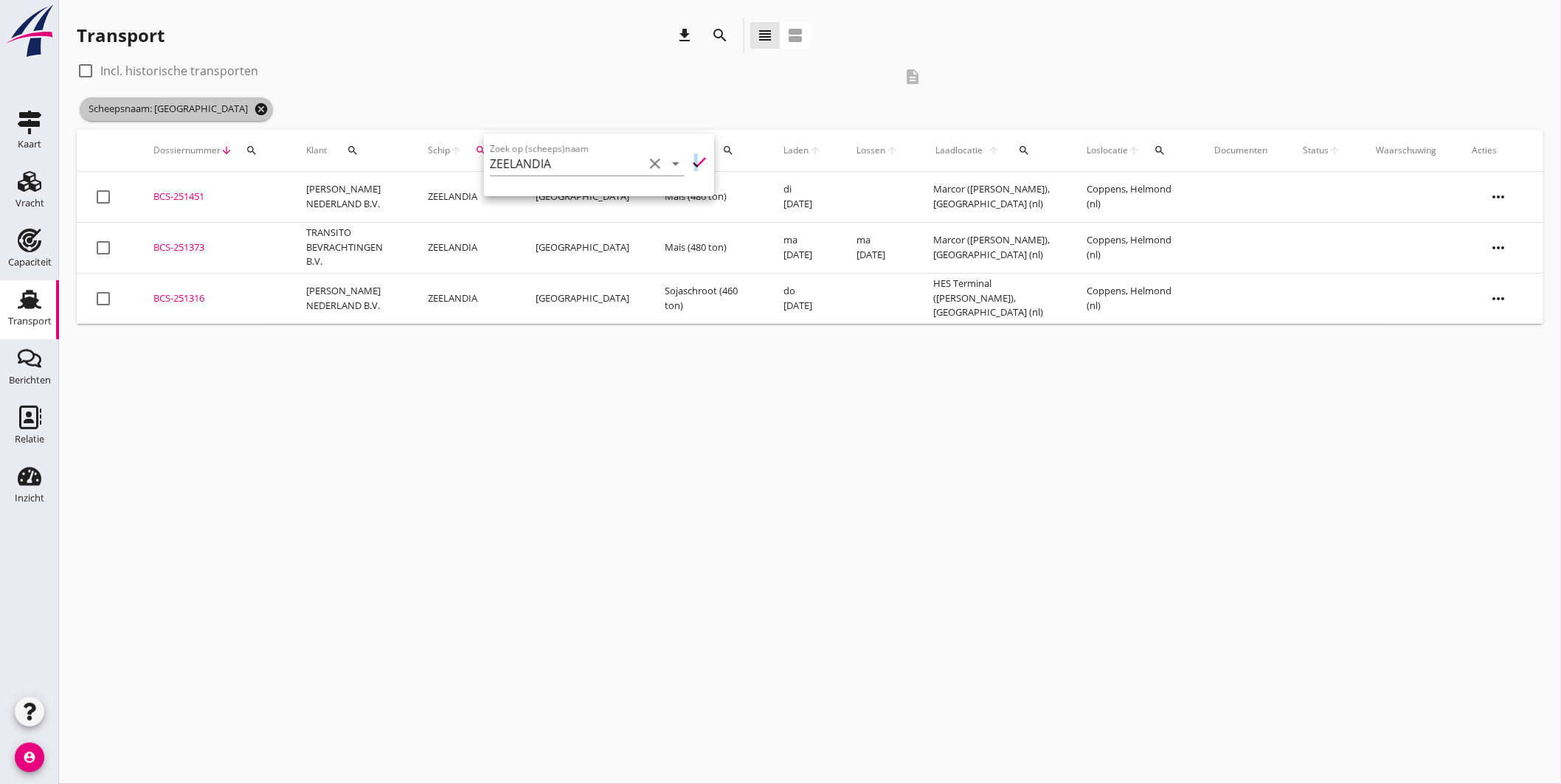
click at [253, 105] on icon "cancel" at bounding box center [260, 109] width 15 height 15
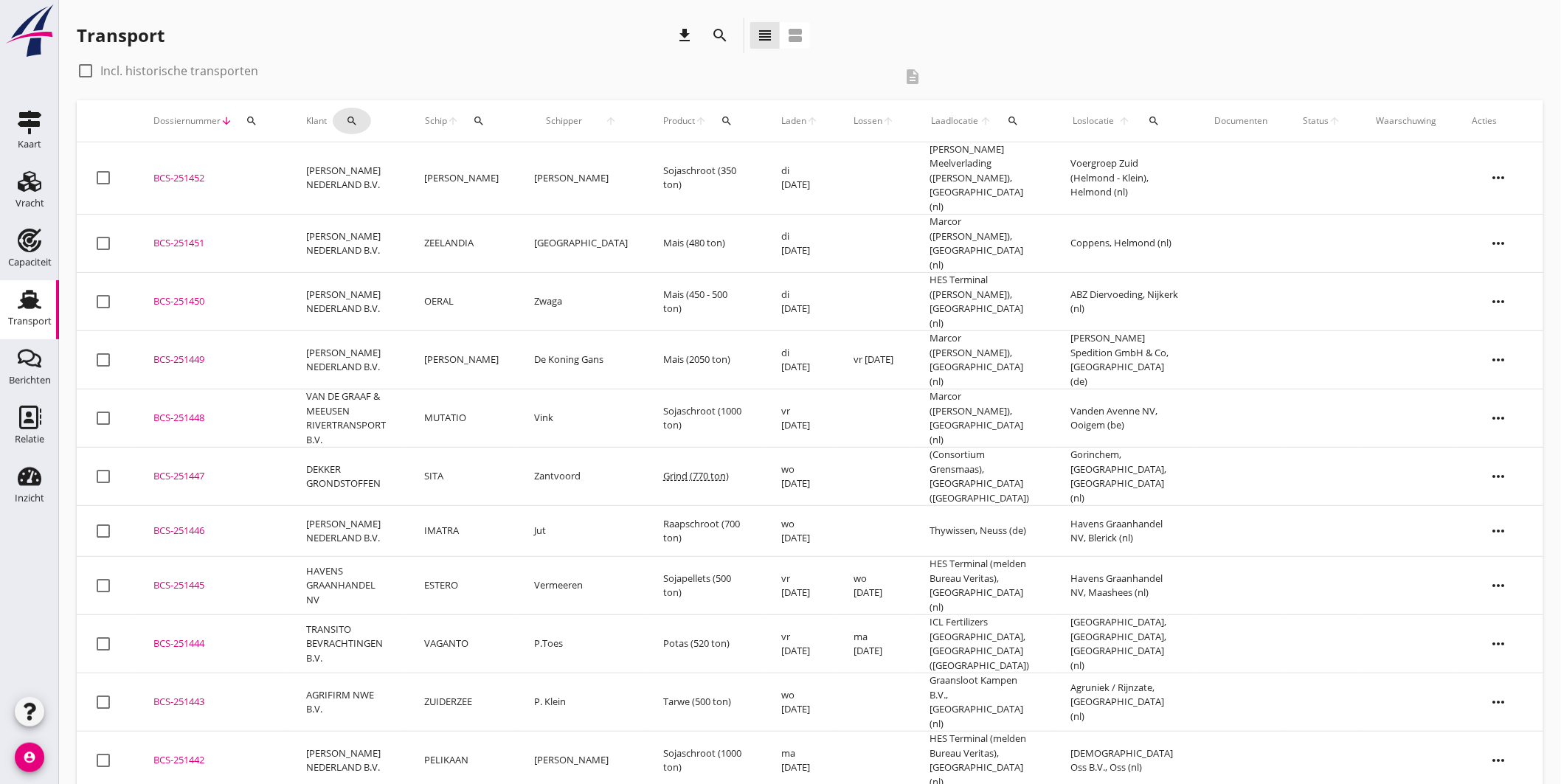
drag, startPoint x: 363, startPoint y: 116, endPoint x: 390, endPoint y: 130, distance: 30.4
click at [362, 116] on div "search" at bounding box center [352, 121] width 39 height 11
click at [429, 155] on input "Zoeken op opdrachtgever..." at bounding box center [415, 164] width 153 height 24
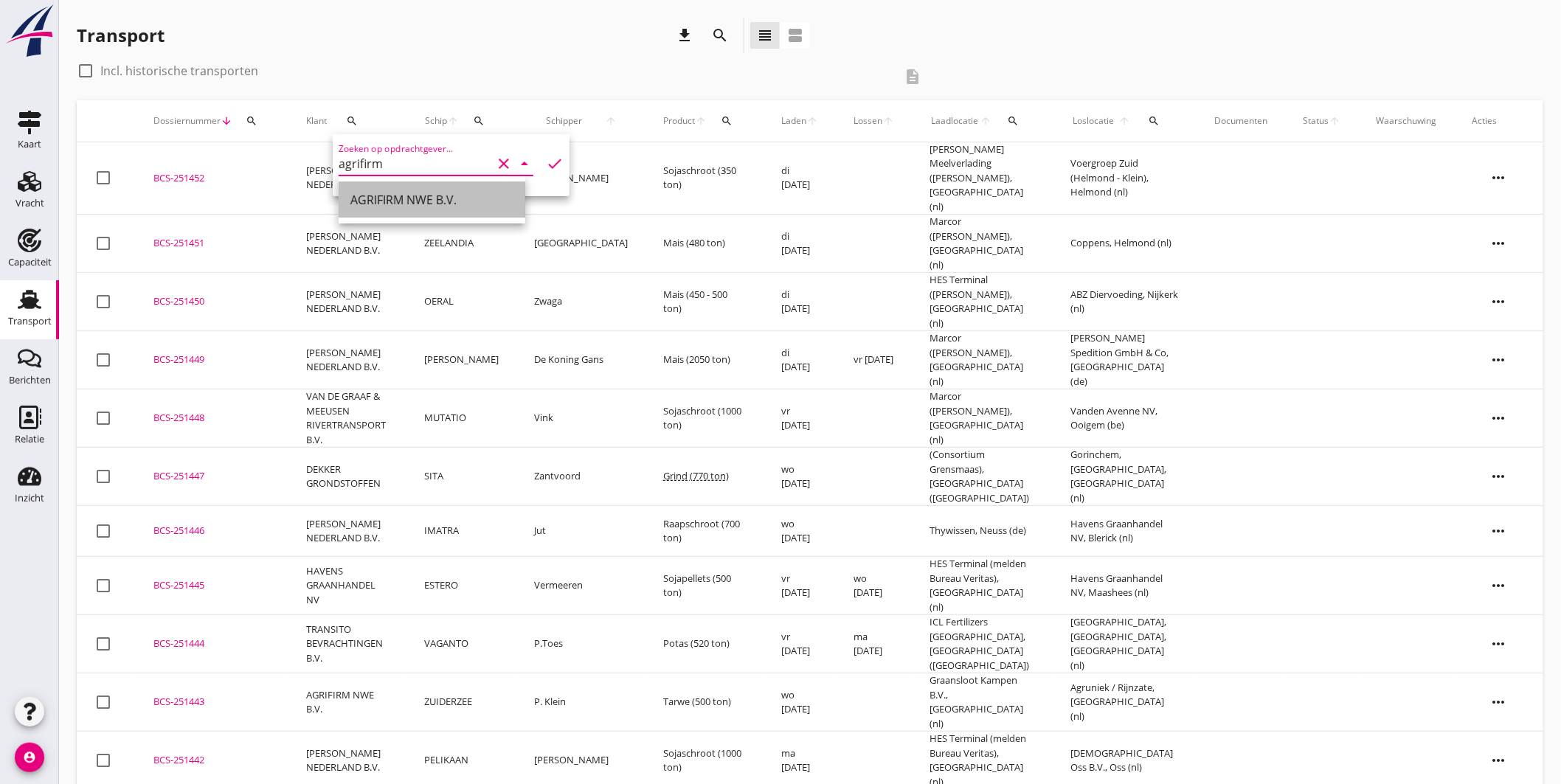
click at [414, 194] on div "AGRIFIRM NWE B.V." at bounding box center [431, 200] width 163 height 18
type input "AGRIFIRM NWE B.V."
click at [546, 160] on icon "check" at bounding box center [554, 164] width 18 height 18
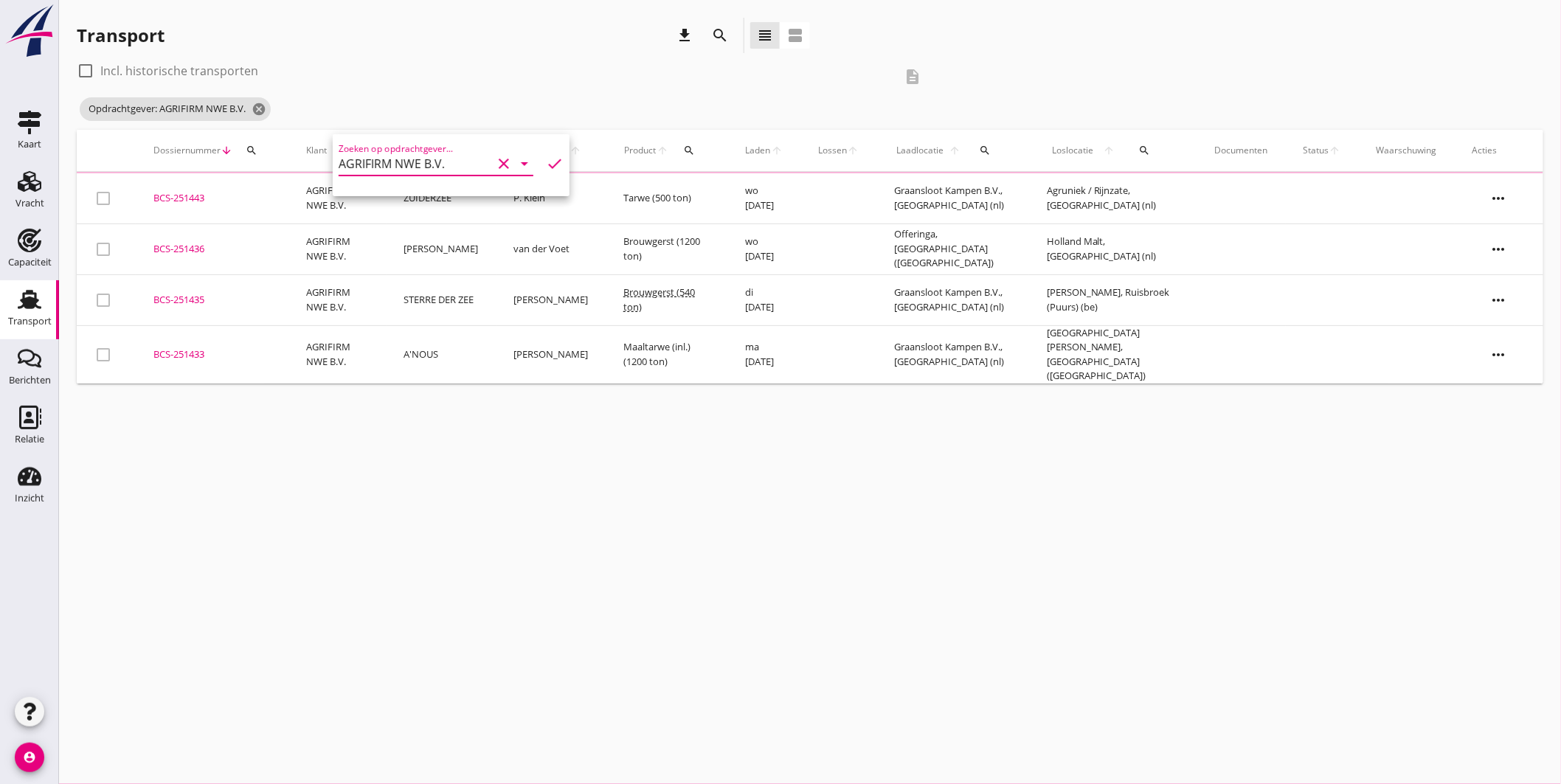
click at [595, 399] on div "cancel You are impersonating another user. Transport download search view_headl…" at bounding box center [810, 392] width 1502 height 784
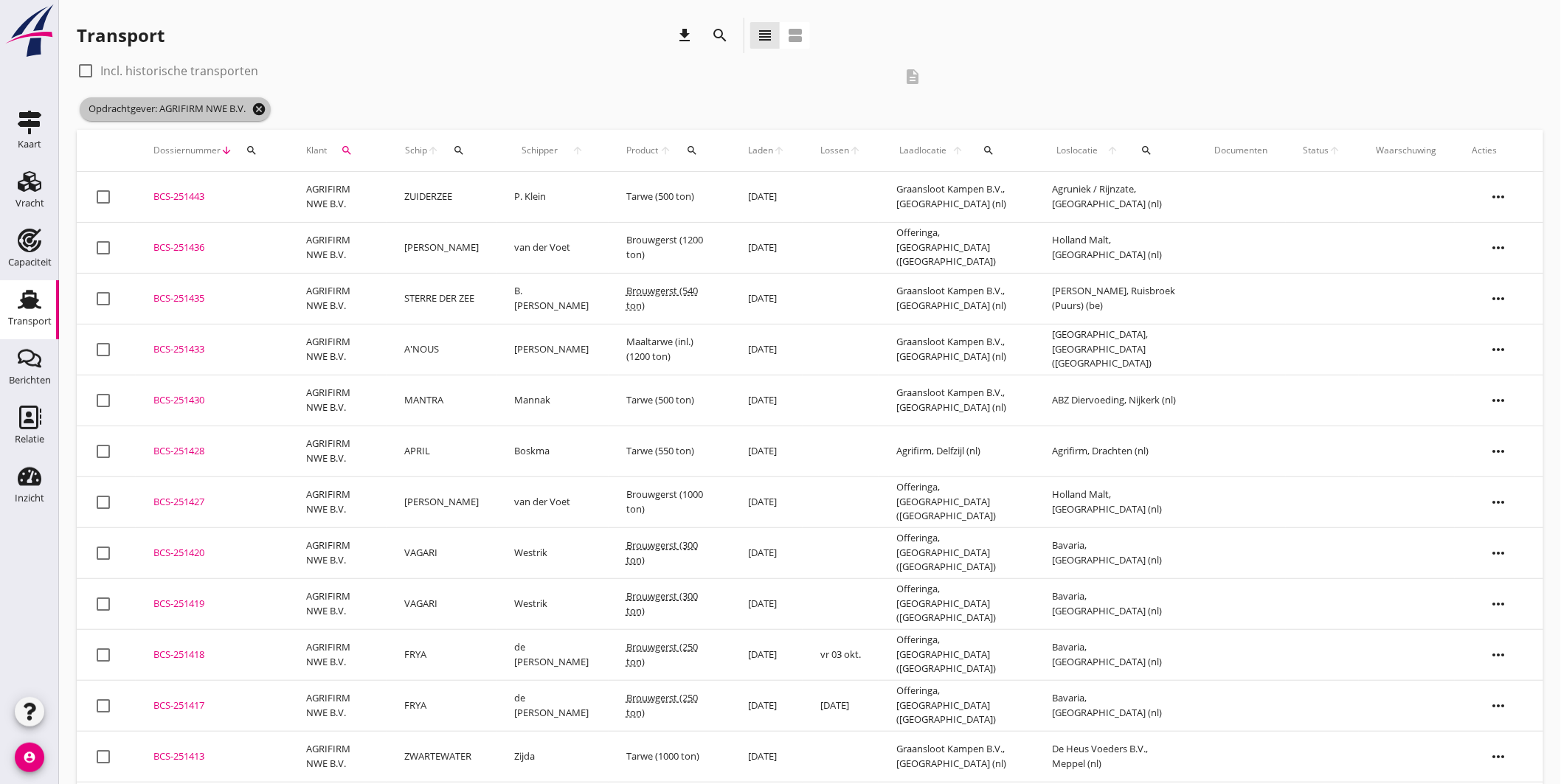
click at [262, 106] on icon "cancel" at bounding box center [259, 109] width 15 height 15
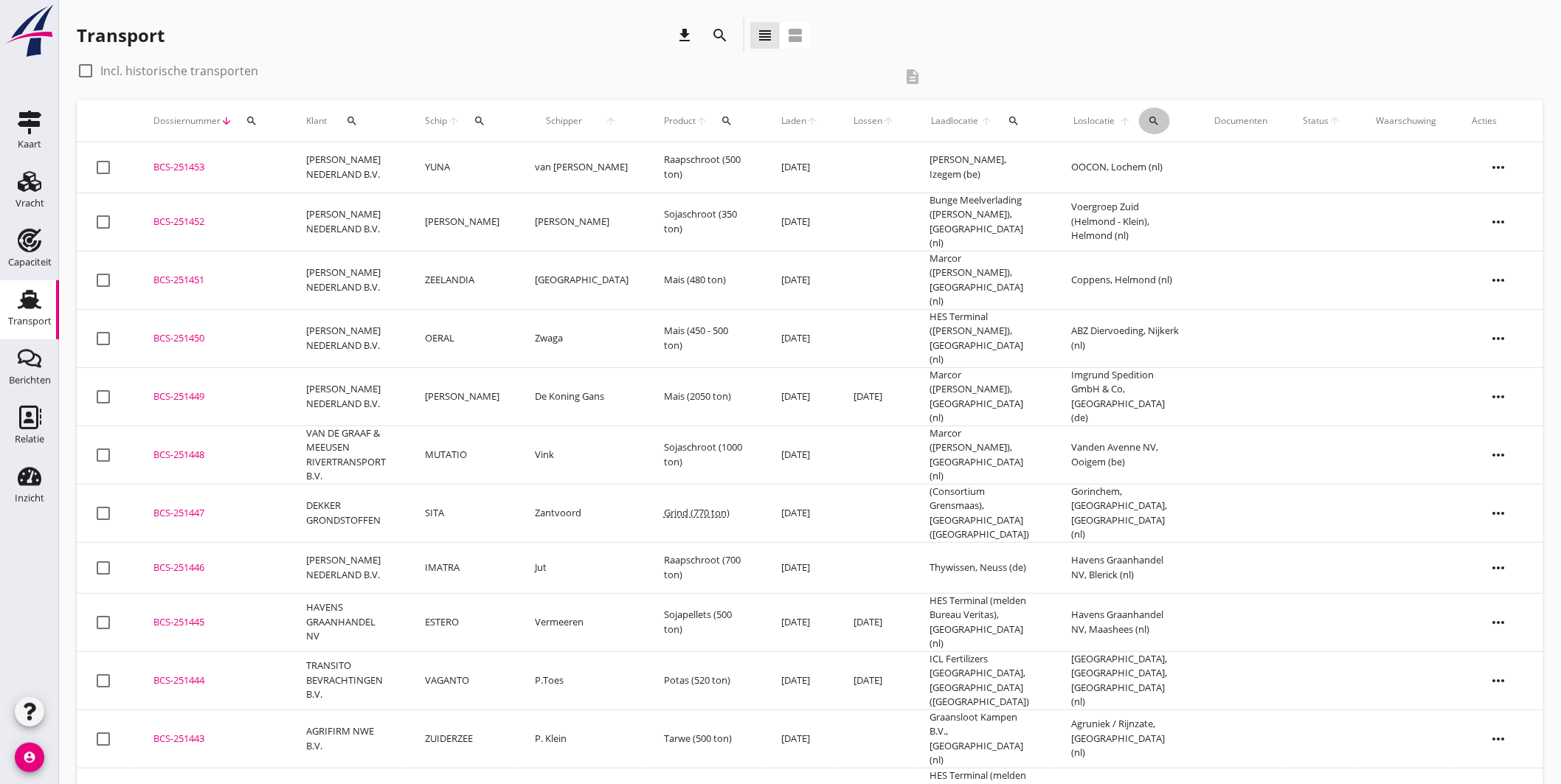
click at [1162, 116] on button "search" at bounding box center [1154, 121] width 31 height 26
click at [1203, 166] on input "text" at bounding box center [1242, 164] width 153 height 24
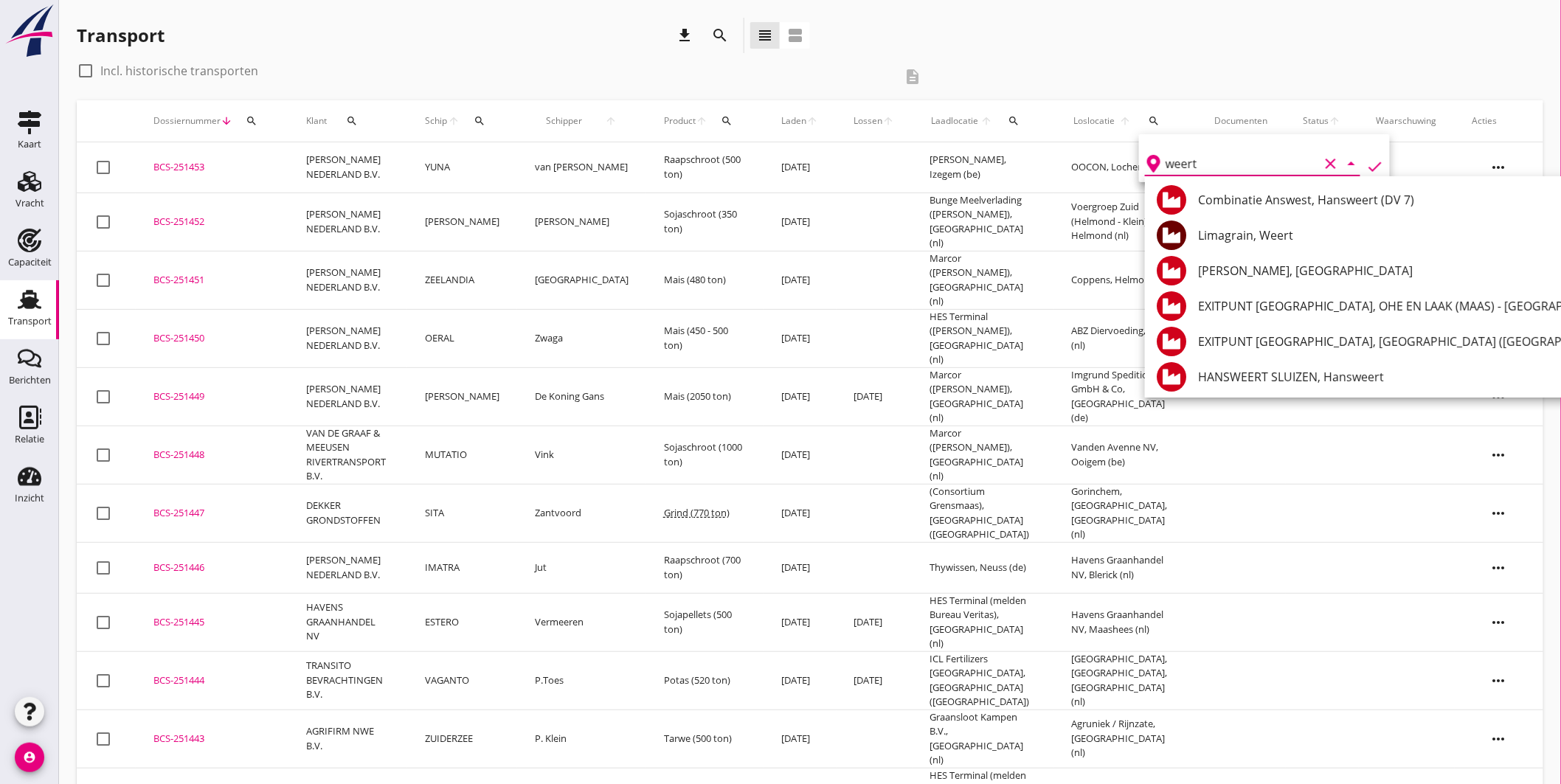
scroll to position [82, 0]
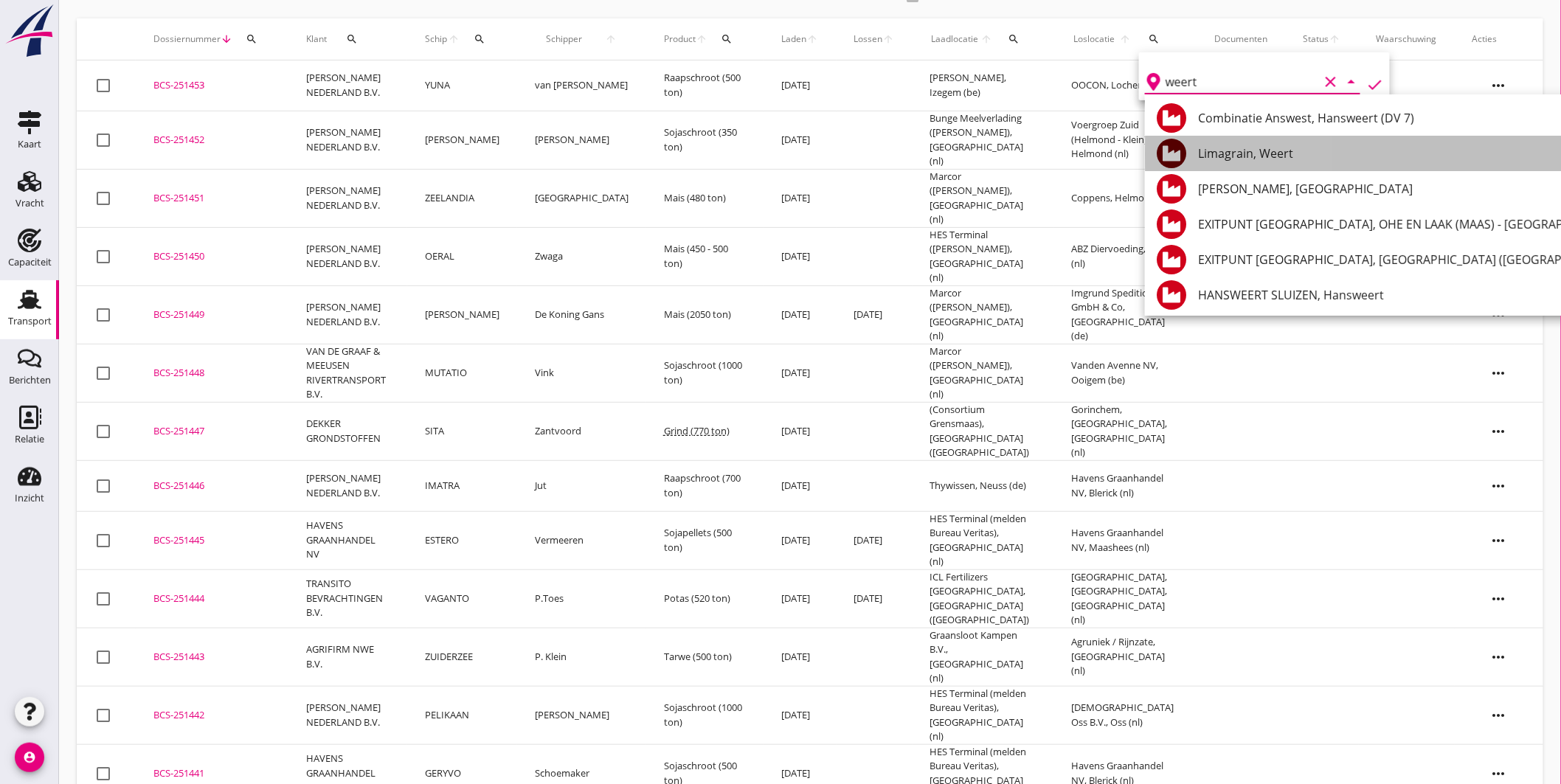
click at [1257, 159] on div "Limagrain, Weert" at bounding box center [1523, 153] width 650 height 18
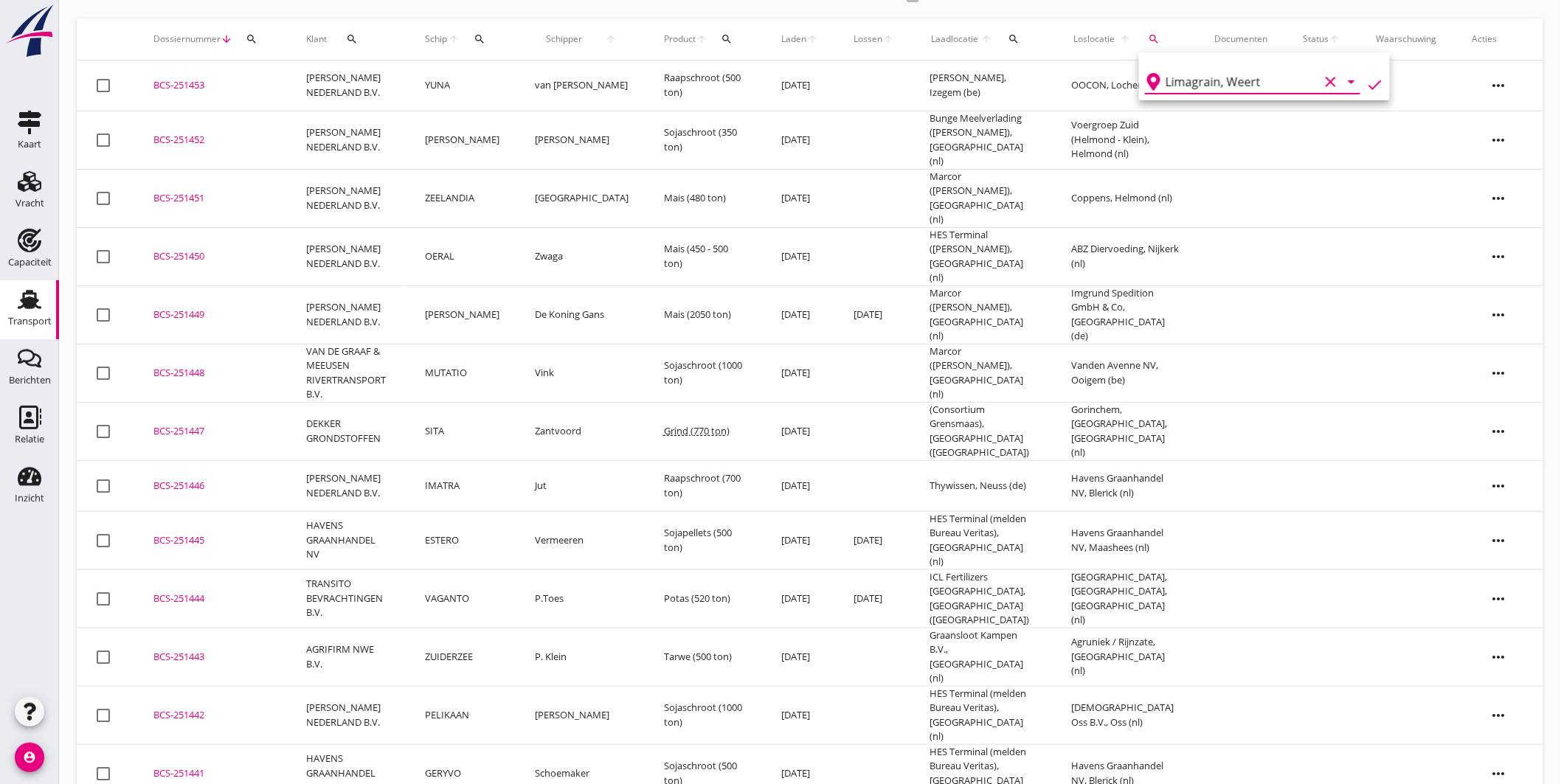
click at [1374, 71] on div "Limagrain, Weert clear arrow_drop_down check" at bounding box center [1264, 77] width 251 height 48
click at [1371, 76] on icon "check" at bounding box center [1375, 84] width 18 height 18
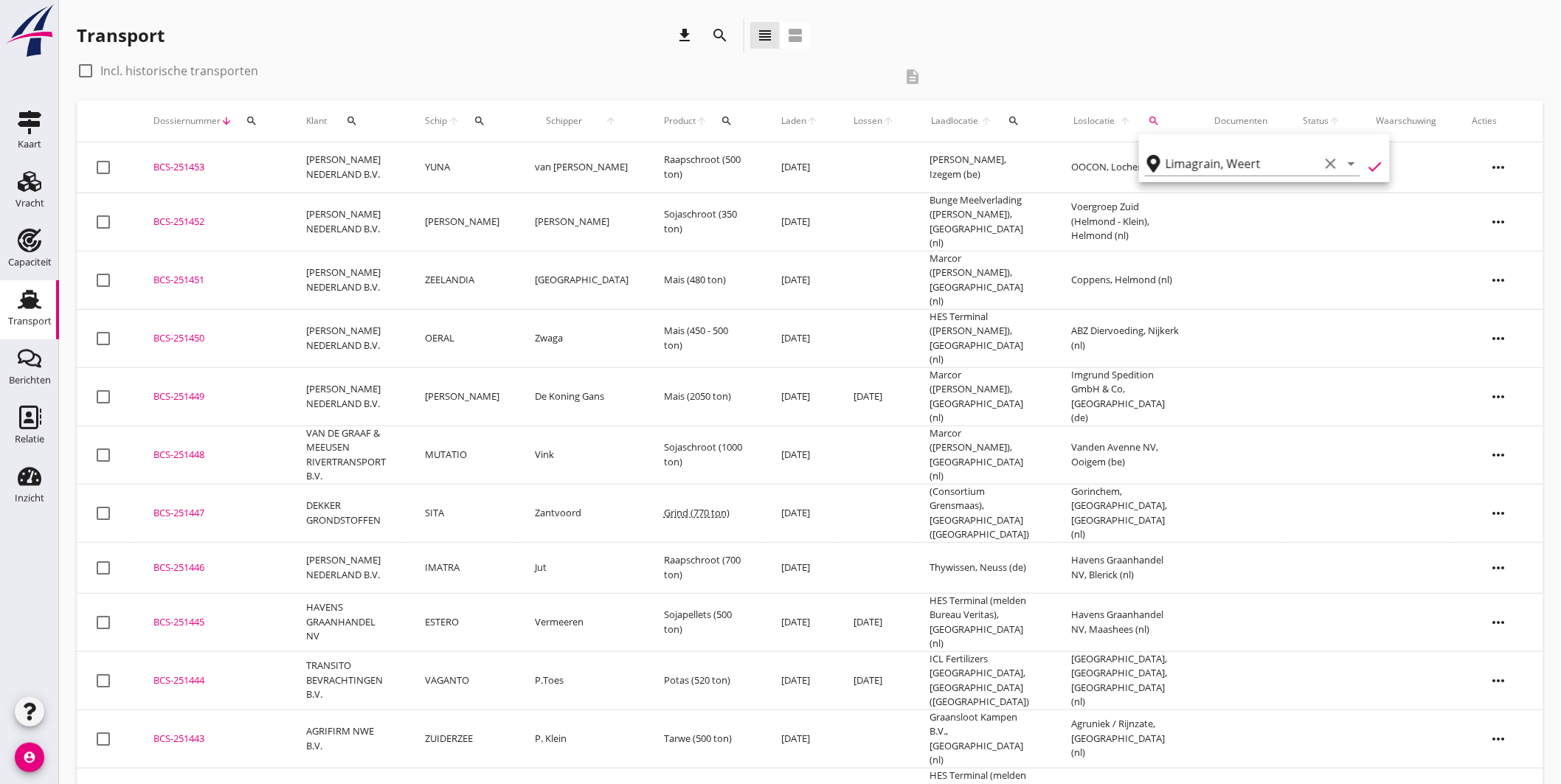
type input "Limagrain"
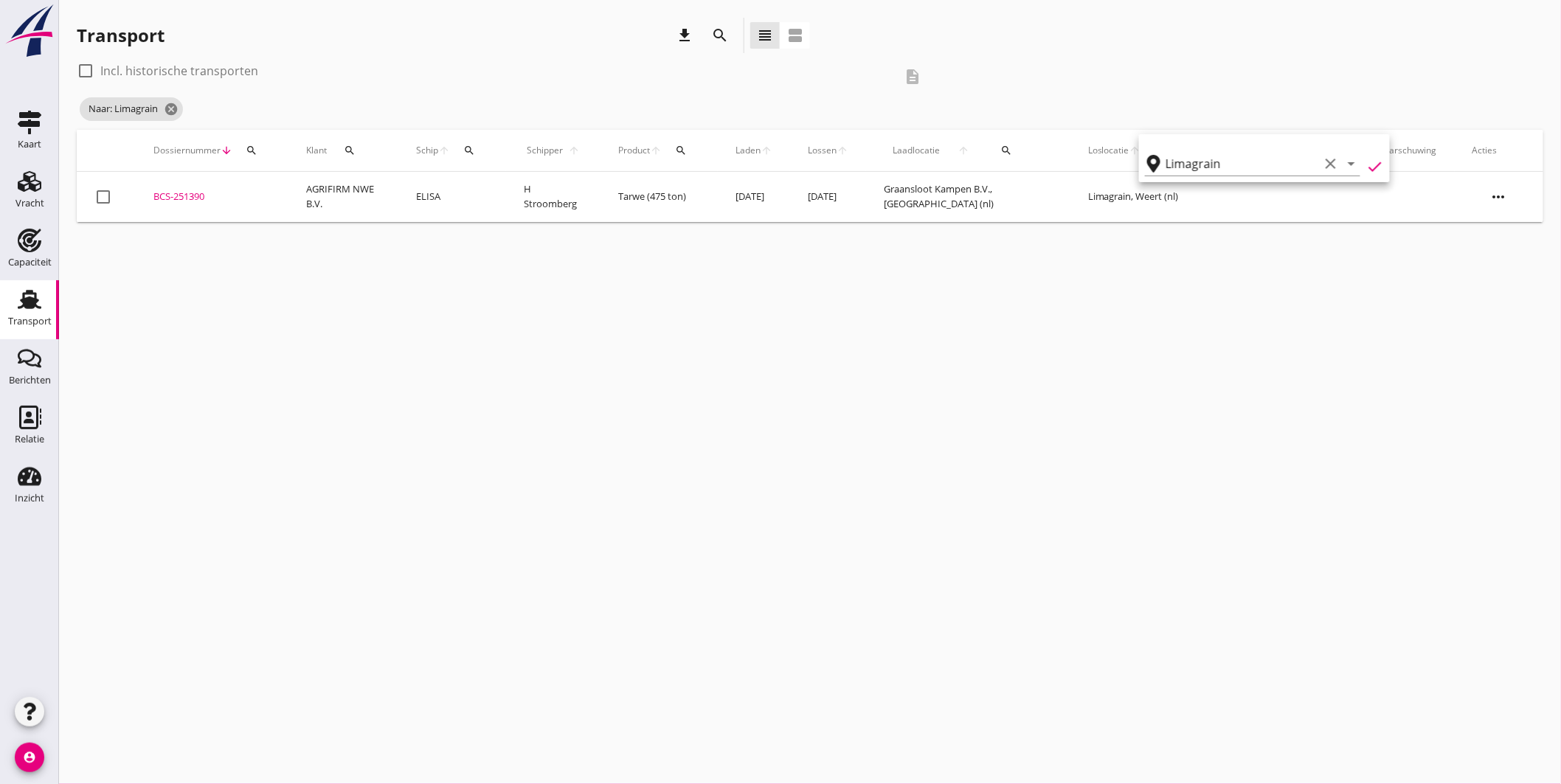
click at [224, 79] on div "check_box_outline_blank Incl. historische transporten" at bounding box center [167, 70] width 181 height 18
click at [230, 69] on label "Incl. historische transporten" at bounding box center [179, 70] width 158 height 15
checkbox input "true"
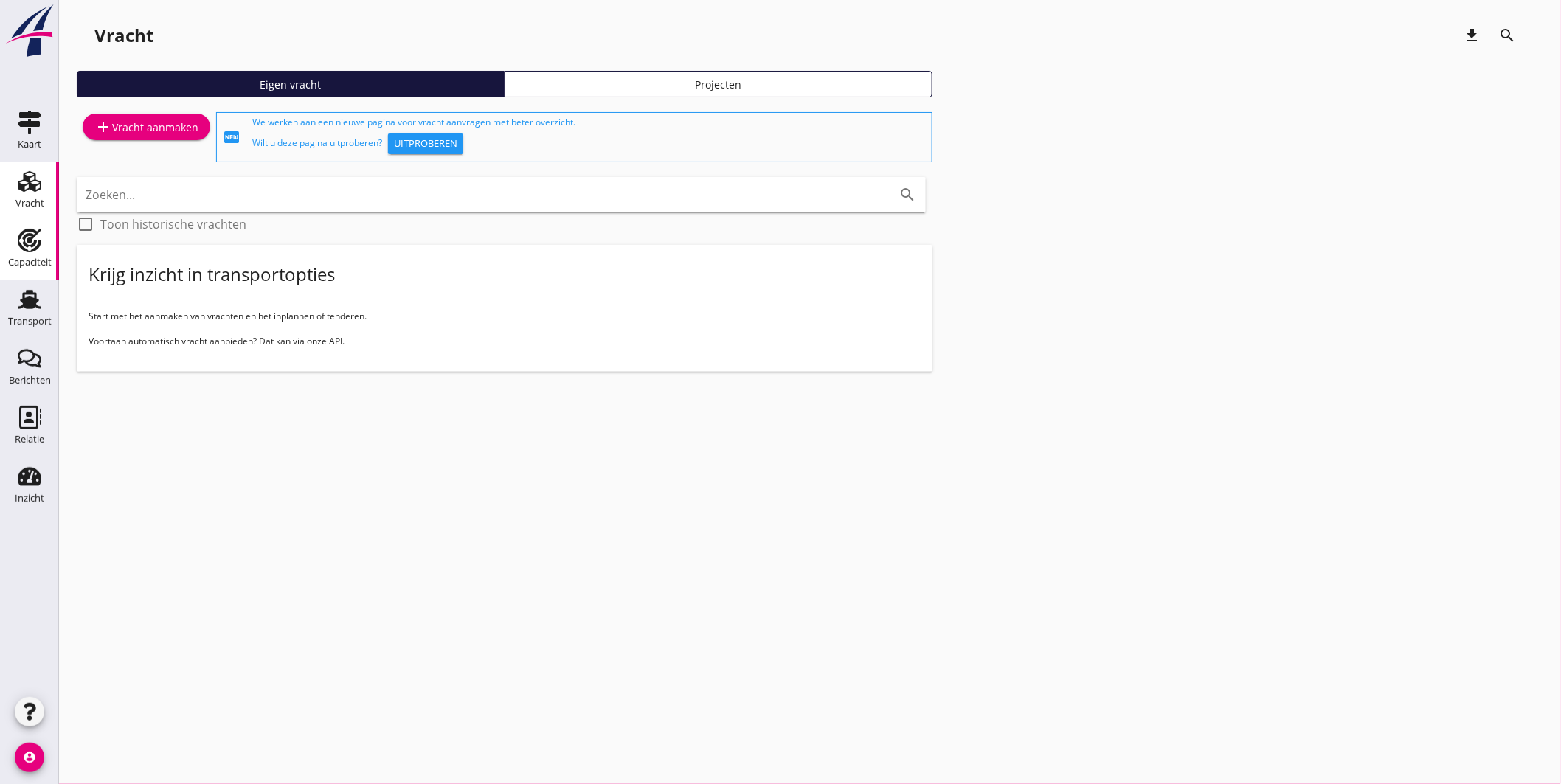
click at [33, 226] on link "Capaciteit Capaciteit" at bounding box center [29, 251] width 59 height 59
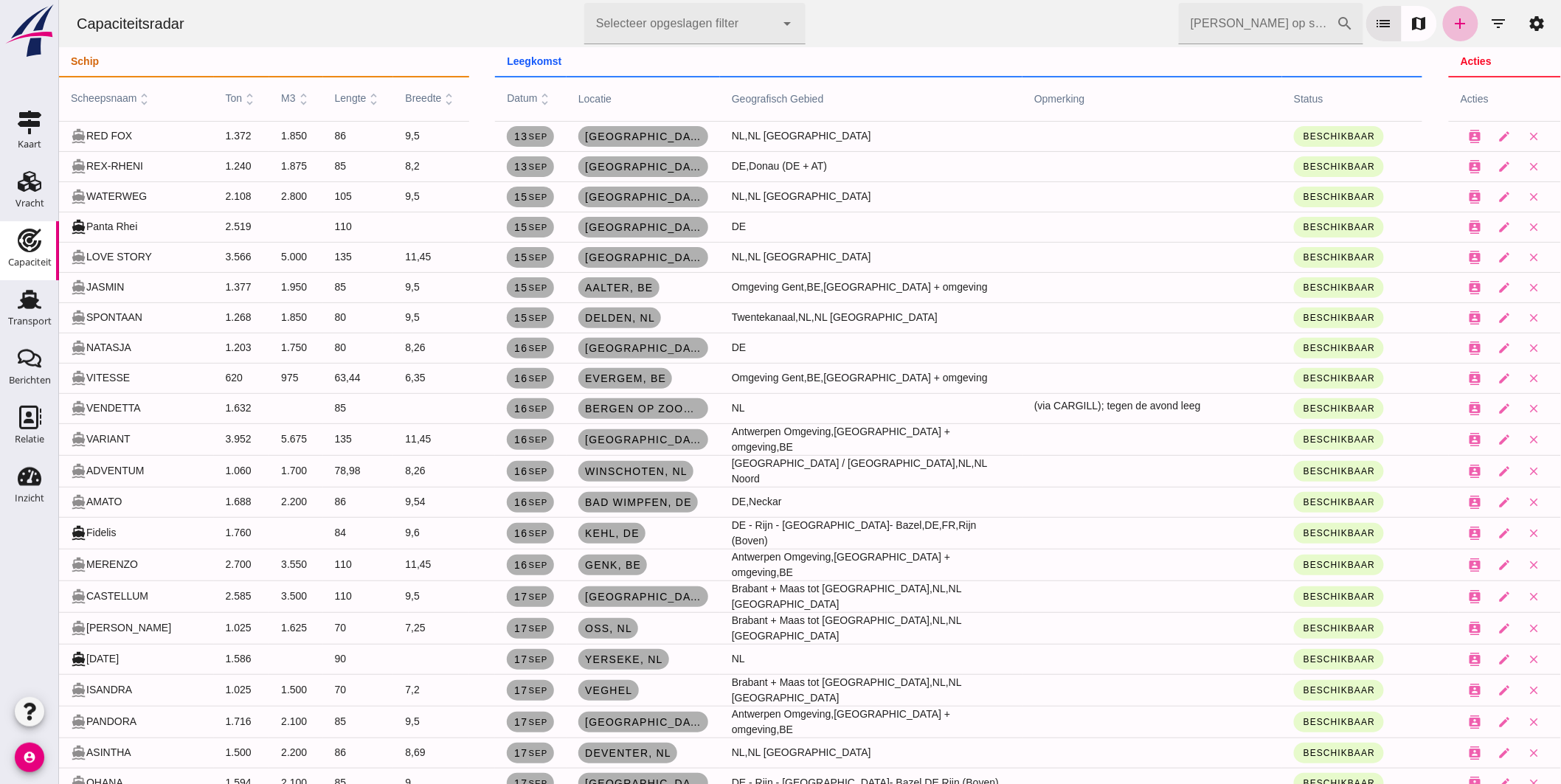
click at [1257, 16] on input "Zoek op scheepsnaam" at bounding box center [1257, 23] width 158 height 41
type input "april"
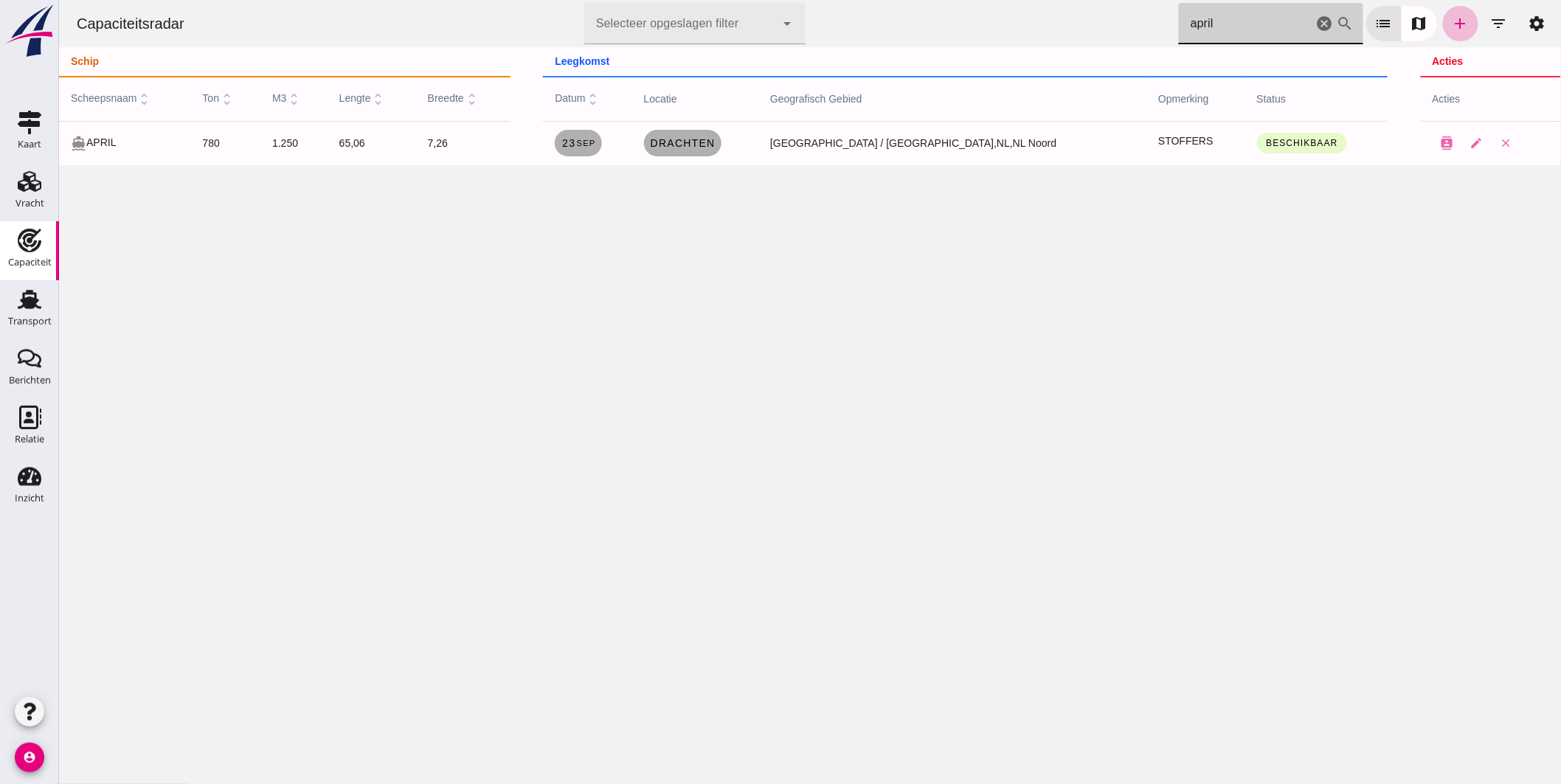
drag, startPoint x: 1313, startPoint y: 18, endPoint x: 1631, endPoint y: 121, distance: 334.3
click at [1315, 18] on icon "cancel" at bounding box center [1324, 24] width 18 height 18
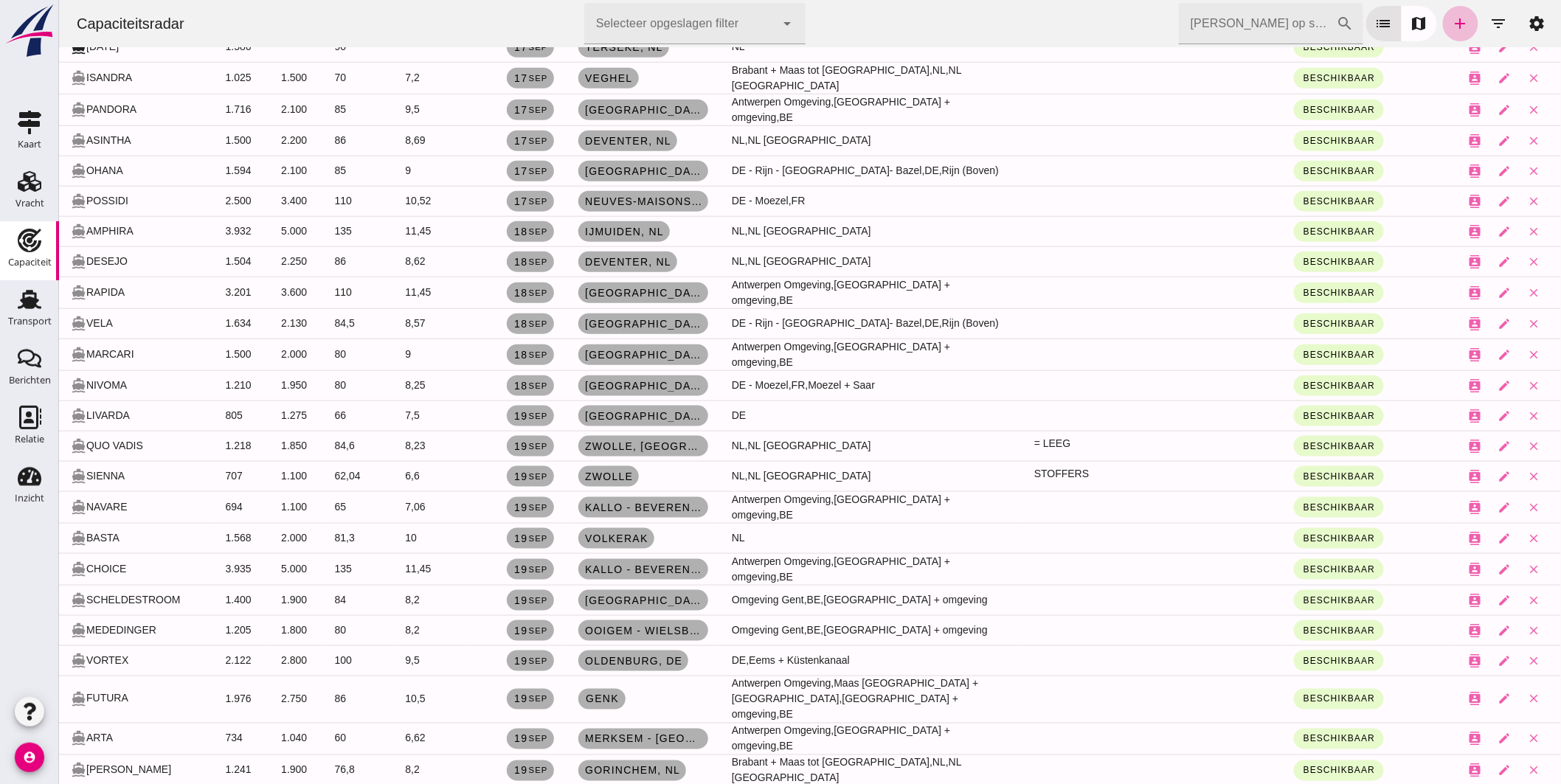
scroll to position [370, 0]
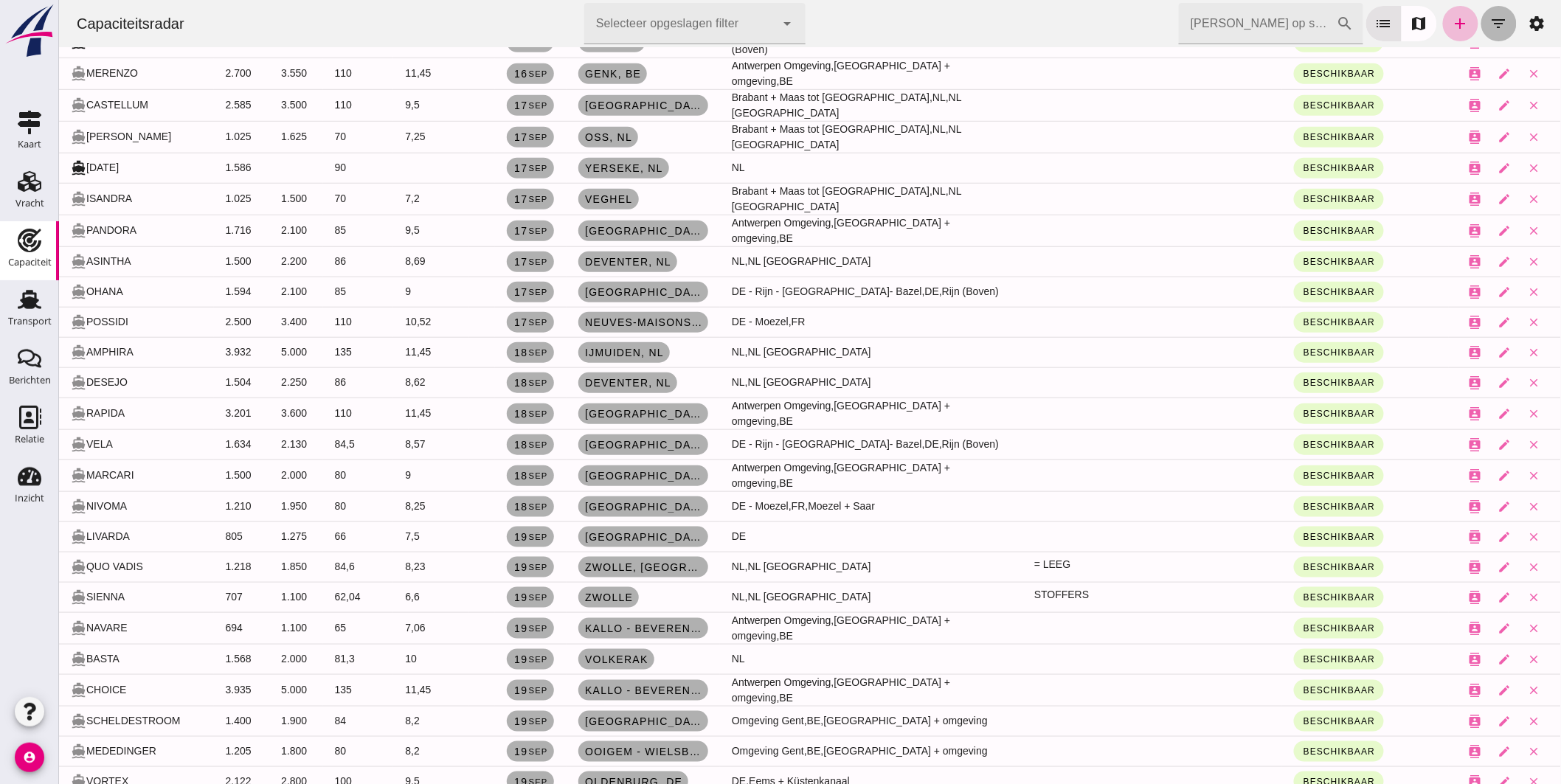
click at [1490, 20] on icon "filter_list" at bounding box center [1499, 24] width 18 height 18
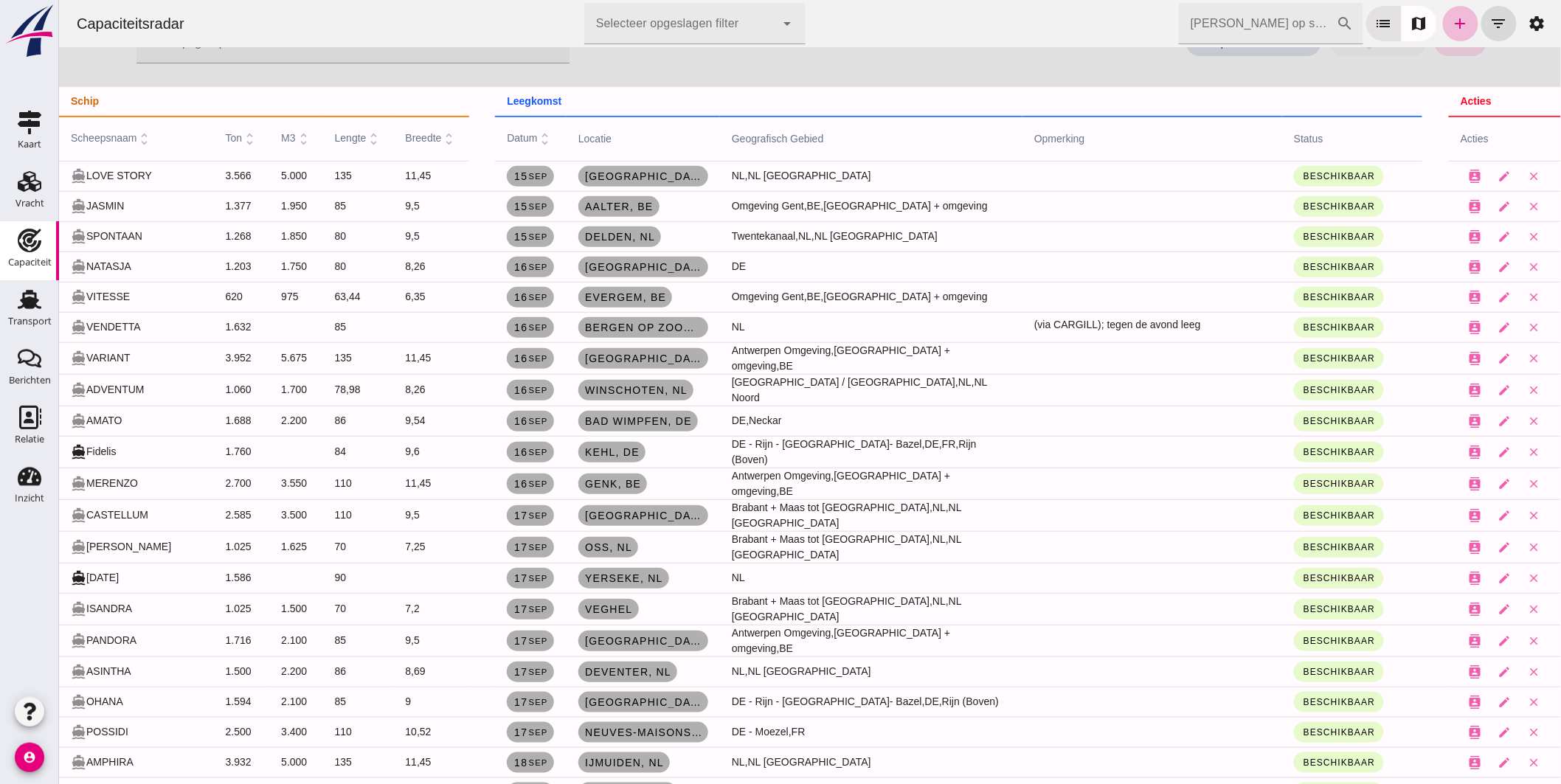
scroll to position [0, 0]
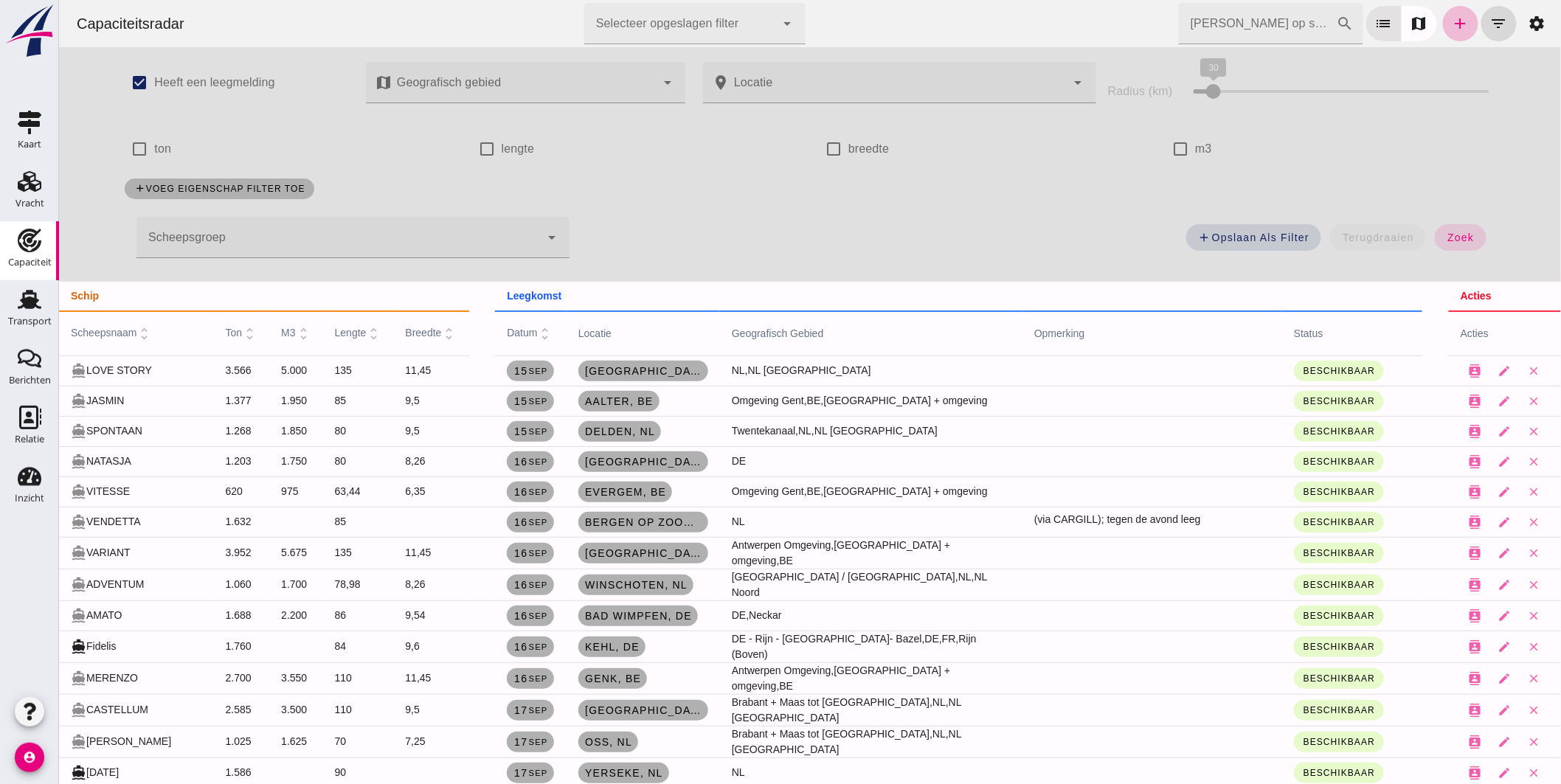
click at [276, 247] on div at bounding box center [337, 237] width 404 height 41
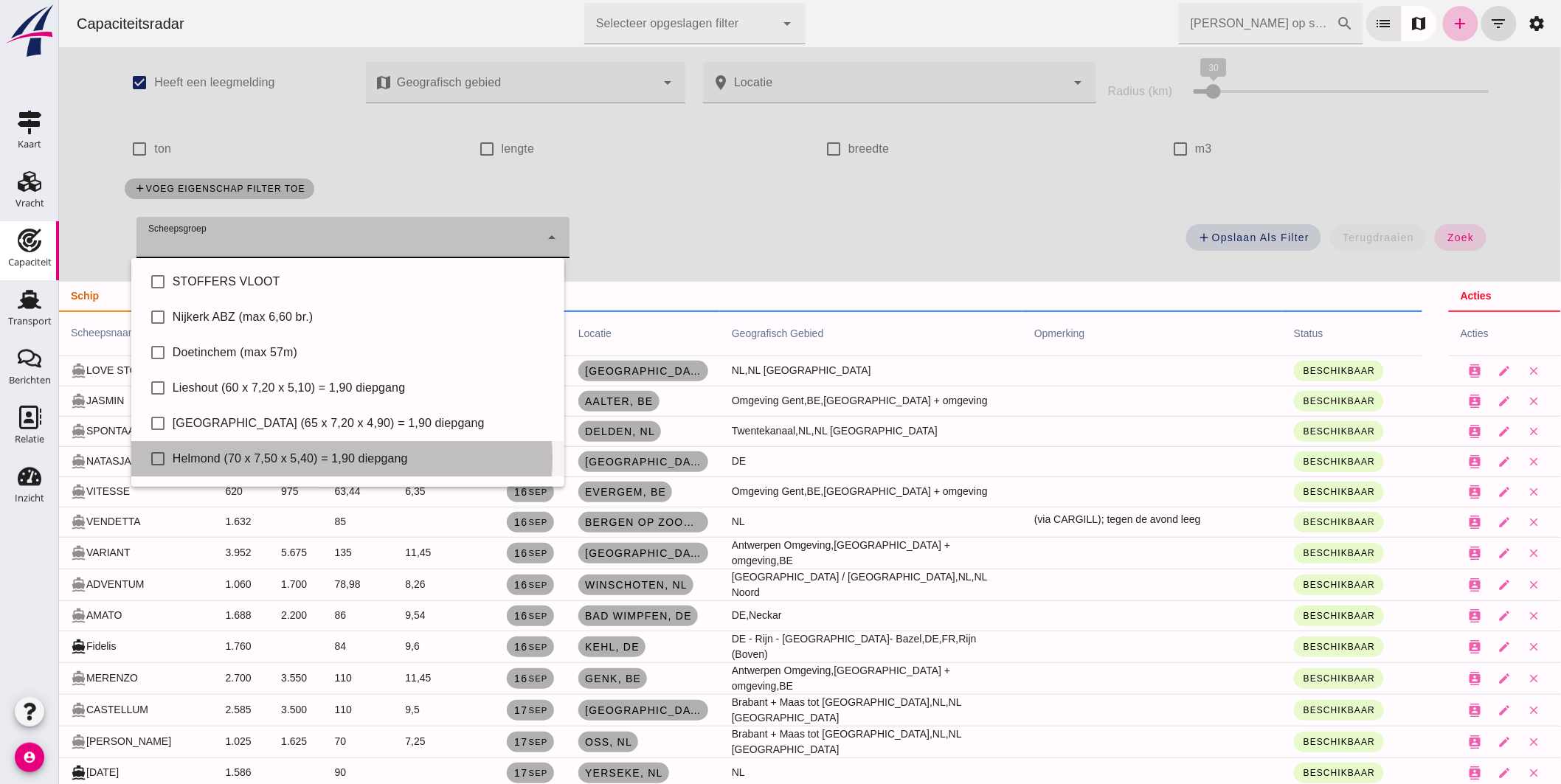
click at [256, 455] on div "Helmond (70 x 7,50 x 5,40) = 1,90 diepgang" at bounding box center [362, 458] width 380 height 18
type input "Helmond (70 x 7,50 x 5,40) = 1,90 diepgang"
checkbox input "true"
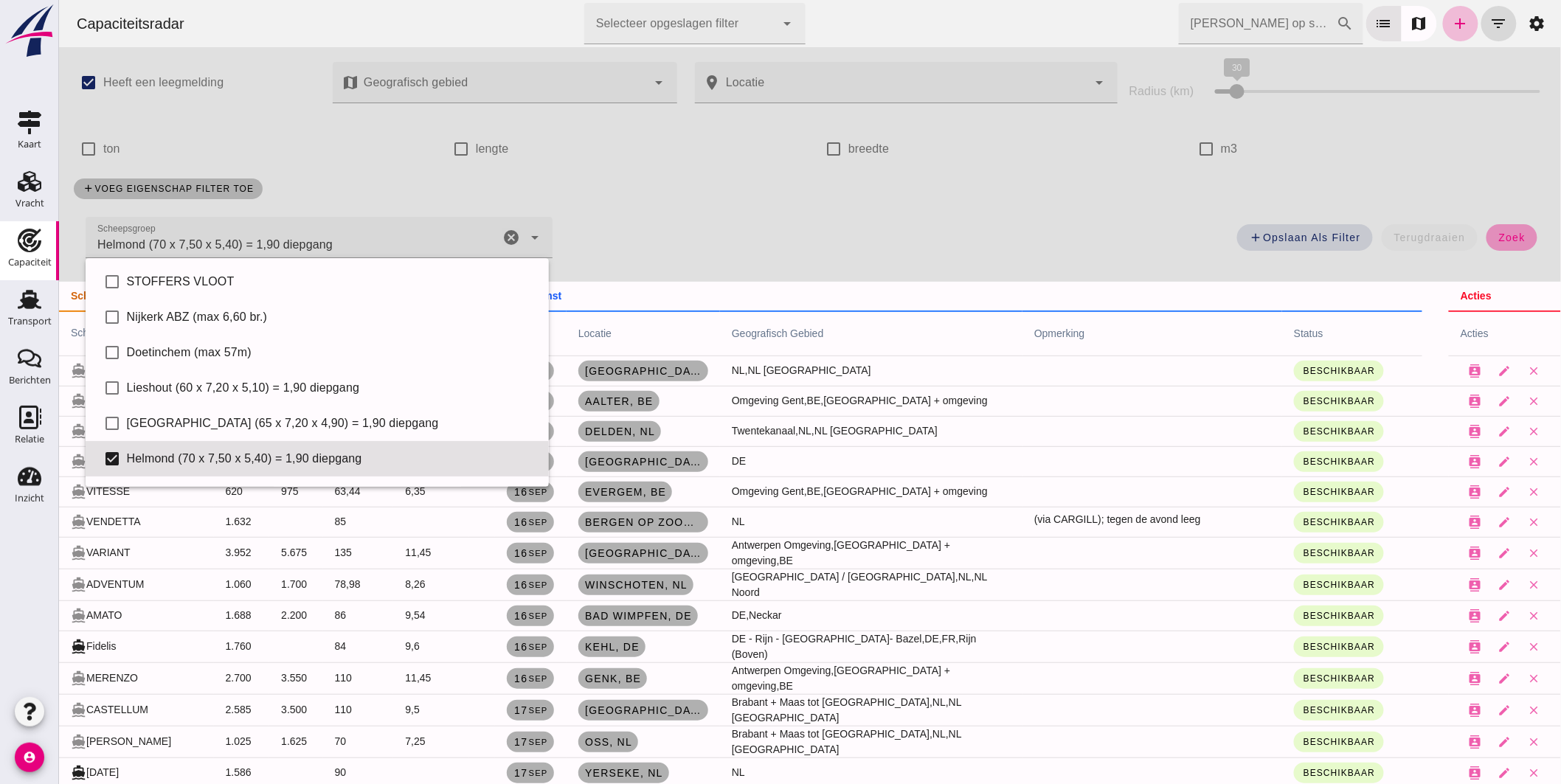
click at [1505, 244] on button "zoek" at bounding box center [1512, 238] width 51 height 26
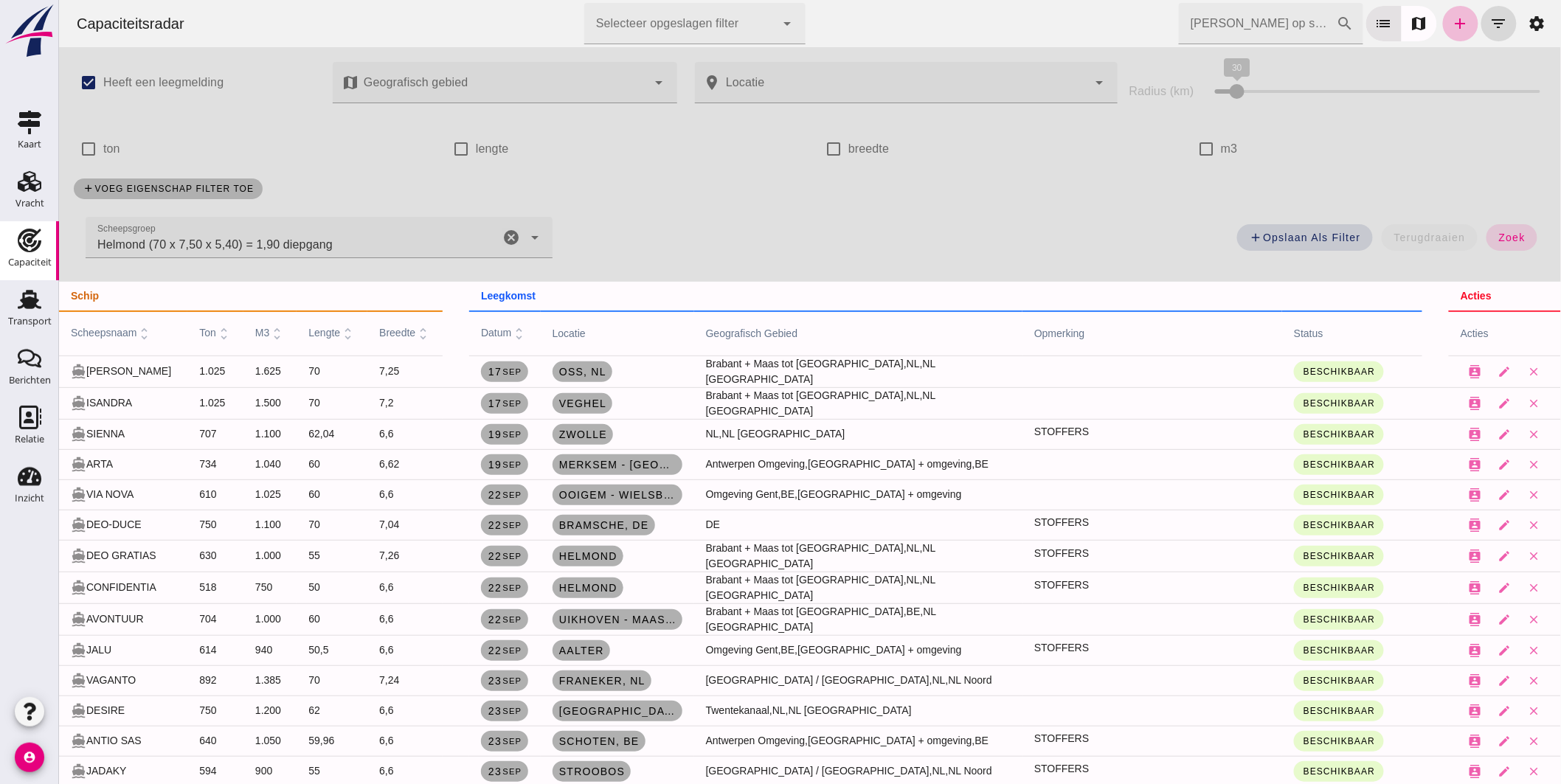
click at [502, 238] on icon "cancel" at bounding box center [510, 238] width 18 height 18
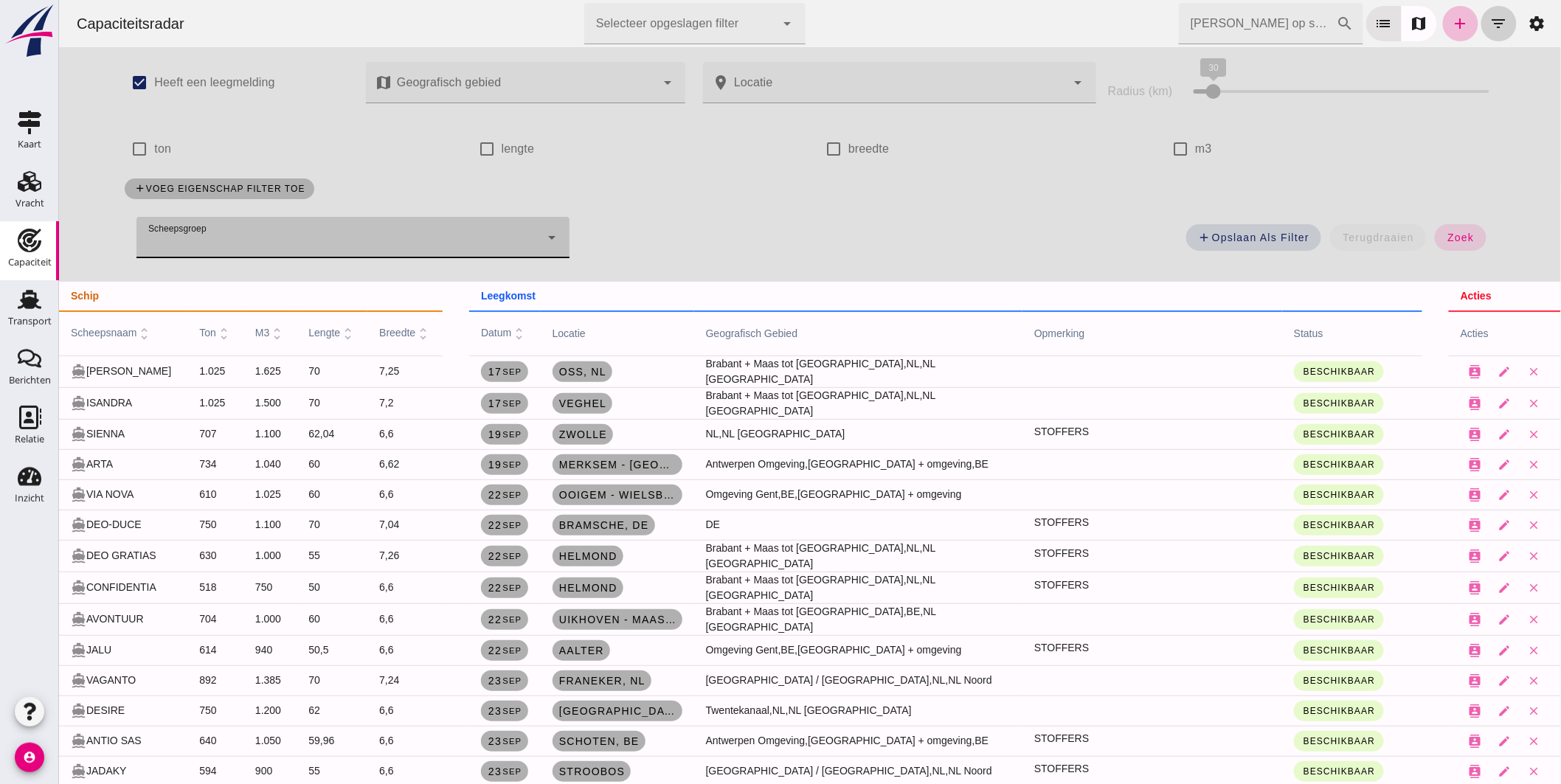
click at [1490, 22] on icon "filter_list" at bounding box center [1499, 24] width 18 height 18
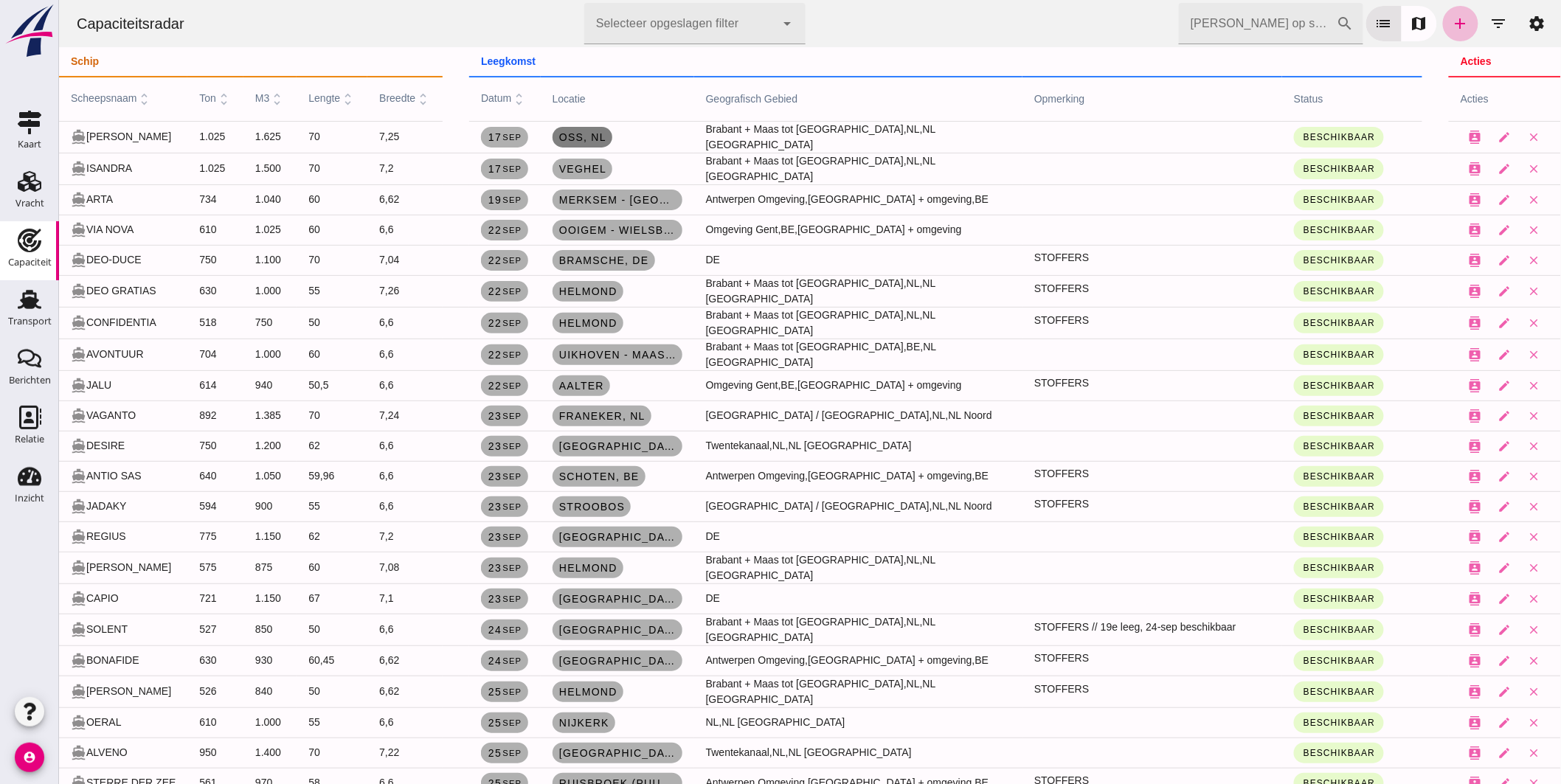
click at [612, 129] on link "Oss, nl" at bounding box center [582, 136] width 60 height 20
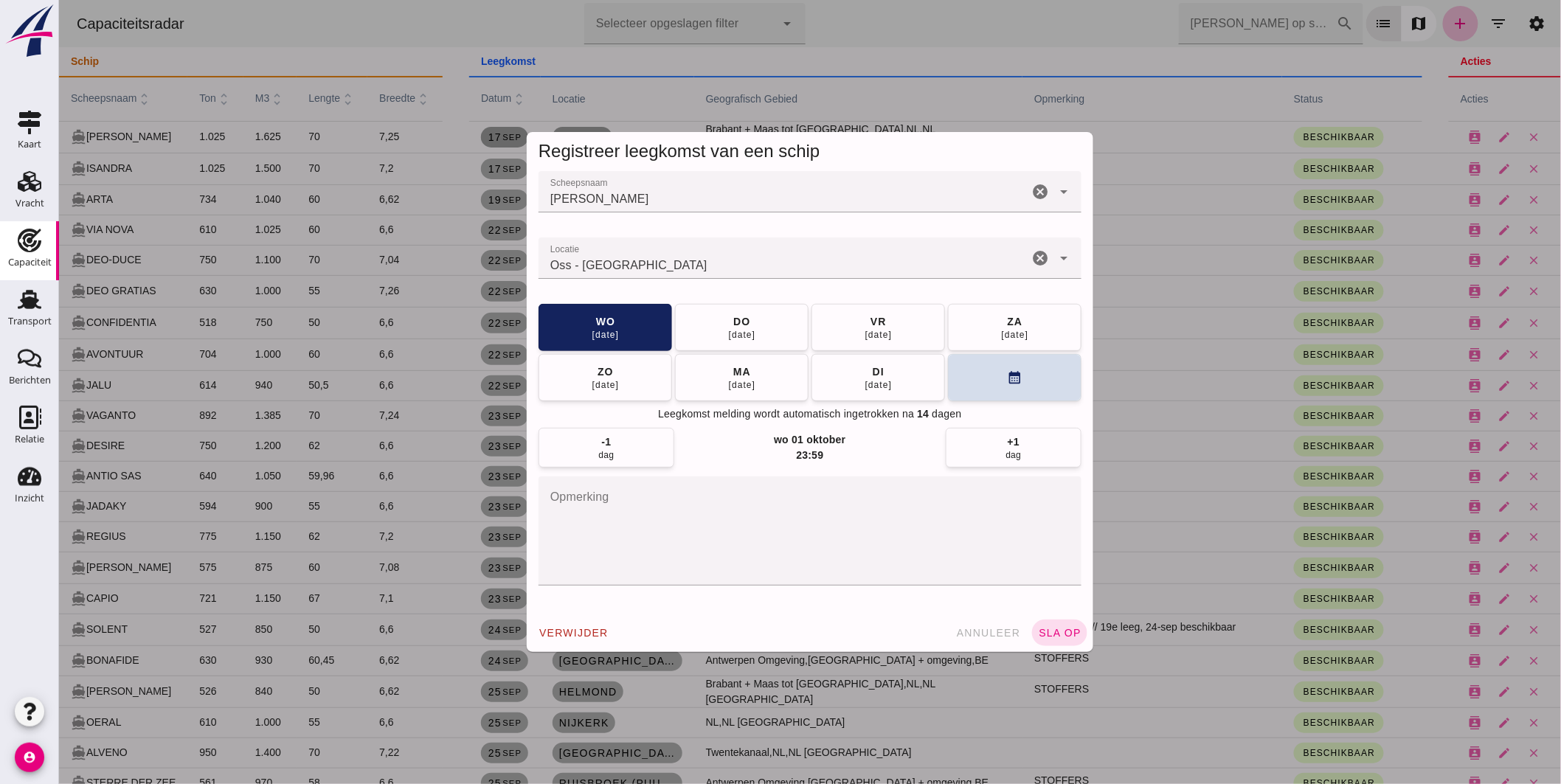
click at [683, 263] on input "Locatie" at bounding box center [782, 266] width 490 height 18
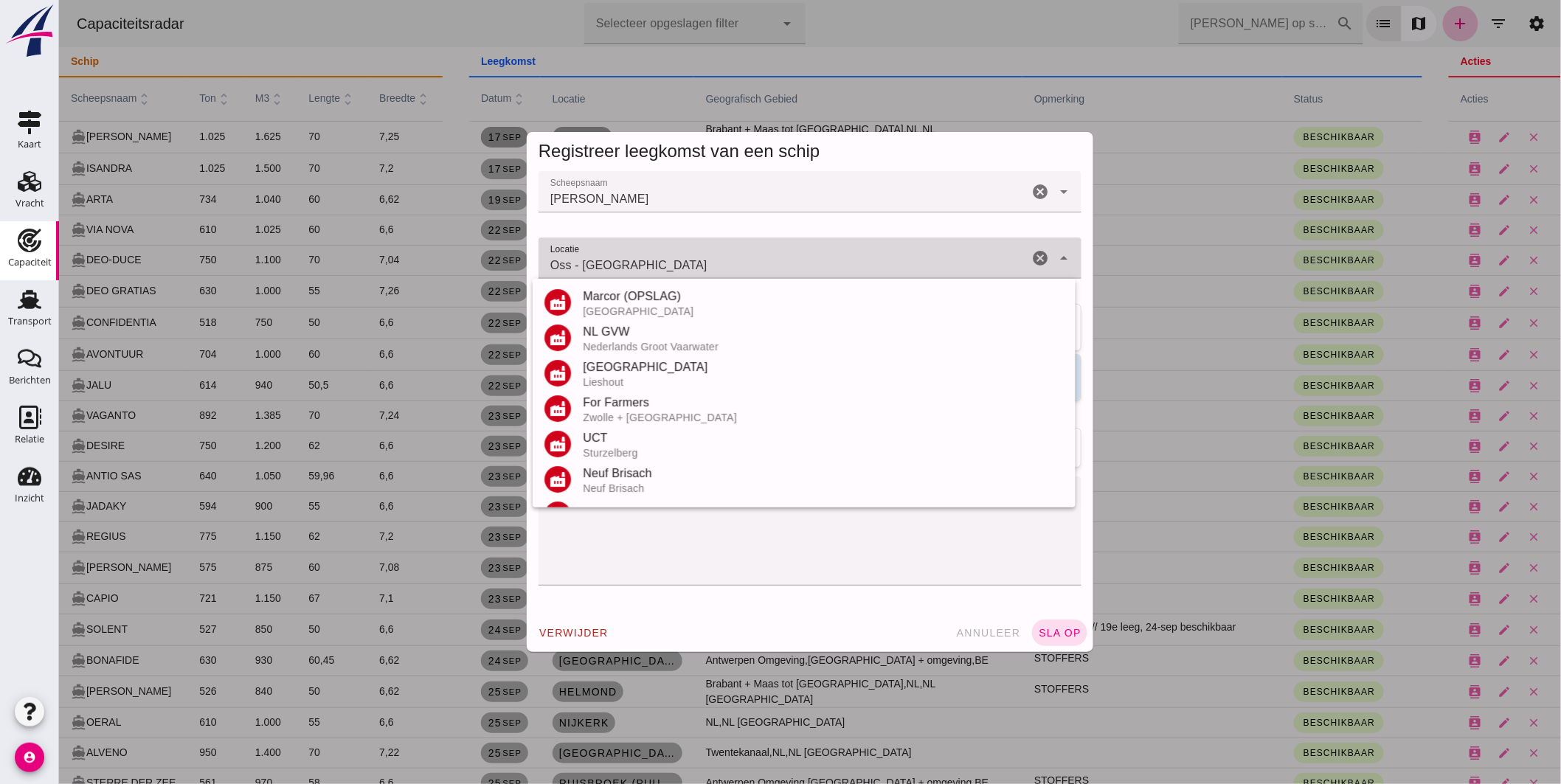
click at [683, 263] on input "Oss - Noord-Brabant" at bounding box center [782, 266] width 490 height 18
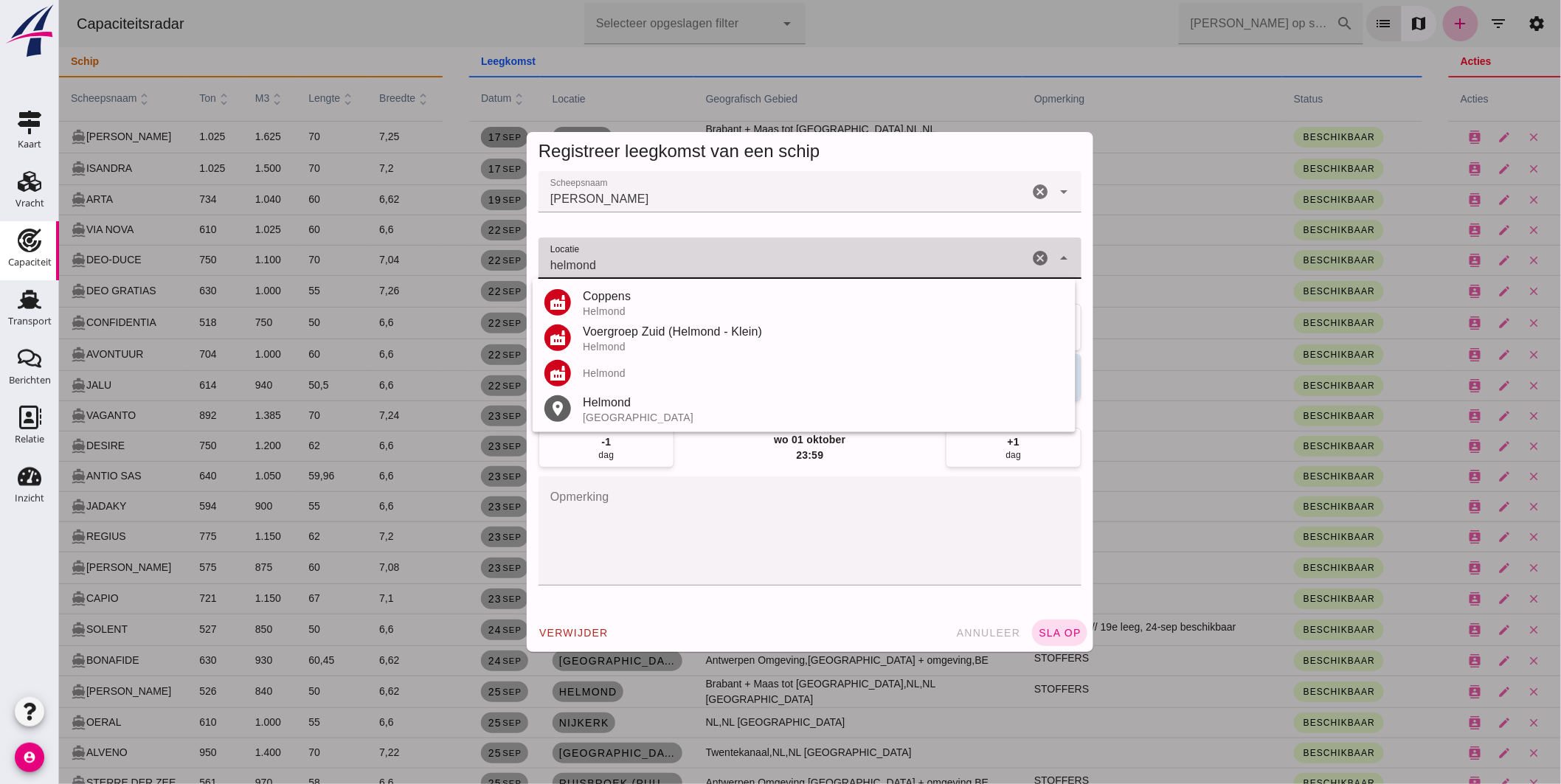
drag, startPoint x: 614, startPoint y: 408, endPoint x: 649, endPoint y: 381, distance: 44.2
click at [614, 408] on div "Helmond" at bounding box center [823, 403] width 481 height 18
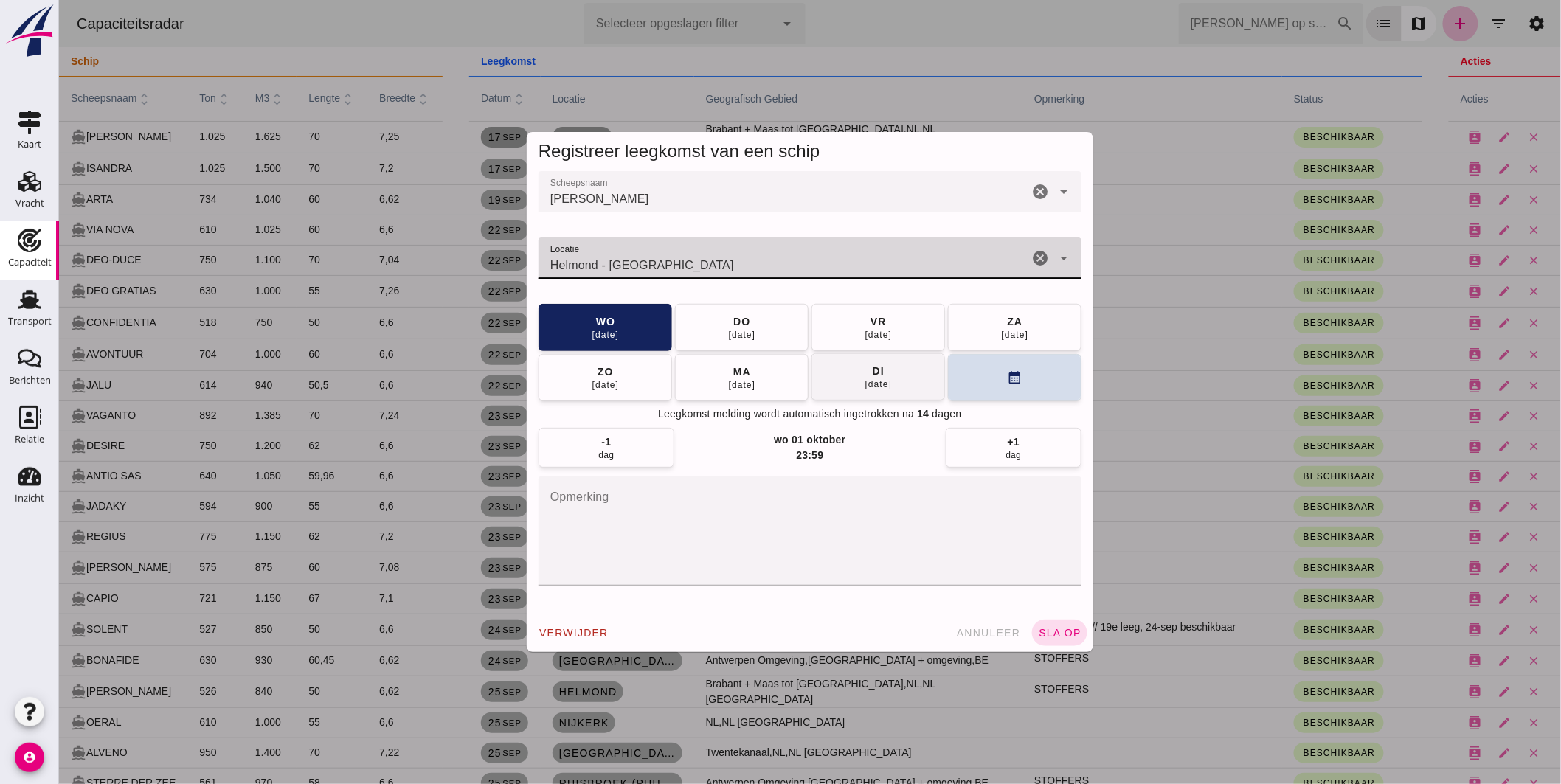
type input "Helmond - Noord-Brabant"
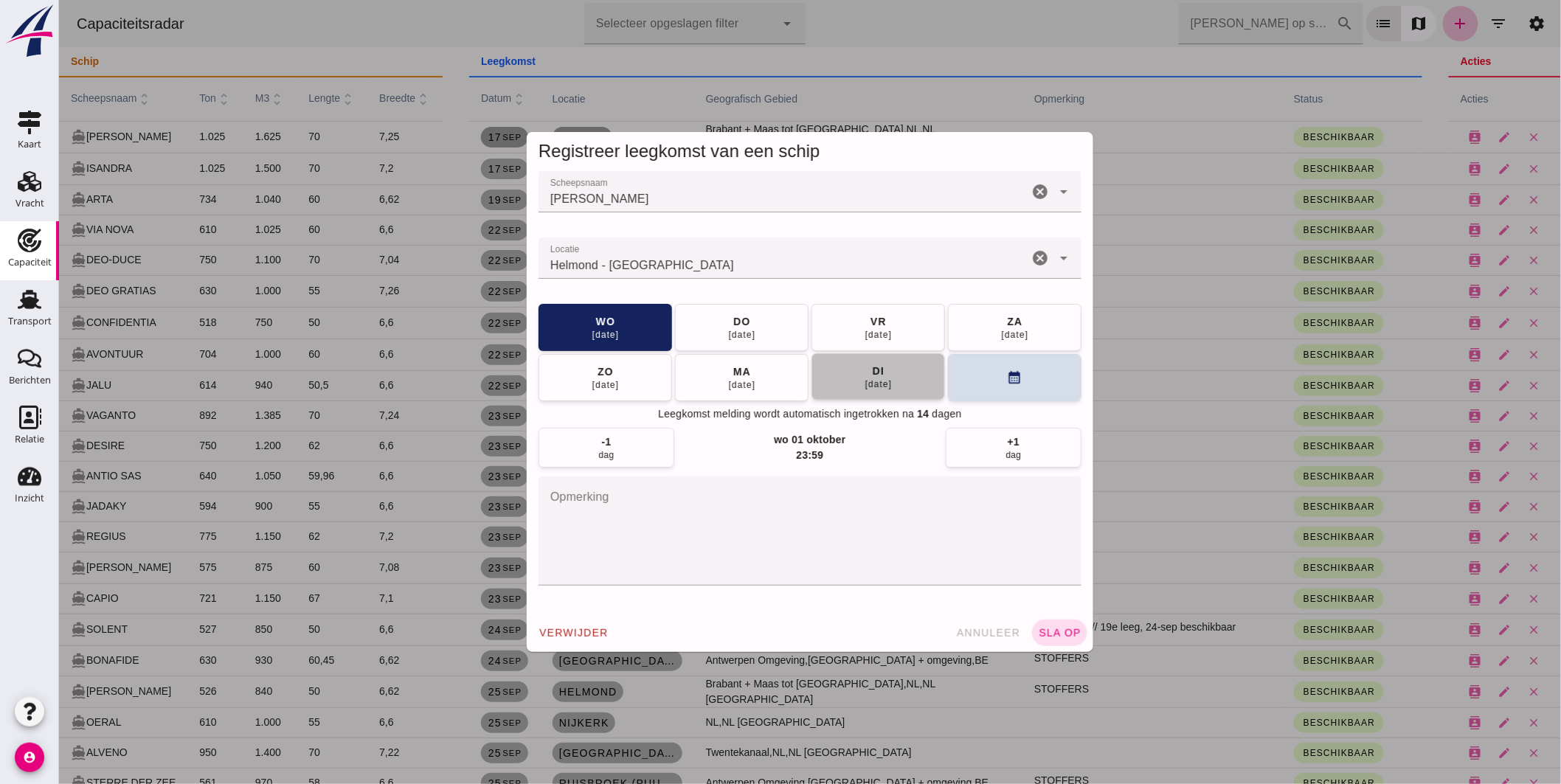
click at [846, 372] on button "di 23 sep" at bounding box center [877, 377] width 134 height 48
click at [1057, 627] on span "sla op" at bounding box center [1059, 633] width 43 height 11
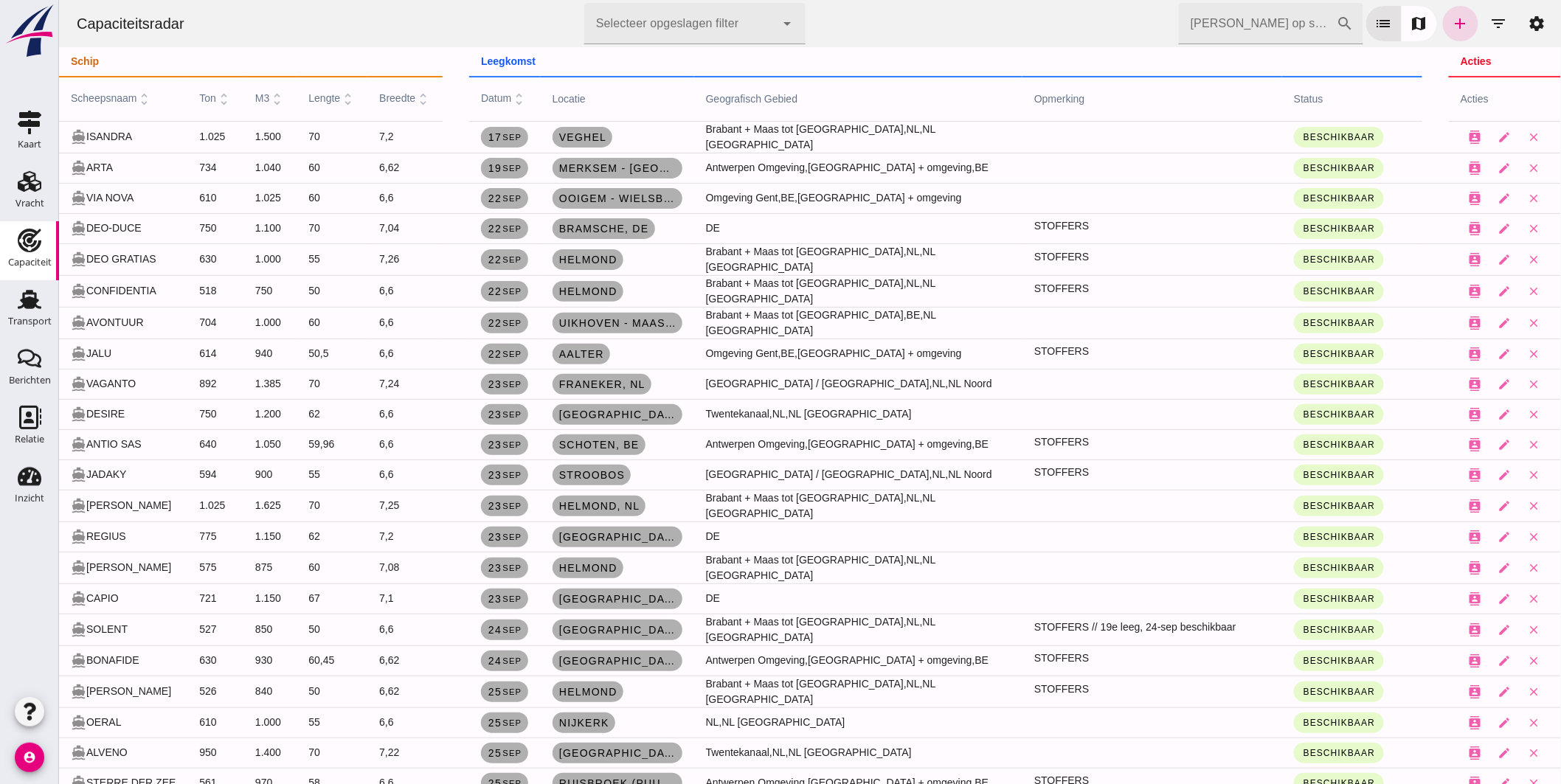
click at [1264, 17] on input "Zoek op scheepsnaam" at bounding box center [1257, 23] width 158 height 41
click at [1212, 25] on input "Zoek op scheepsnaam" at bounding box center [1257, 23] width 158 height 41
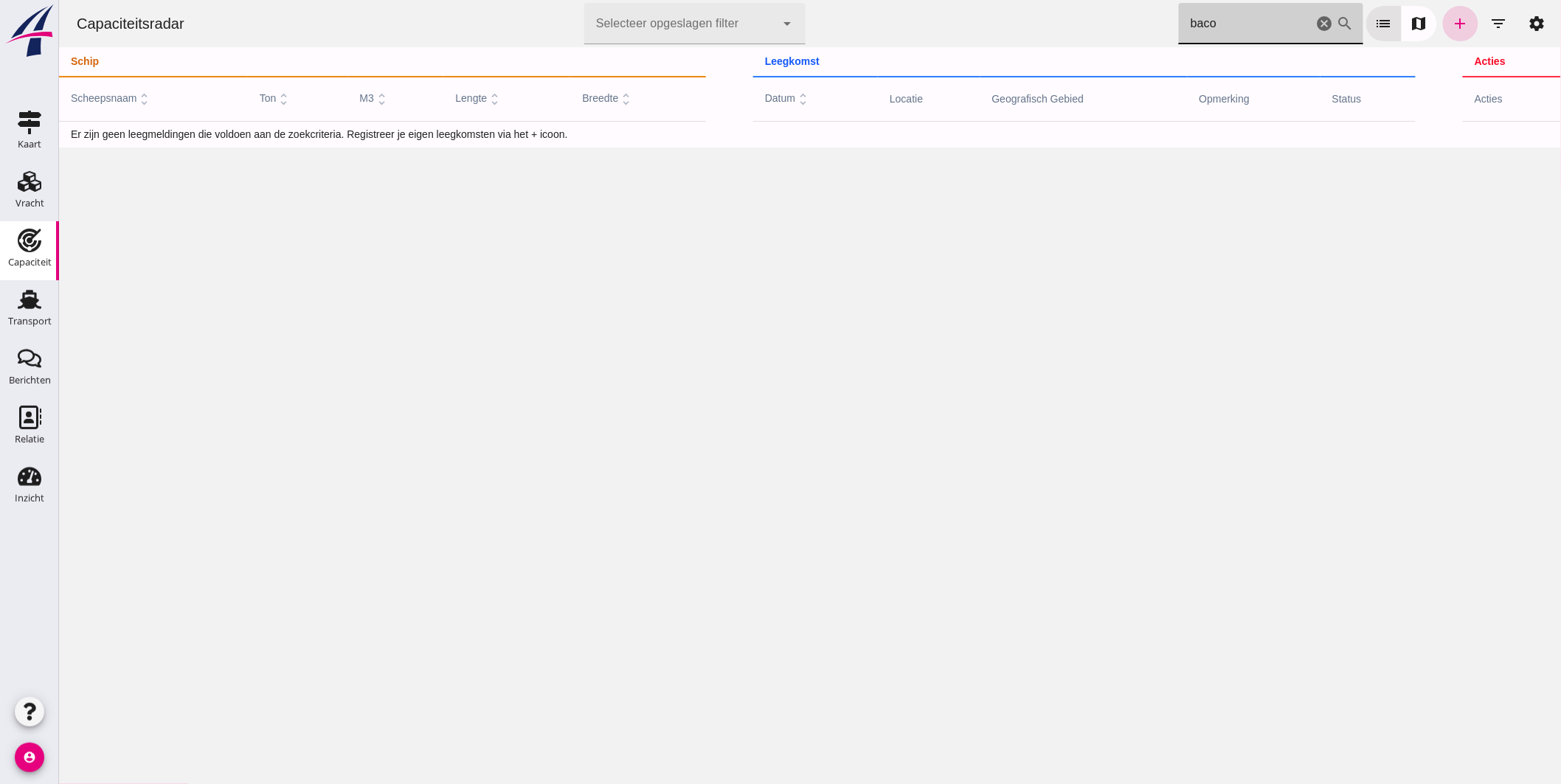
type input "baco"
click at [1451, 17] on icon "add" at bounding box center [1460, 24] width 18 height 18
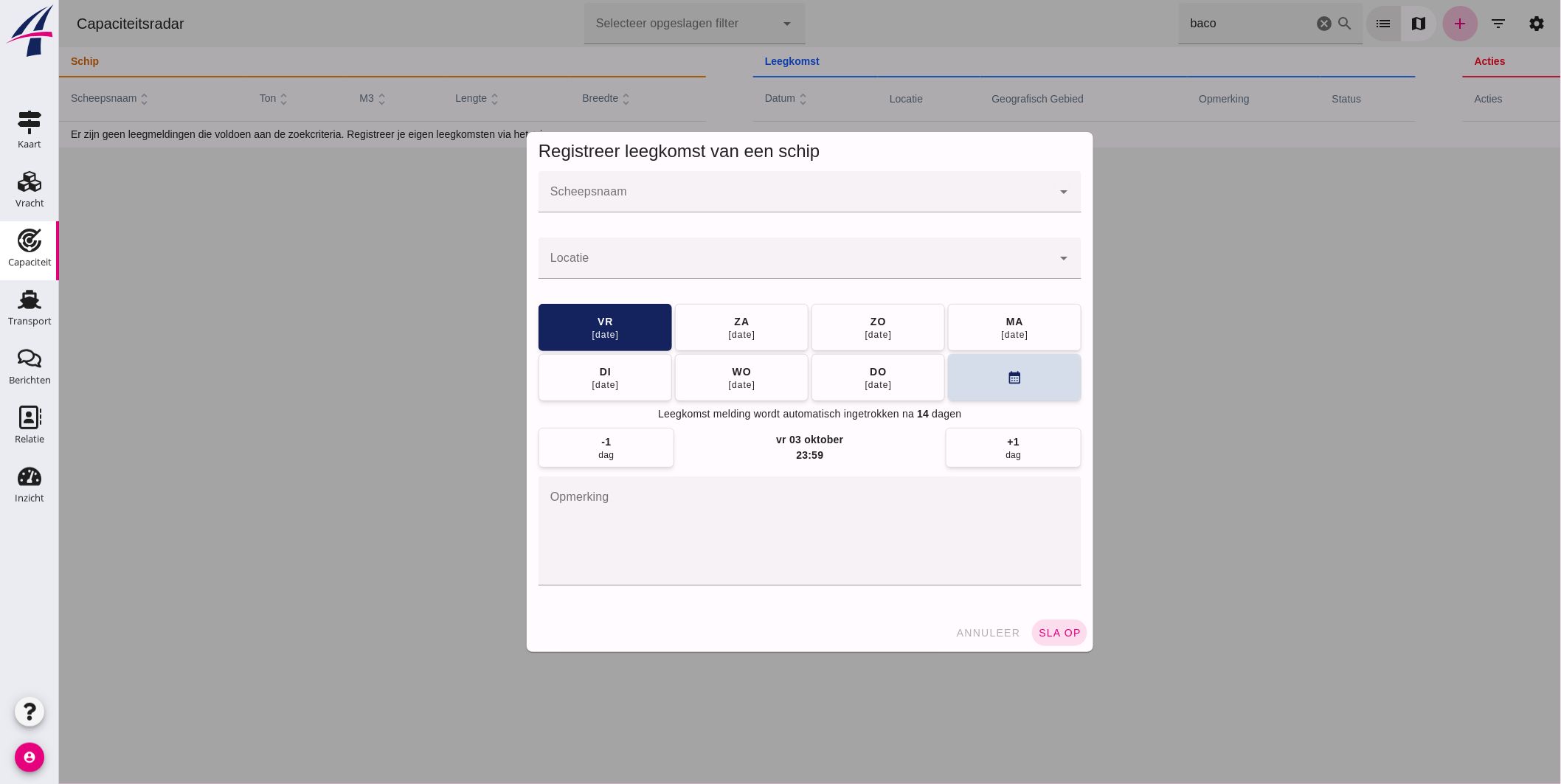
click at [658, 194] on input "Scheepsnaam" at bounding box center [795, 199] width 514 height 18
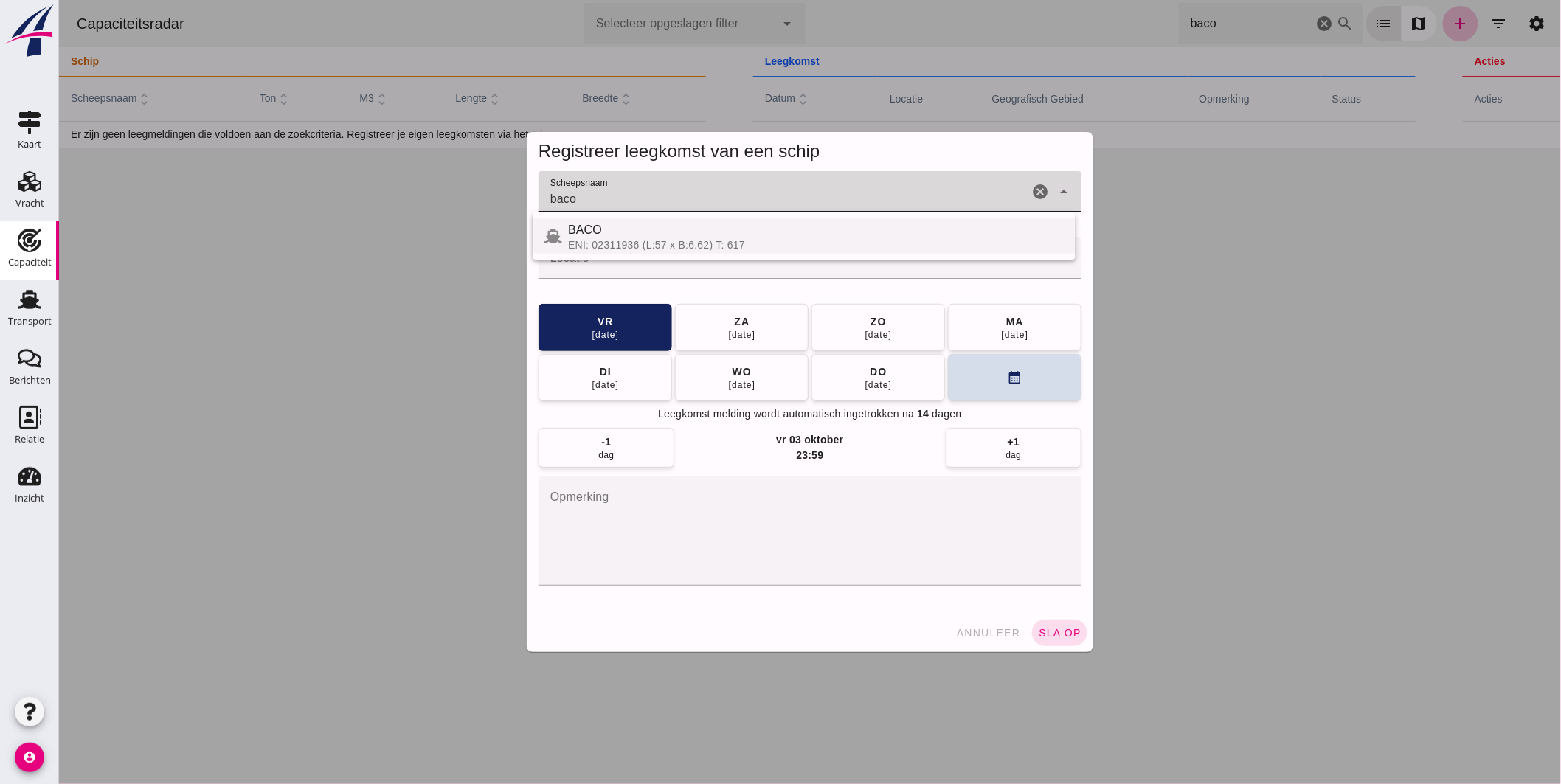
click at [622, 239] on div "ENI: 02311936 (L:57 x B:6.62) T: 617" at bounding box center [815, 245] width 495 height 11
type input "BACO"
click at [621, 258] on input "Locatie" at bounding box center [795, 266] width 514 height 18
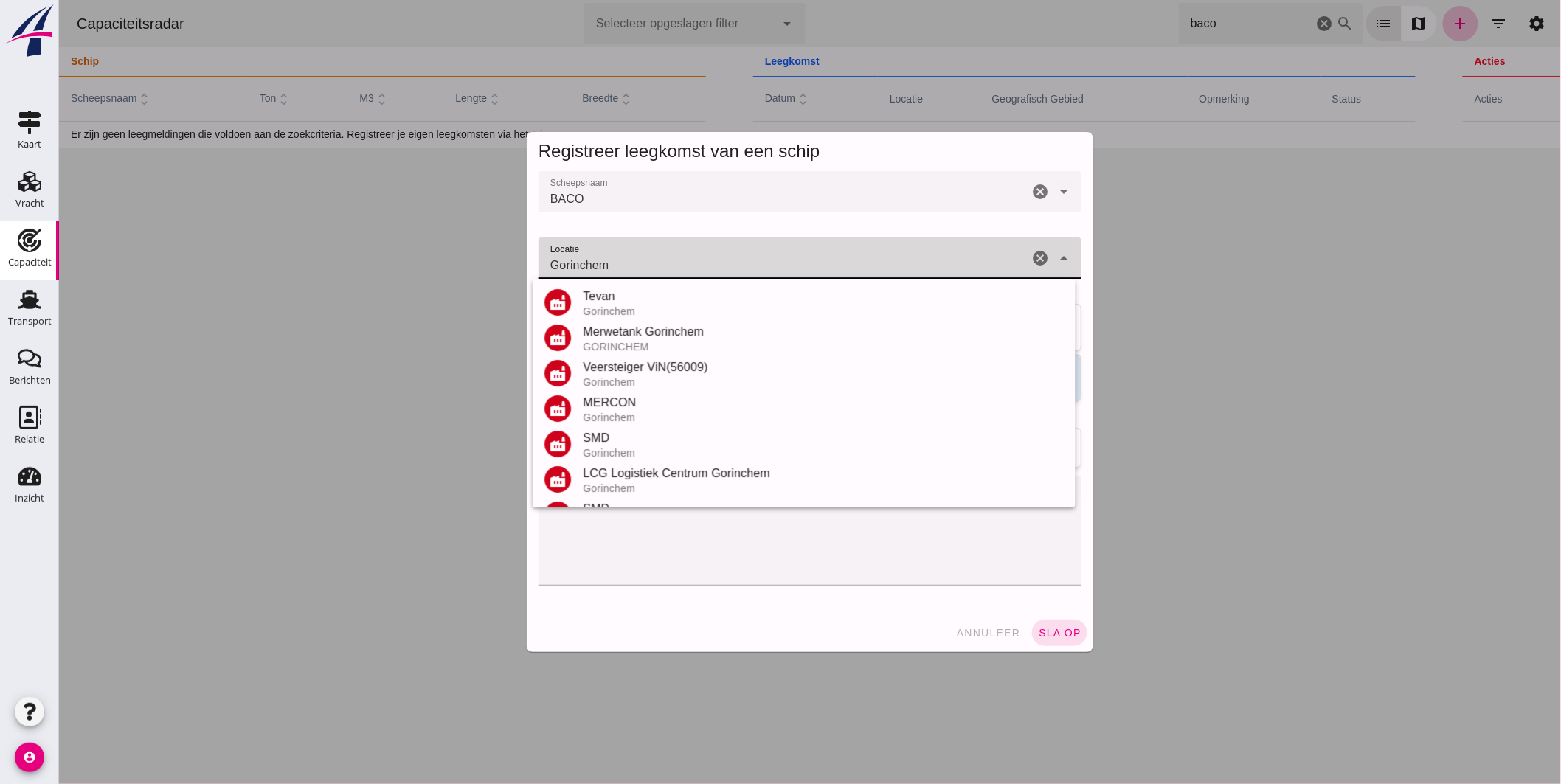
scroll to position [208, 0]
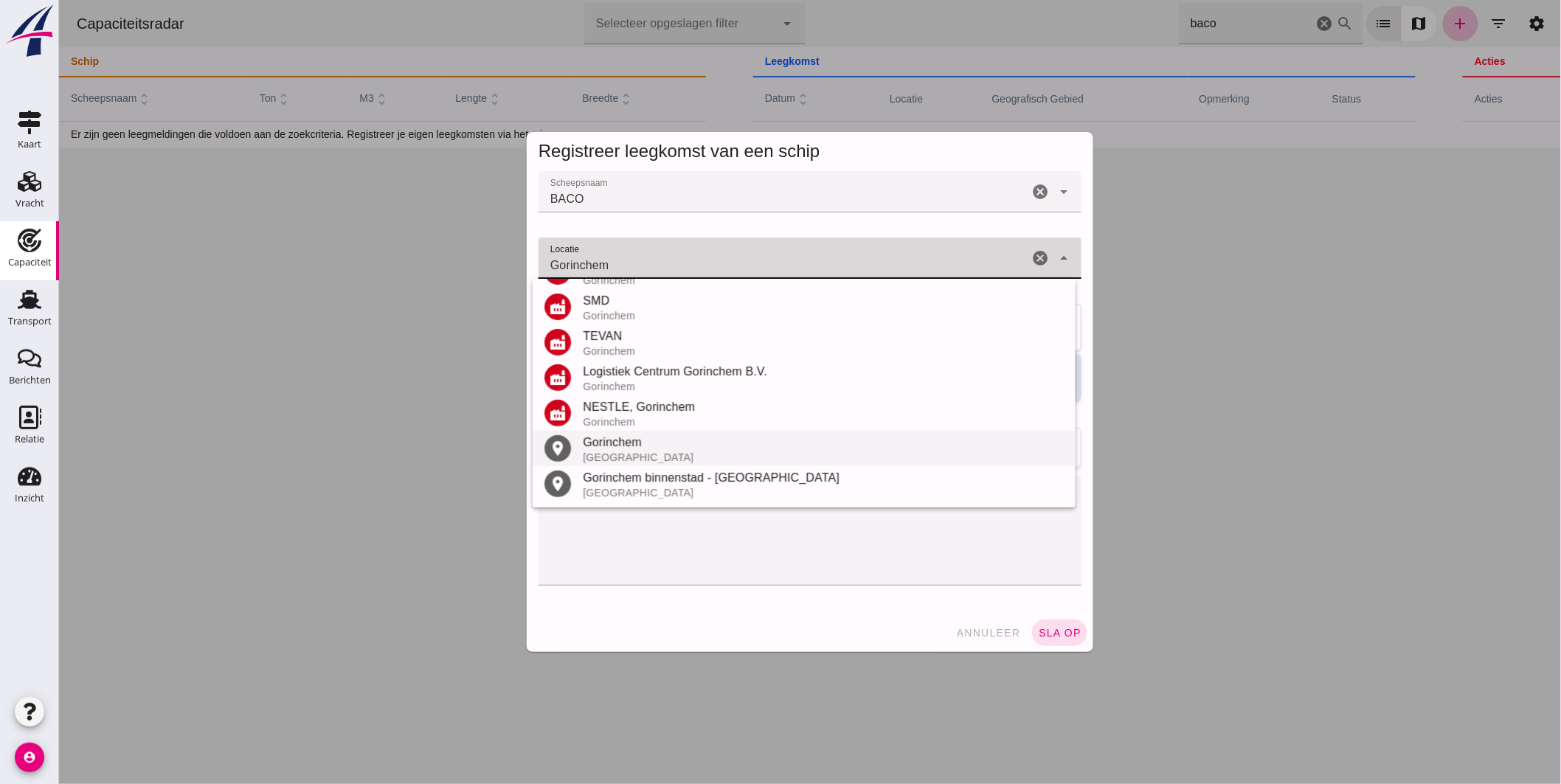
click at [622, 446] on div "Gorinchem" at bounding box center [823, 443] width 481 height 18
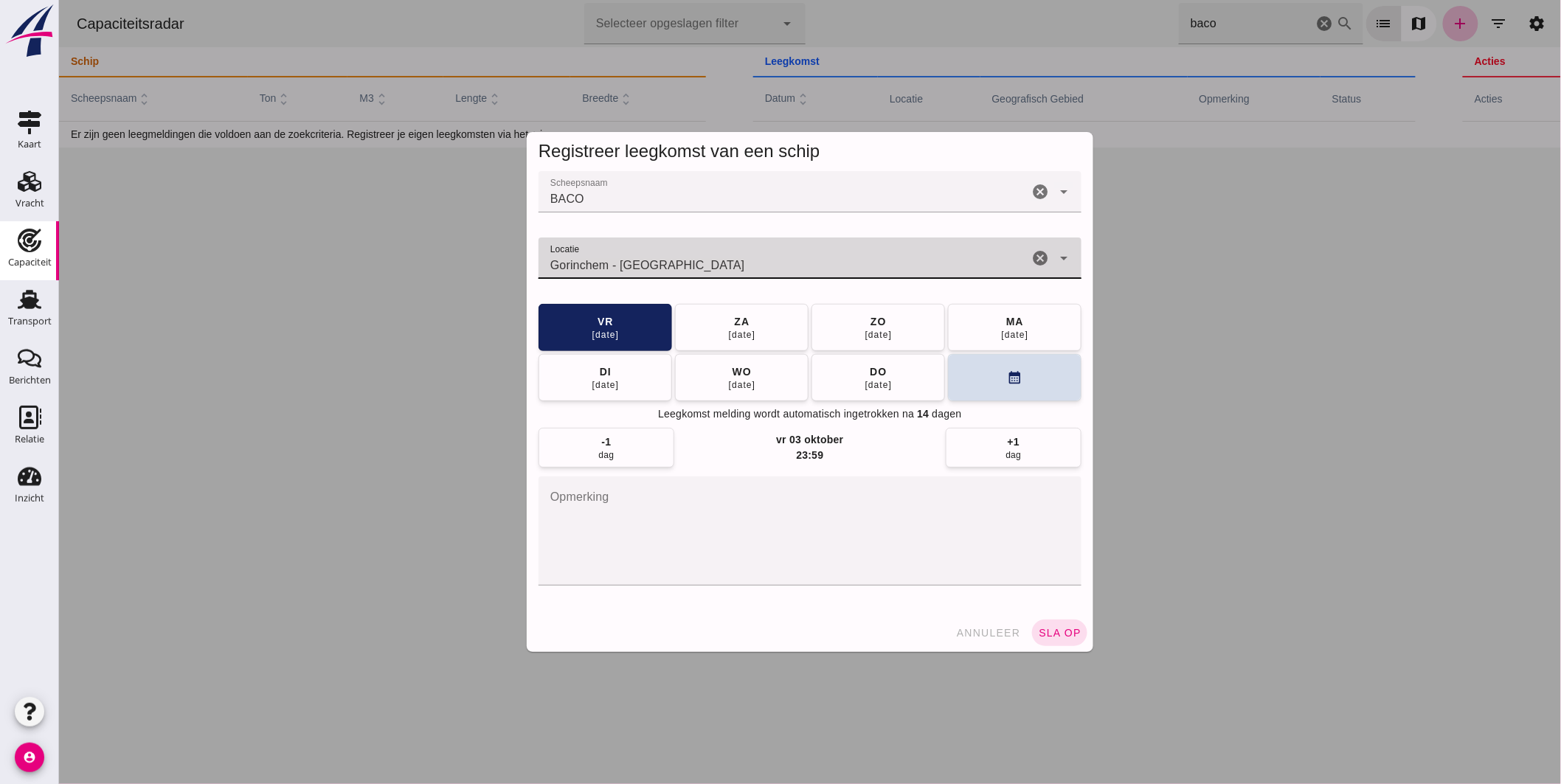
type input "Gorinchem - Zuid-Holland"
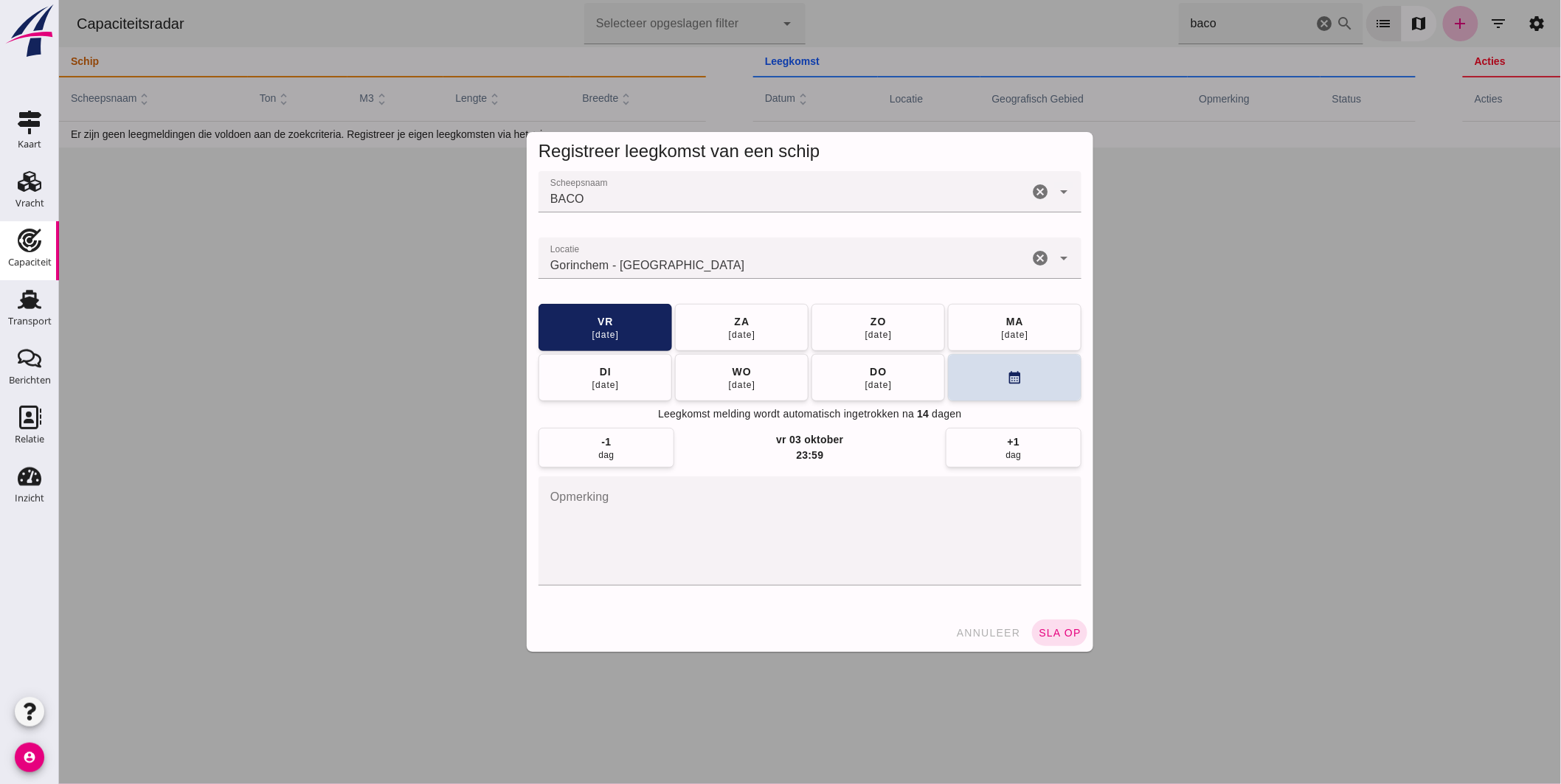
click at [1057, 618] on div "annuleer sla op" at bounding box center [810, 634] width 567 height 39
click at [1057, 619] on div "annuleer sla op" at bounding box center [810, 634] width 567 height 39
click at [1055, 619] on button "sla op" at bounding box center [1059, 633] width 55 height 26
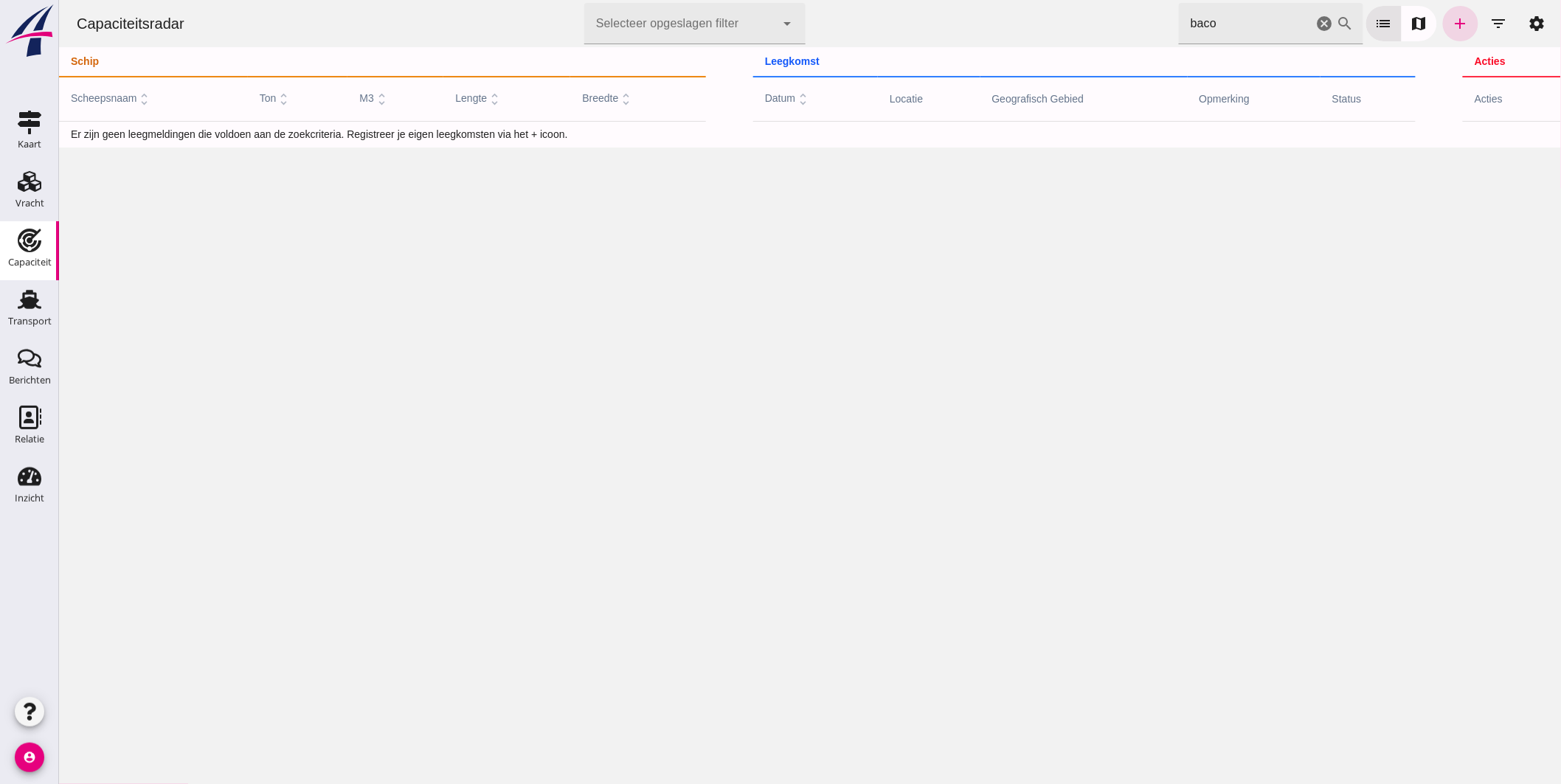
click at [1315, 26] on icon "cancel" at bounding box center [1324, 24] width 18 height 18
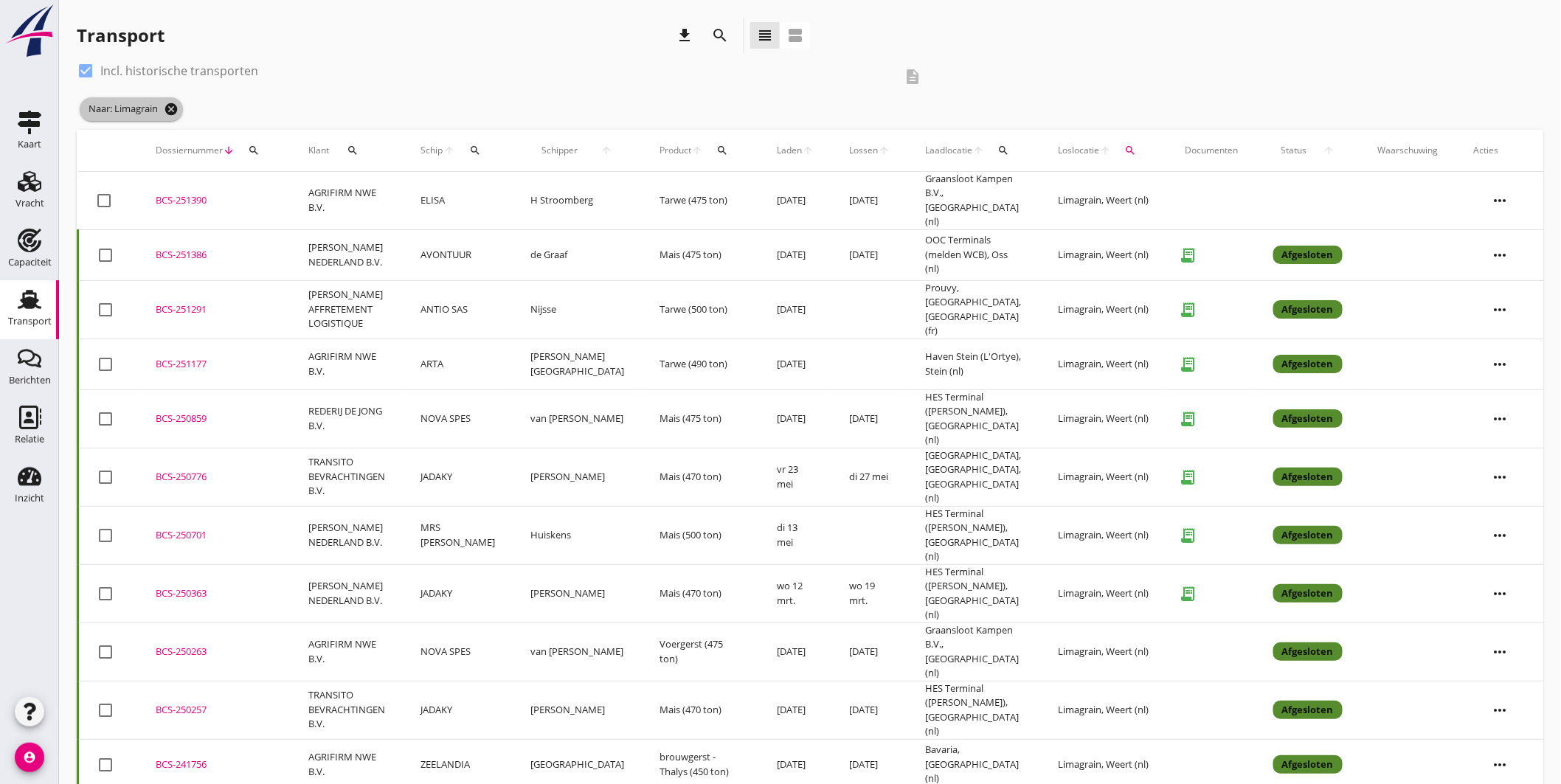
click at [172, 104] on icon "cancel" at bounding box center [171, 109] width 15 height 15
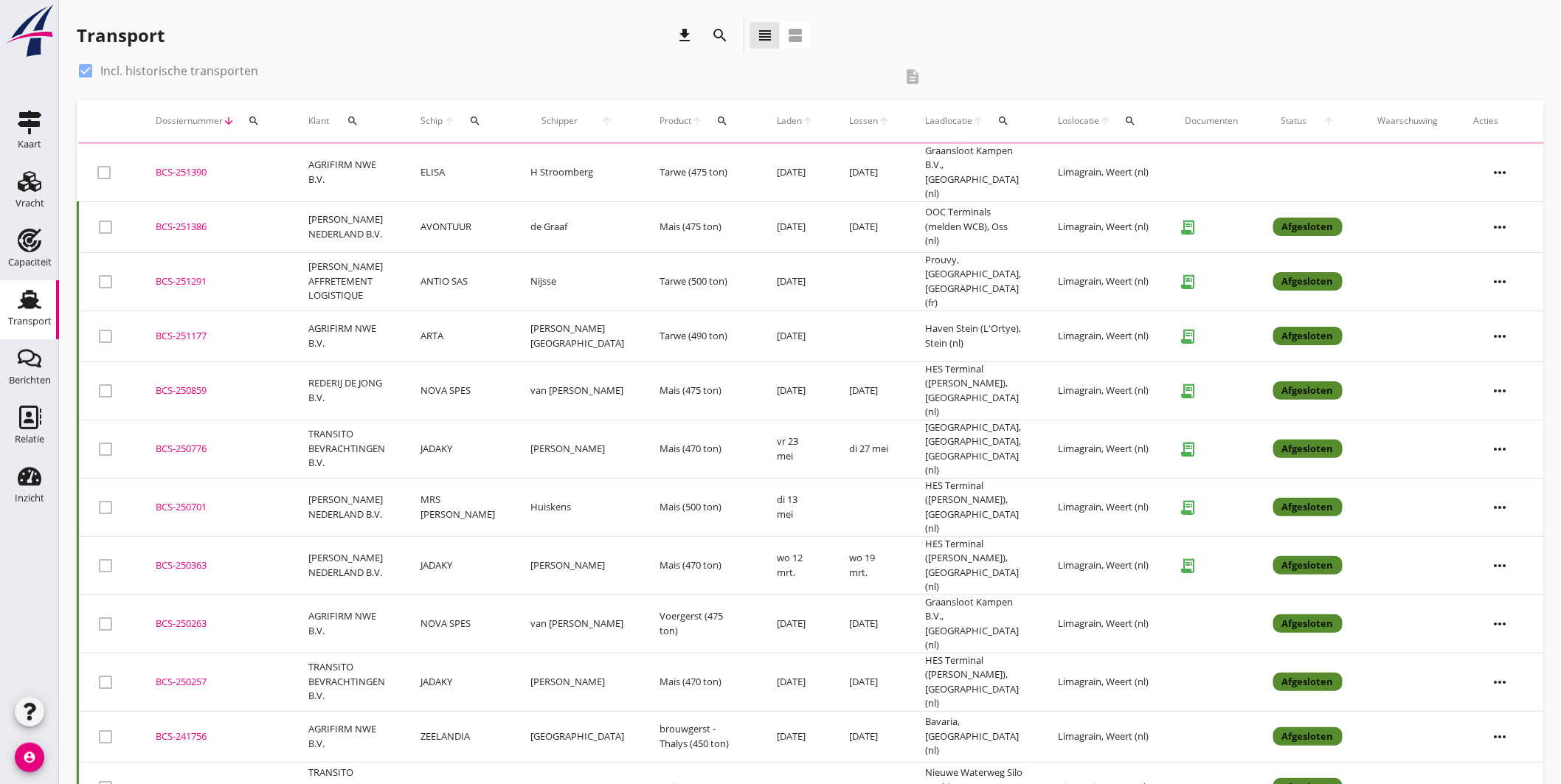
click at [179, 66] on label "Incl. historische transporten" at bounding box center [179, 70] width 158 height 15
checkbox input "false"
